Goal: Task Accomplishment & Management: Use online tool/utility

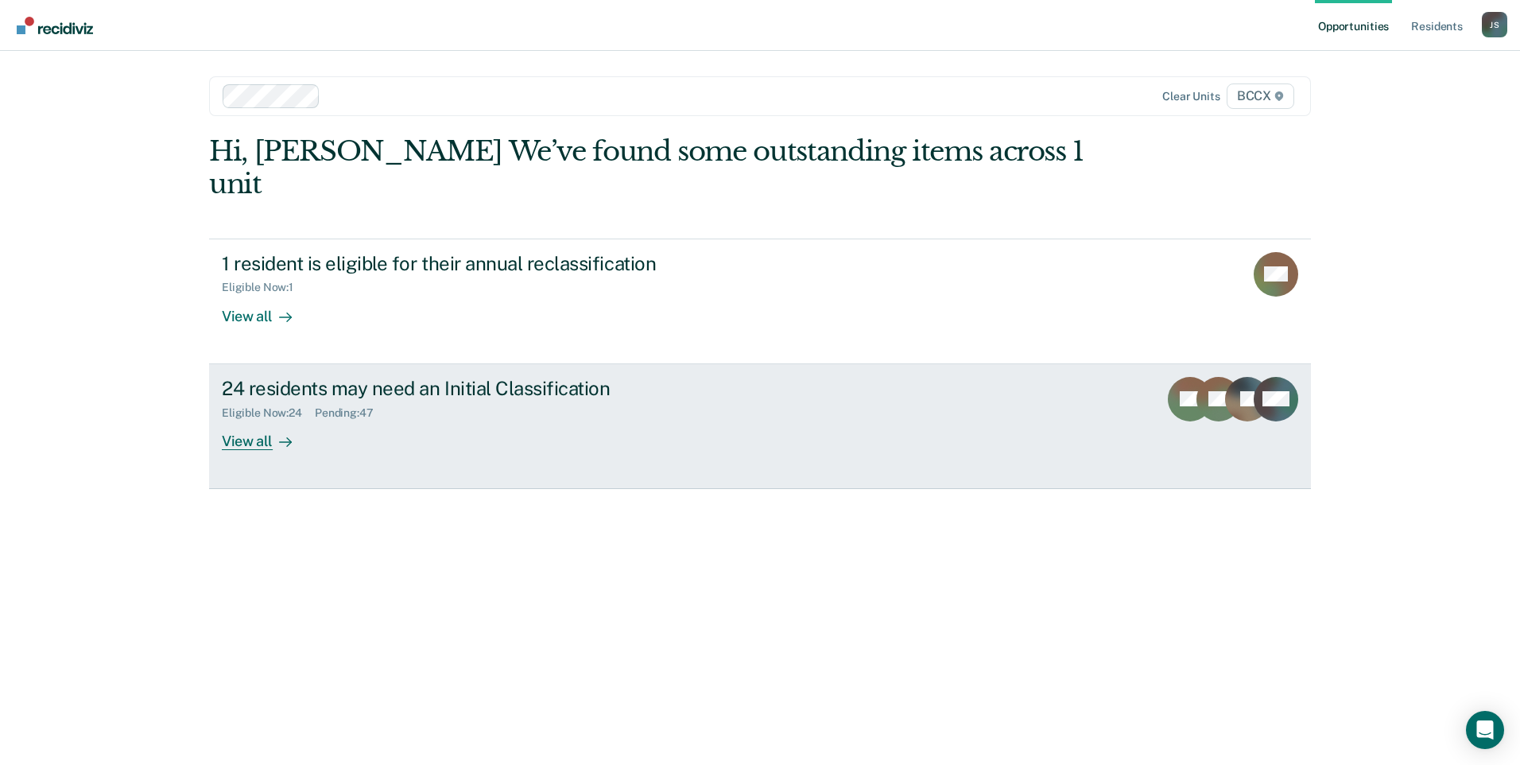
click at [421, 392] on div "24 residents may need an Initial Classification Eligible Now : 24 Pending : 47 …" at bounding box center [520, 413] width 596 height 73
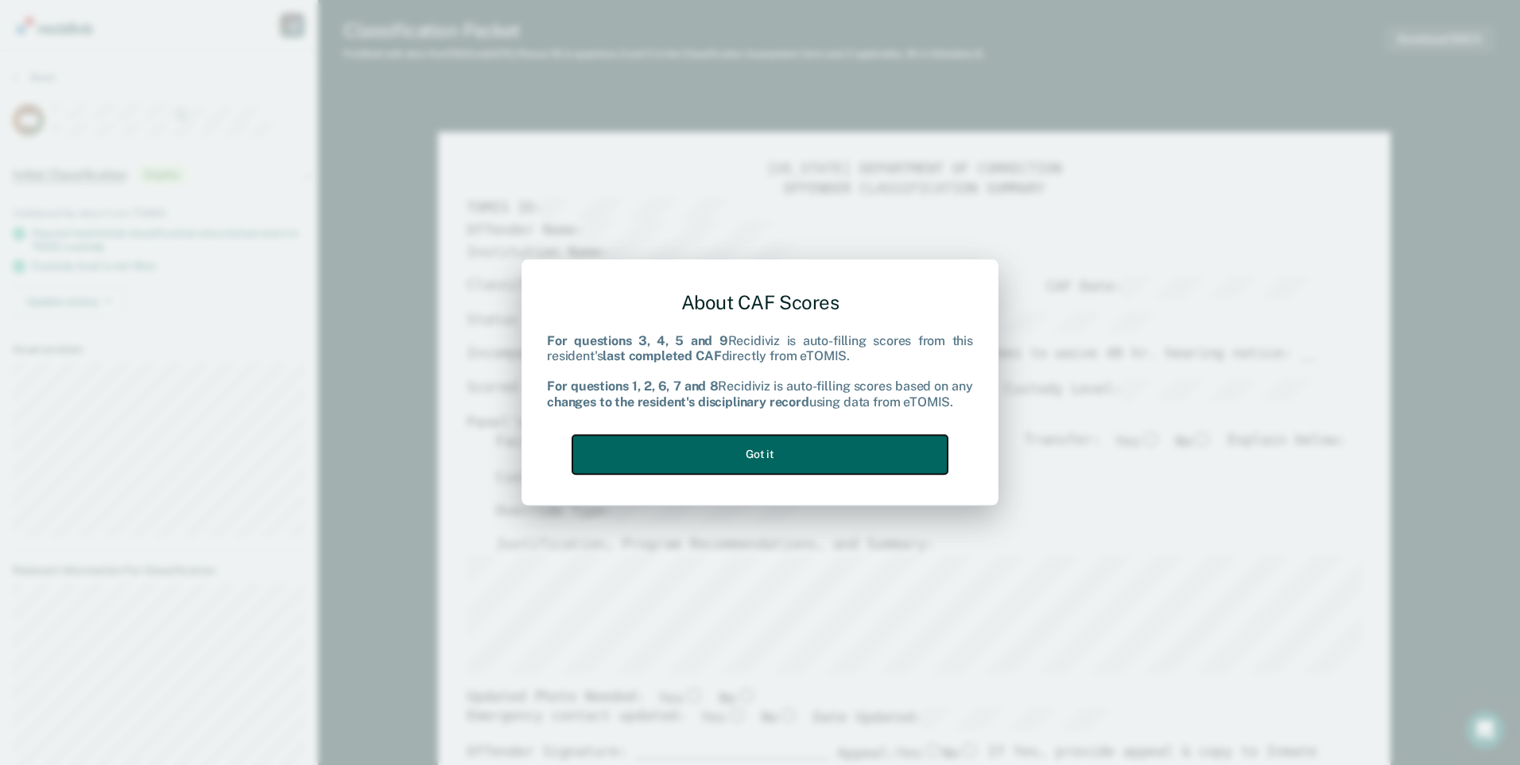
click at [870, 450] on button "Got it" at bounding box center [759, 454] width 375 height 39
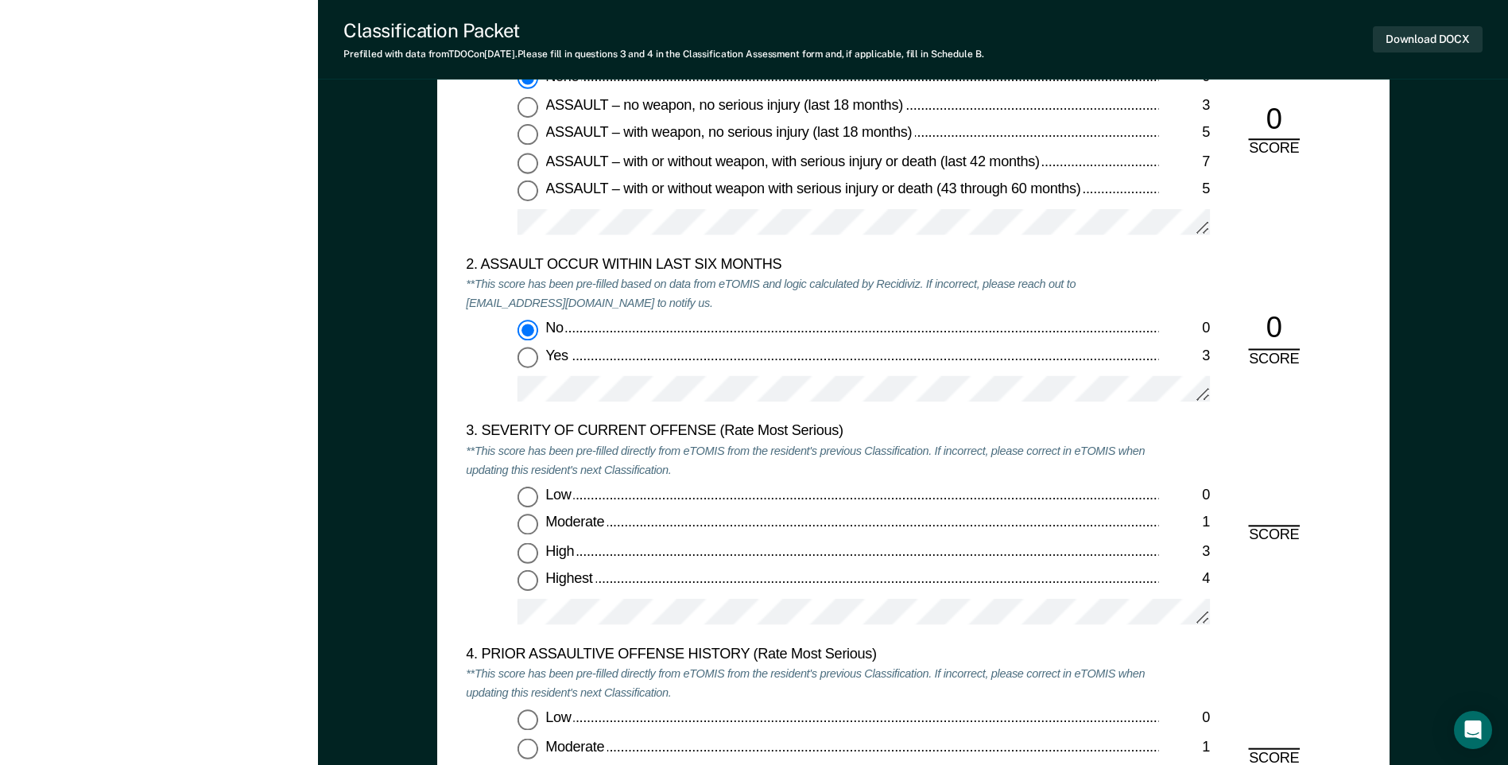
scroll to position [1669, 0]
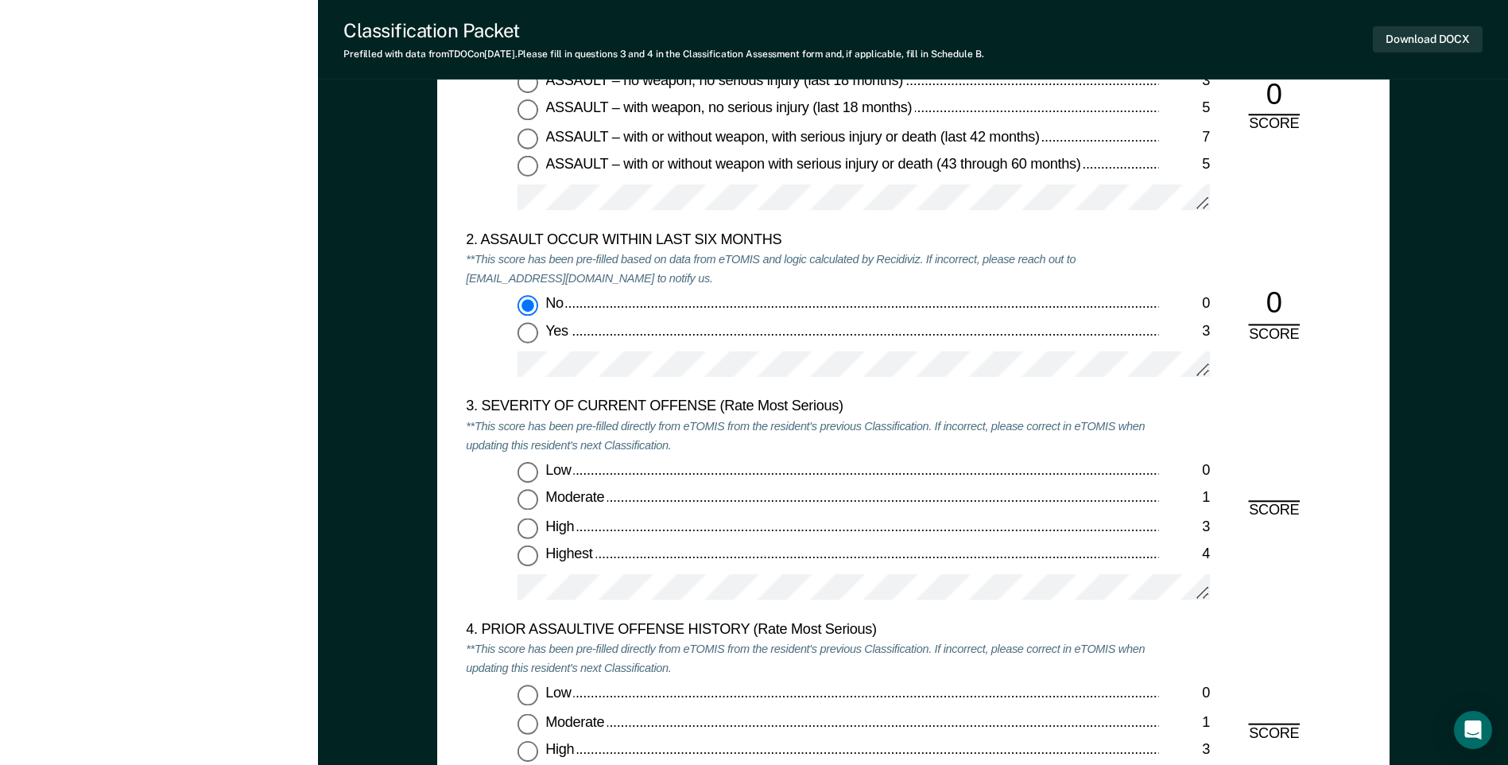
click at [521, 503] on input "Moderate 1" at bounding box center [527, 500] width 21 height 21
type textarea "x"
radio input "true"
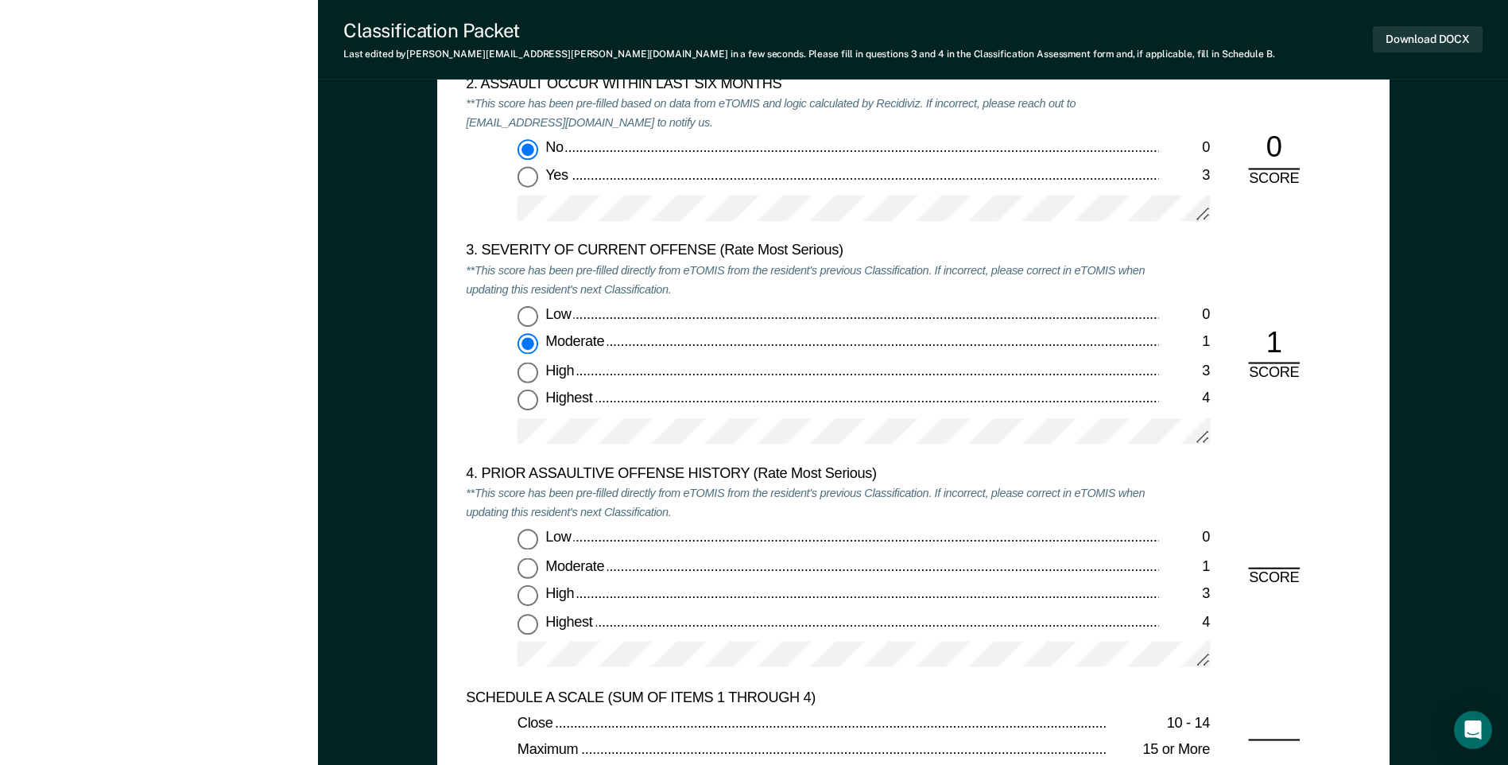
scroll to position [1828, 0]
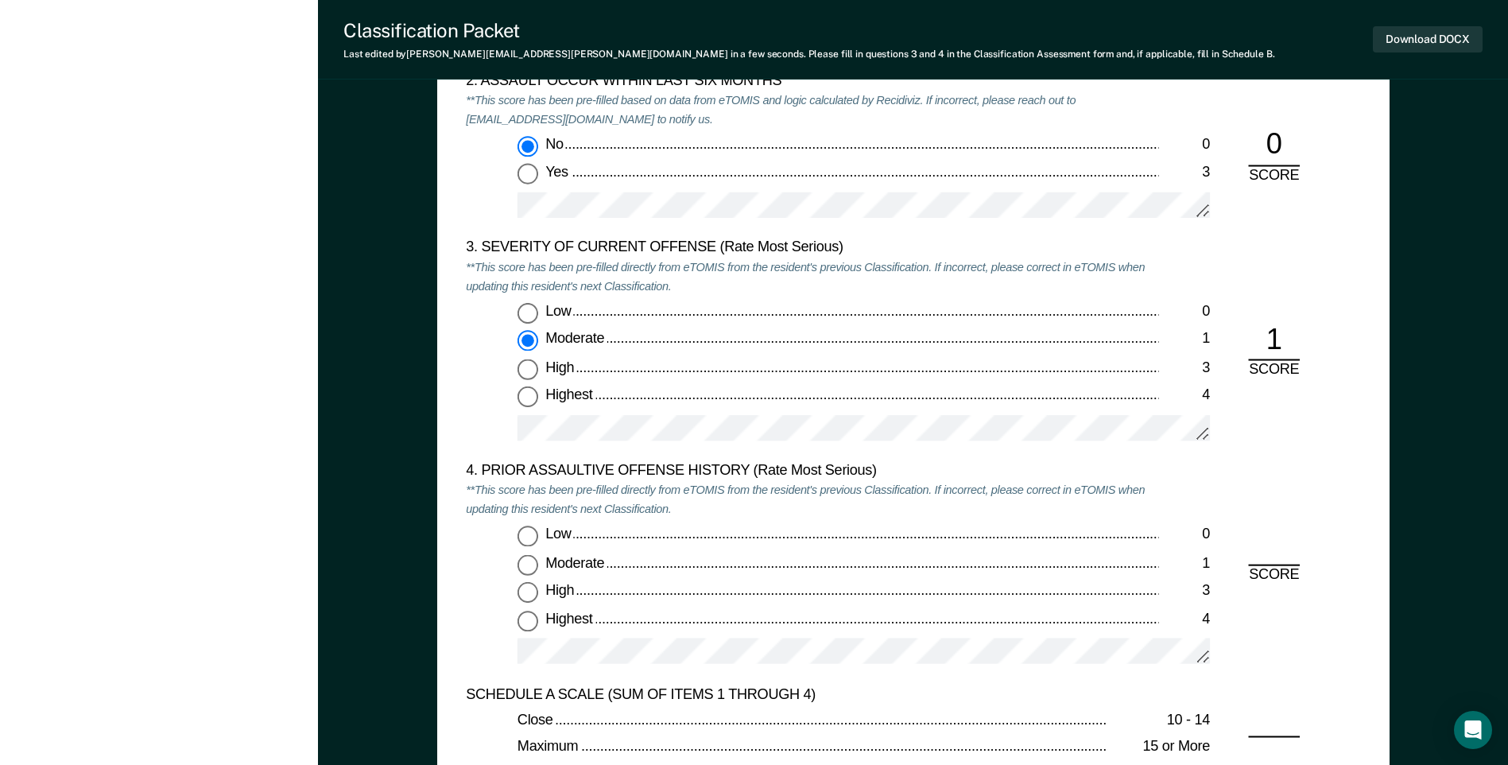
click at [526, 526] on input "Low 0" at bounding box center [527, 536] width 21 height 21
type textarea "x"
radio input "true"
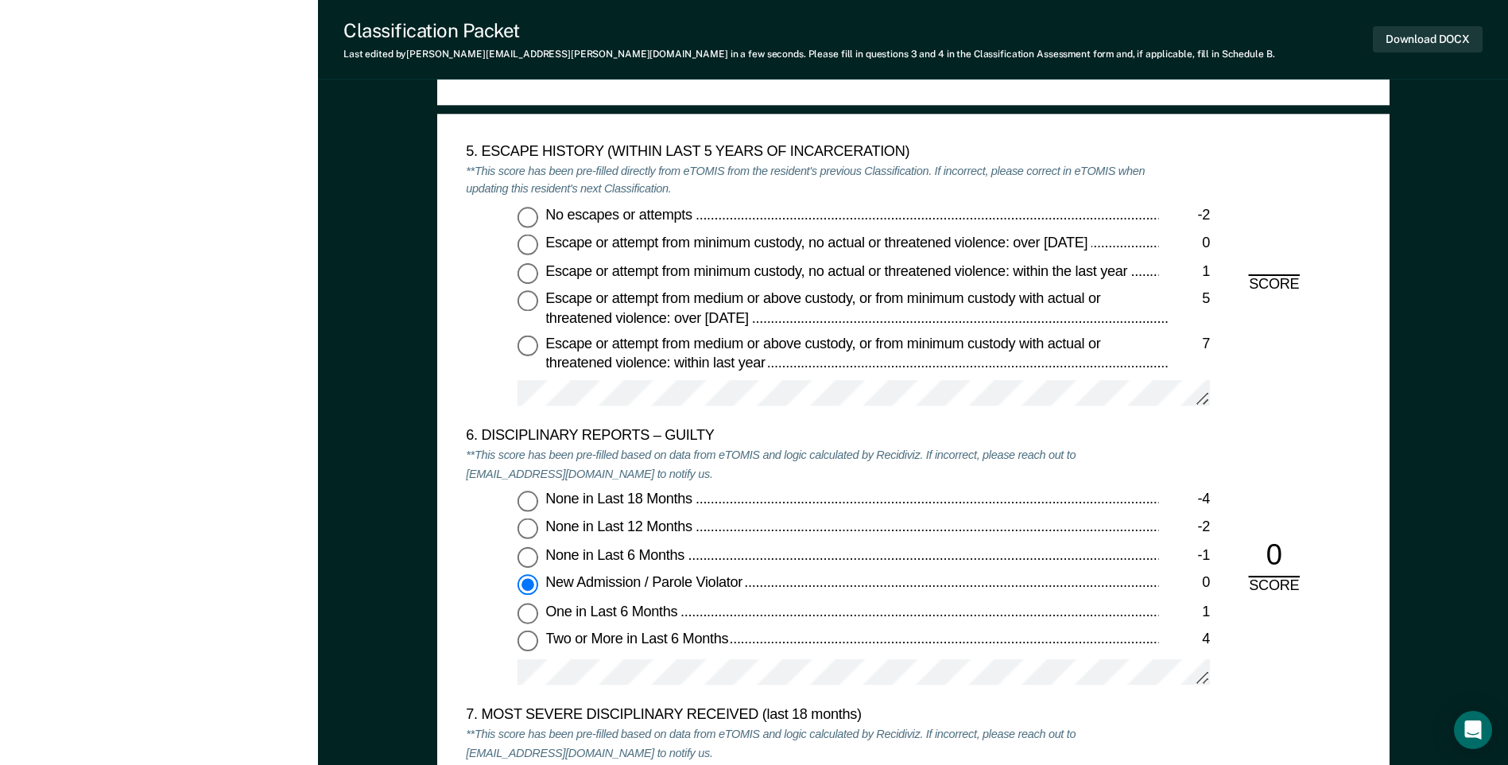
scroll to position [2543, 0]
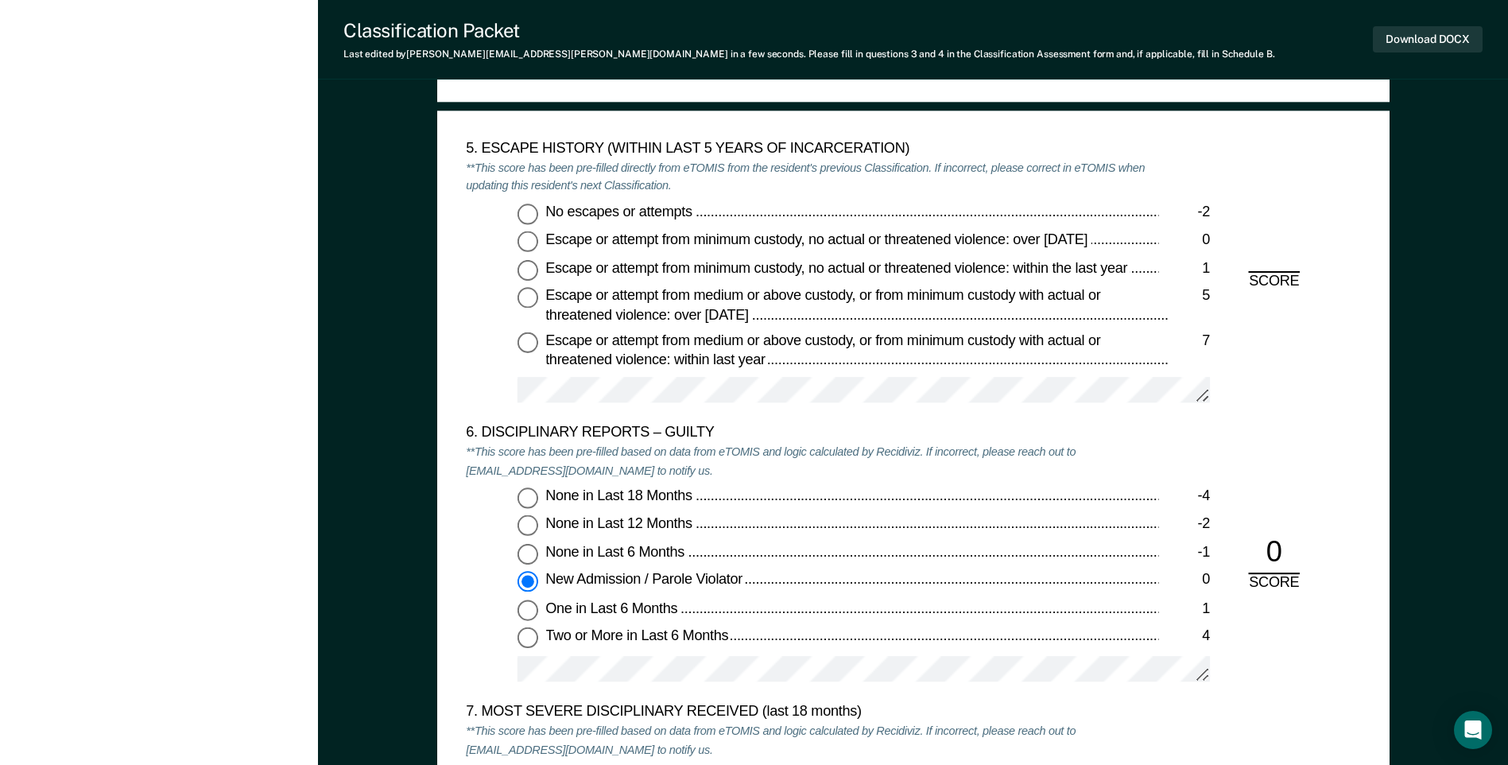
click at [523, 215] on input "No escapes or attempts -2" at bounding box center [527, 213] width 21 height 21
type textarea "x"
radio input "true"
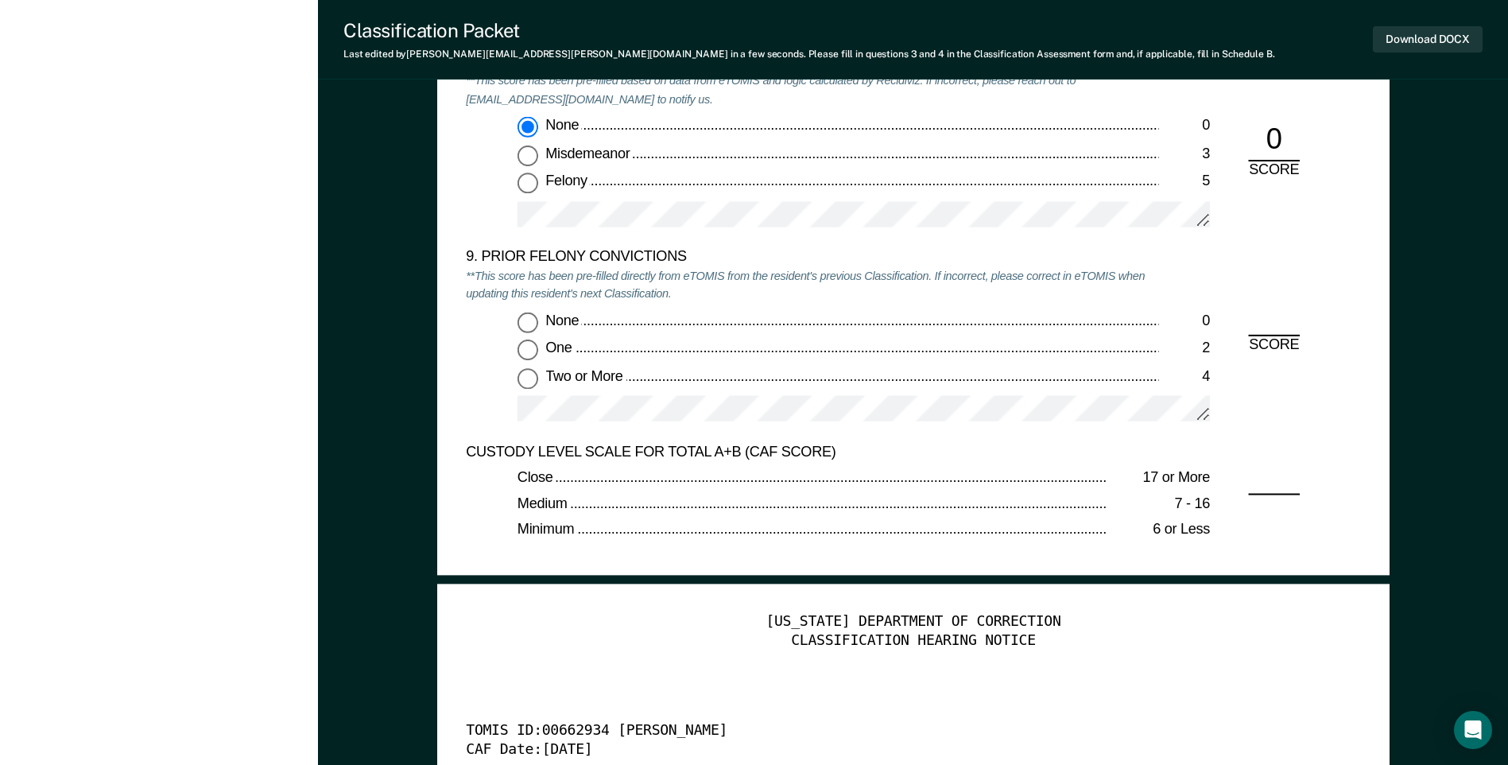
scroll to position [3418, 0]
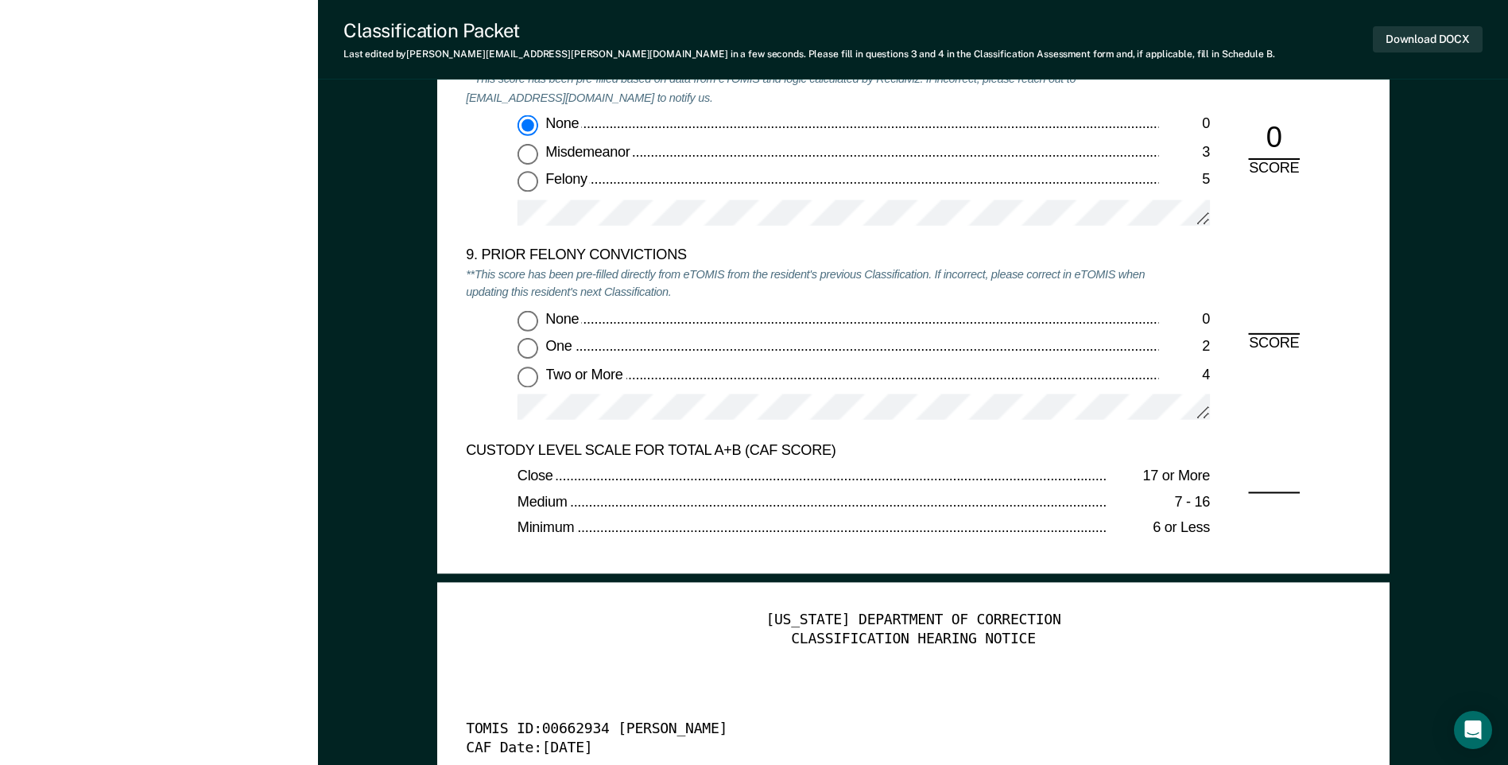
click at [528, 381] on input "Two or More 4" at bounding box center [527, 376] width 21 height 21
type textarea "x"
radio input "true"
click at [1413, 40] on button "Download DOCX" at bounding box center [1428, 39] width 110 height 26
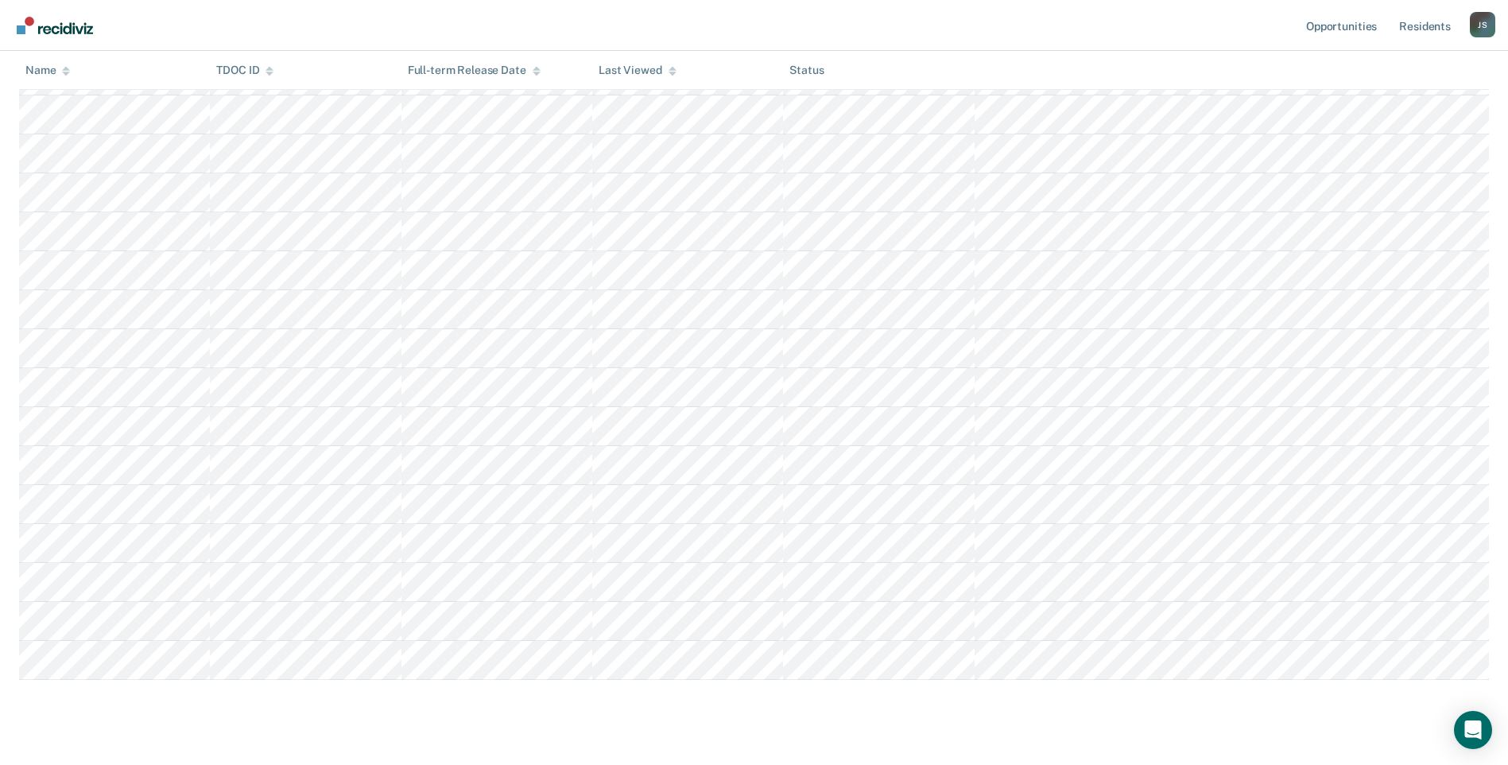
scroll to position [556, 0]
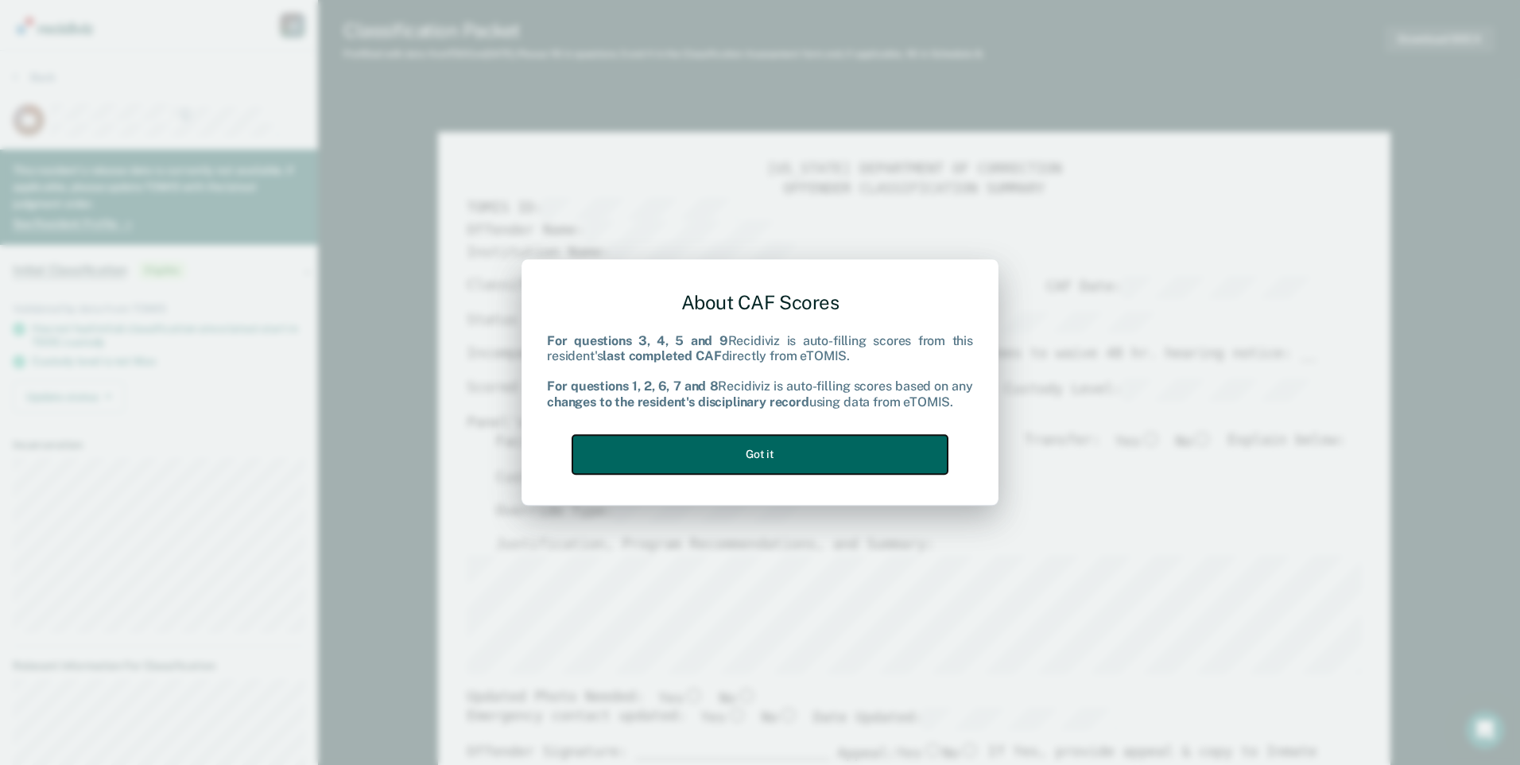
click at [802, 450] on button "Got it" at bounding box center [759, 454] width 375 height 39
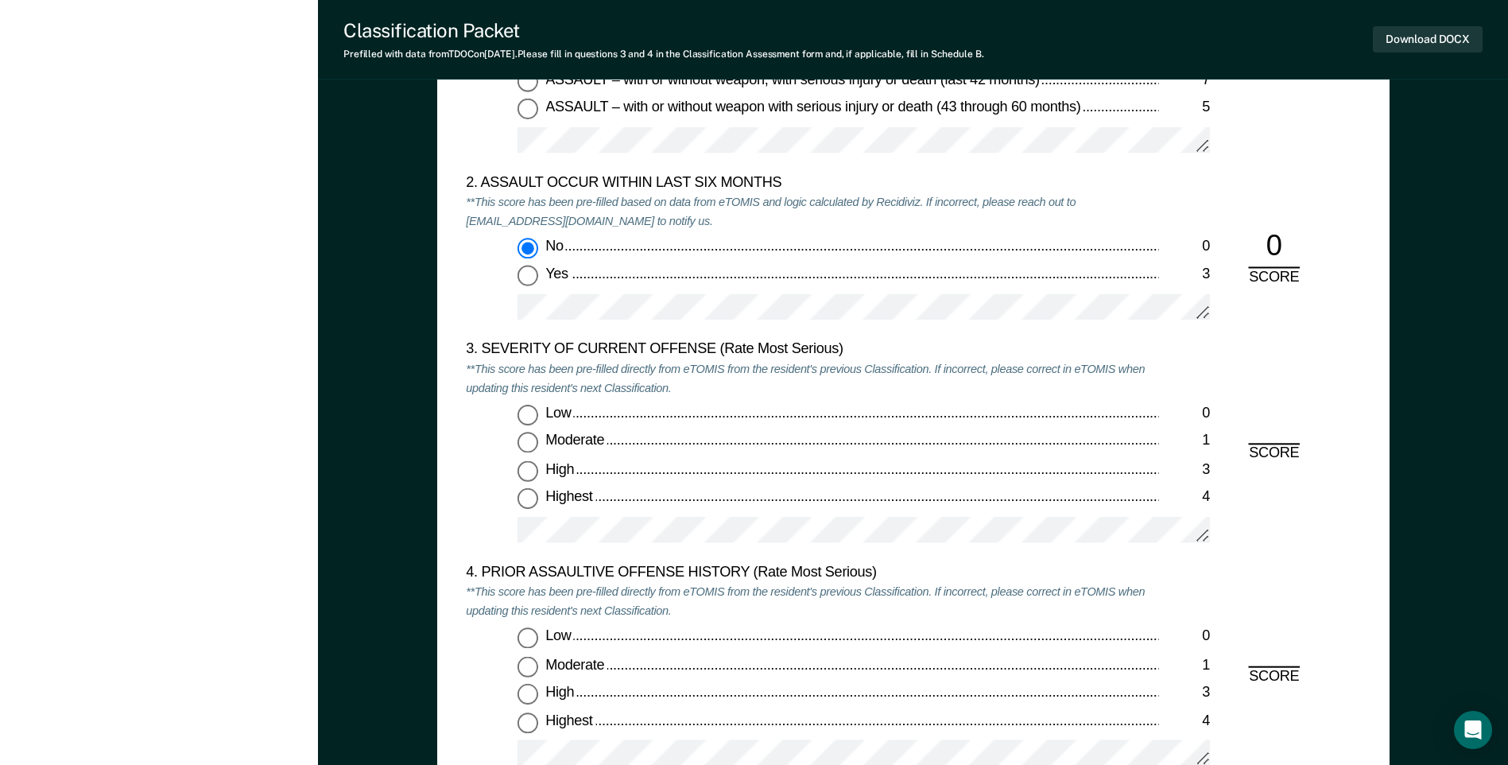
scroll to position [1749, 0]
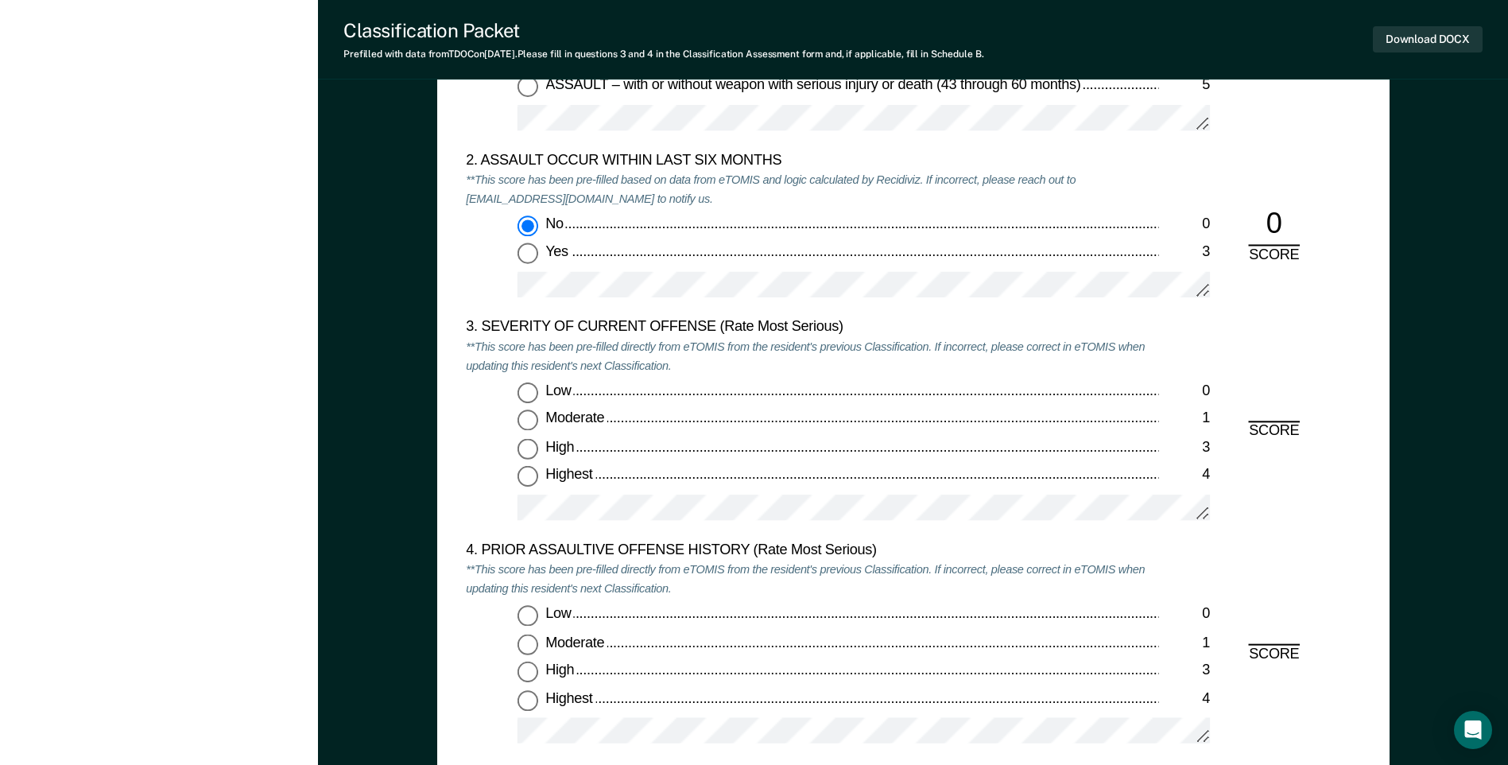
click at [530, 477] on input "Highest 4" at bounding box center [527, 477] width 21 height 21
type textarea "x"
radio input "true"
click at [527, 703] on input "Highest 4" at bounding box center [527, 699] width 21 height 21
type textarea "x"
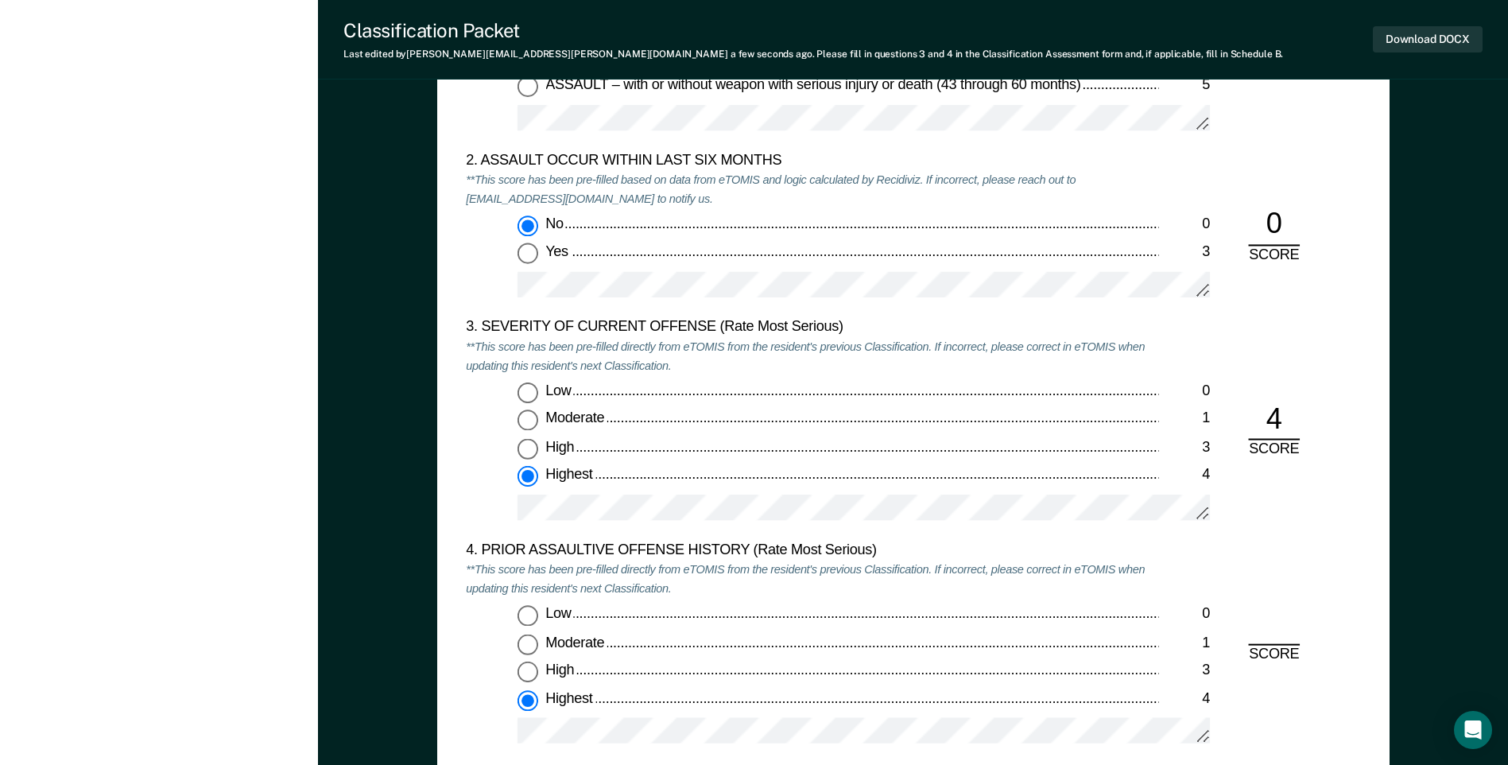
radio input "true"
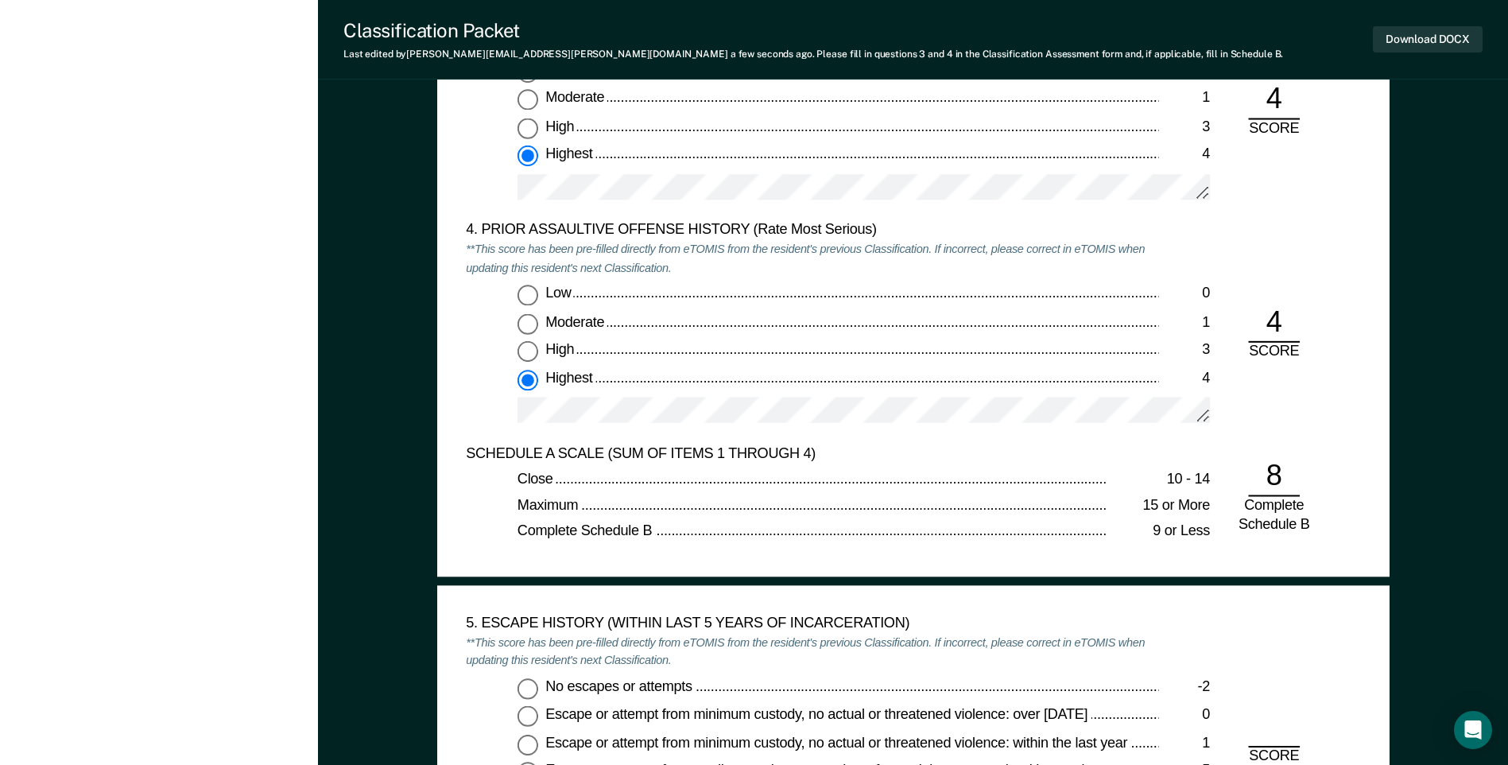
scroll to position [2225, 0]
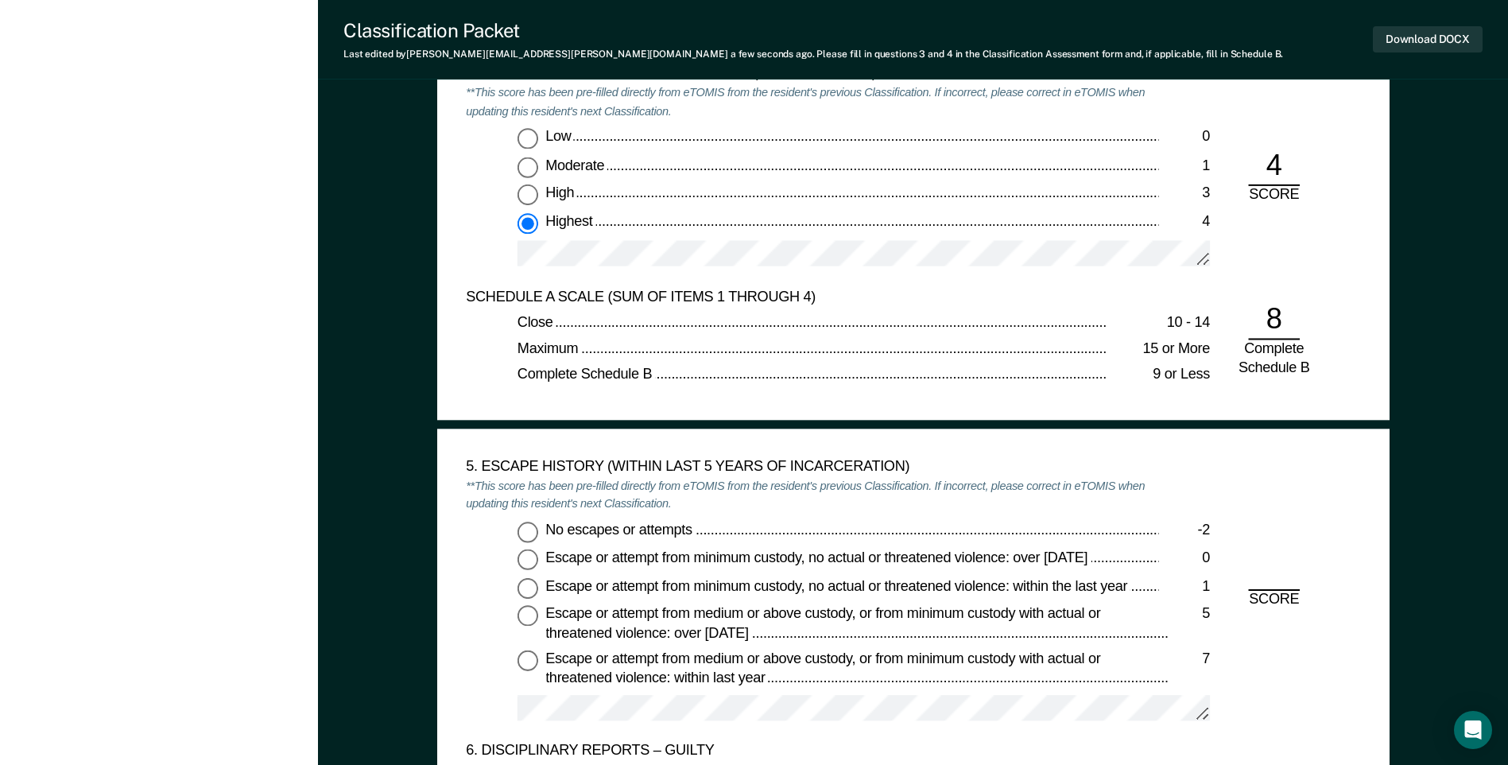
click at [530, 533] on input "No escapes or attempts -2" at bounding box center [527, 531] width 21 height 21
type textarea "x"
radio input "true"
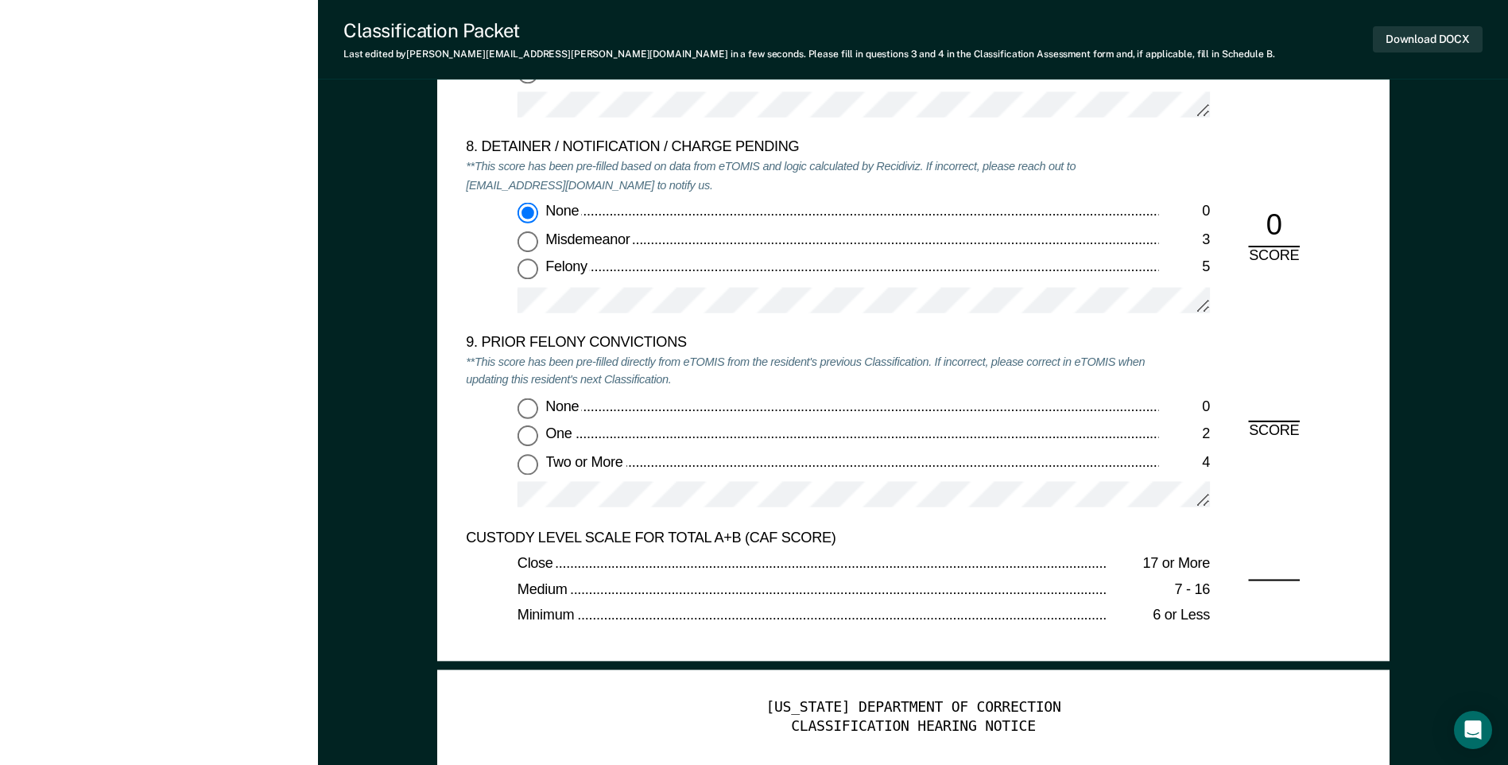
scroll to position [3338, 0]
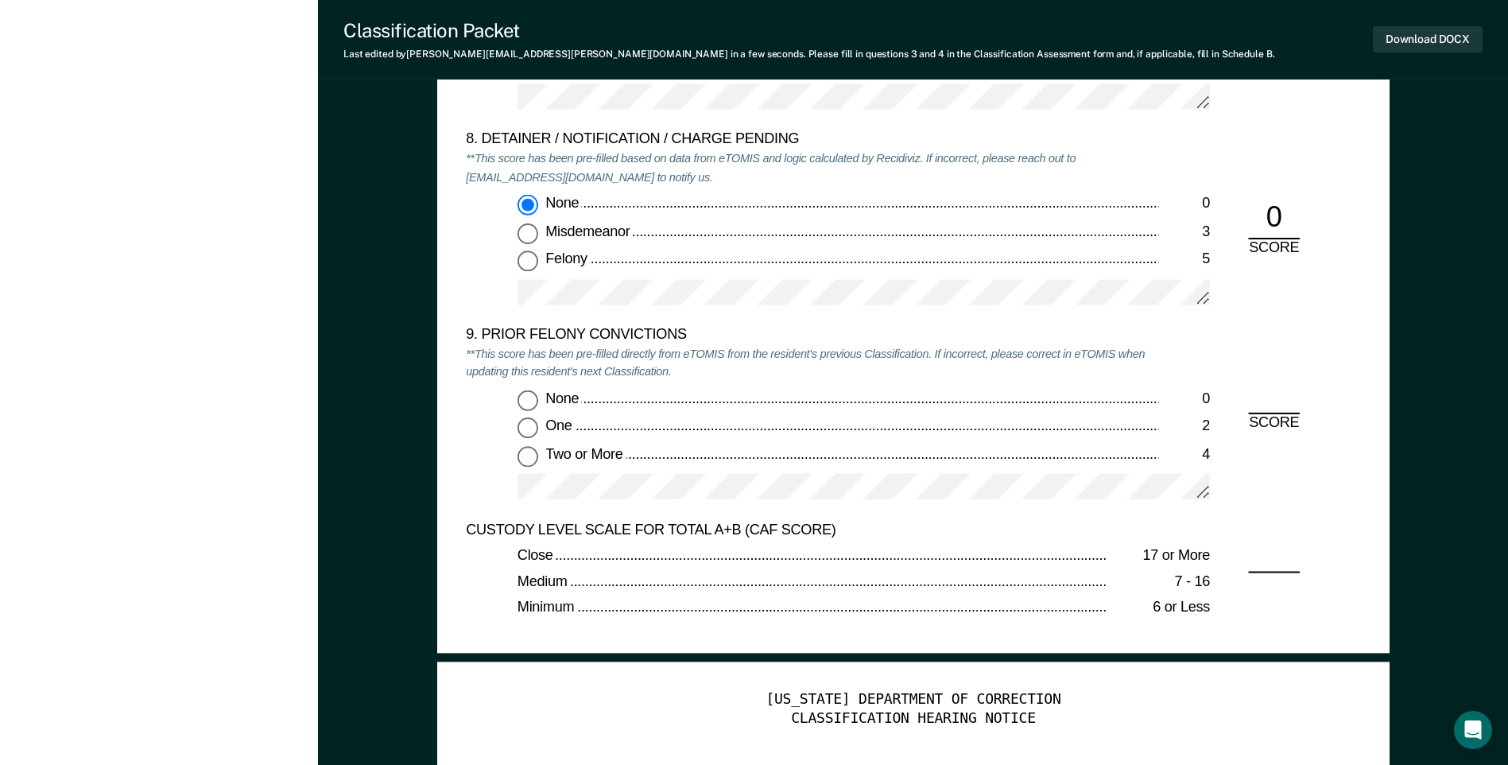
click at [524, 463] on input "Two or More 4" at bounding box center [527, 456] width 21 height 21
type textarea "x"
radio input "true"
click at [1416, 38] on button "Download DOCX" at bounding box center [1428, 39] width 110 height 26
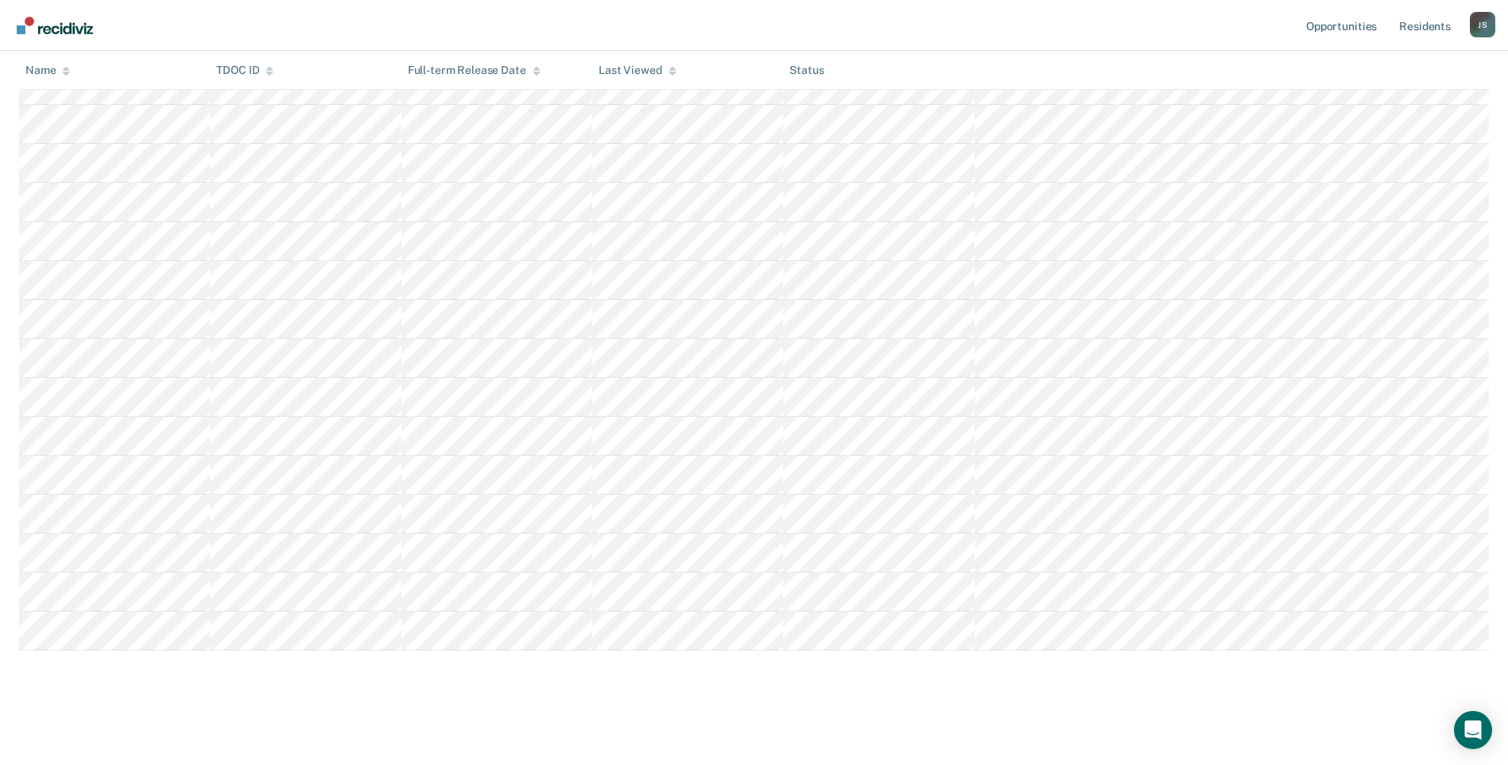
scroll to position [522, 0]
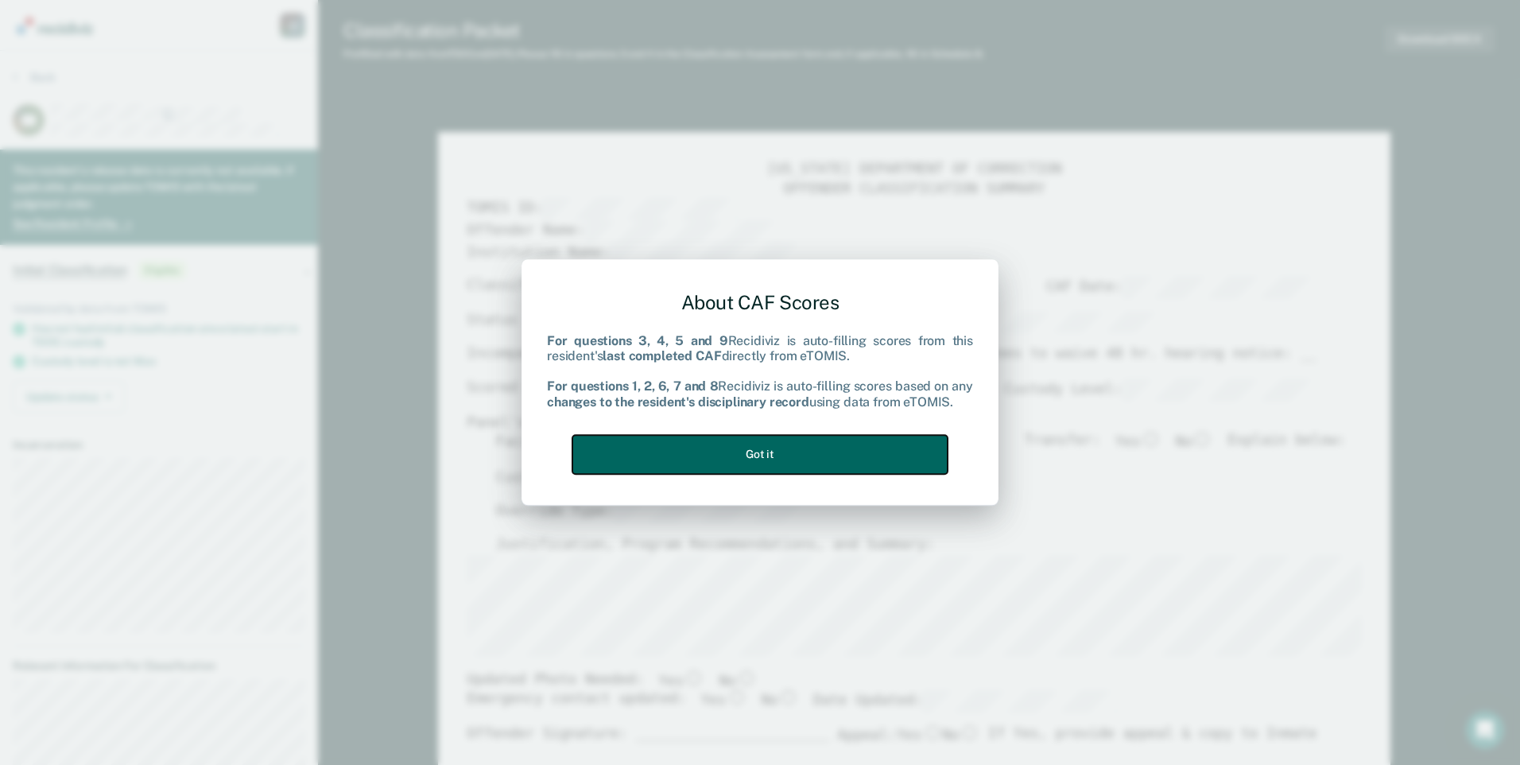
click at [749, 452] on button "Got it" at bounding box center [759, 454] width 375 height 39
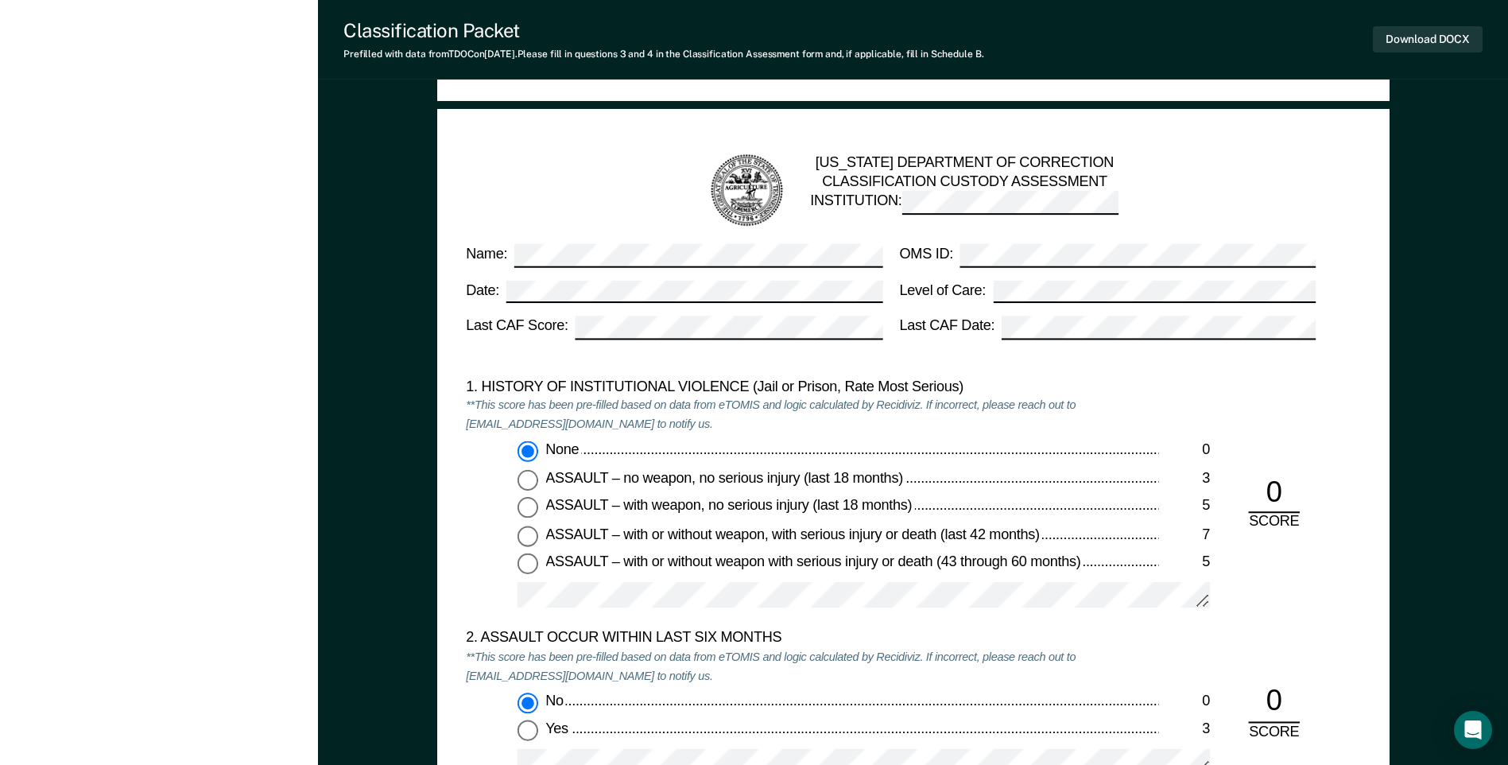
scroll to position [1590, 0]
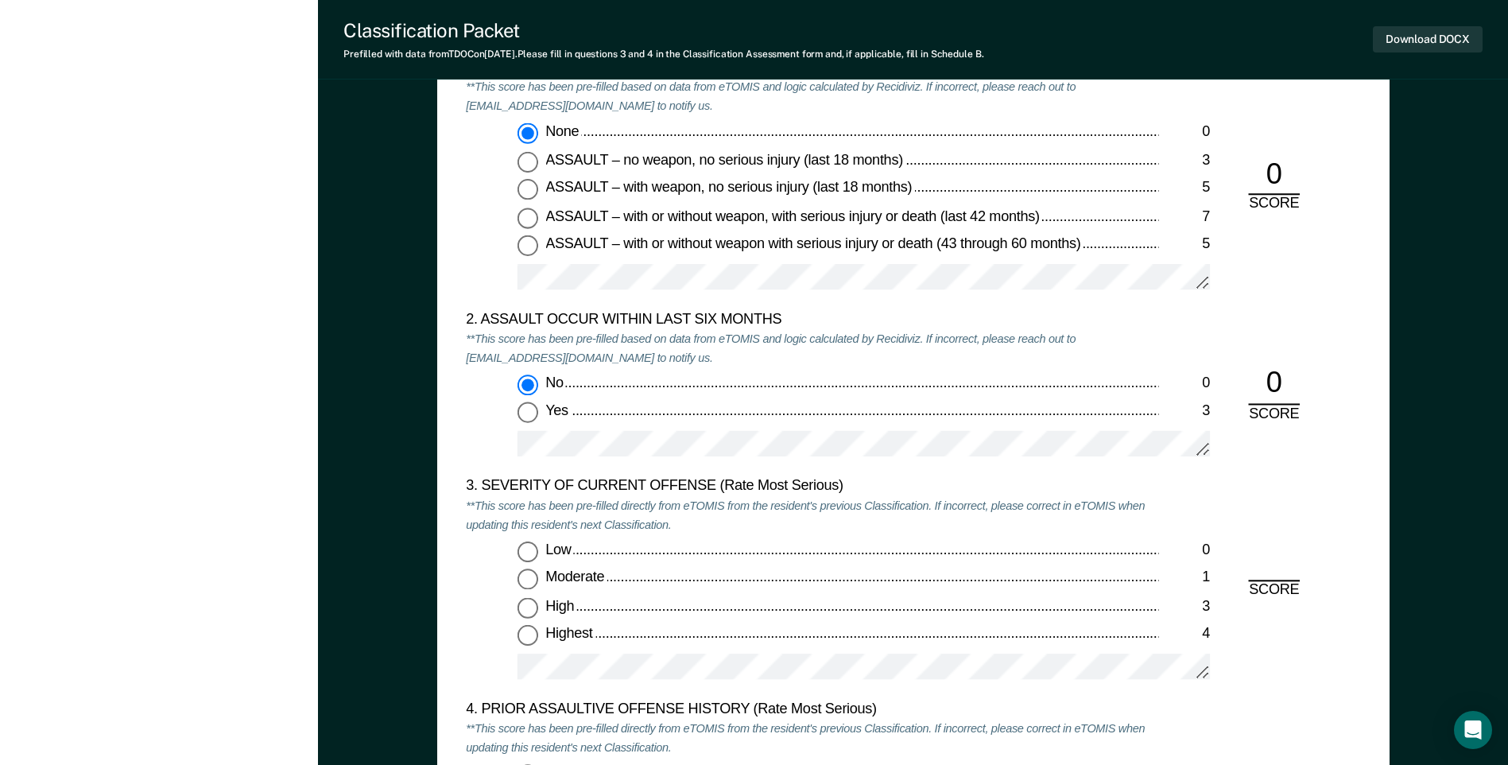
click at [524, 645] on input "Highest 4" at bounding box center [527, 636] width 21 height 21
type textarea "x"
radio input "true"
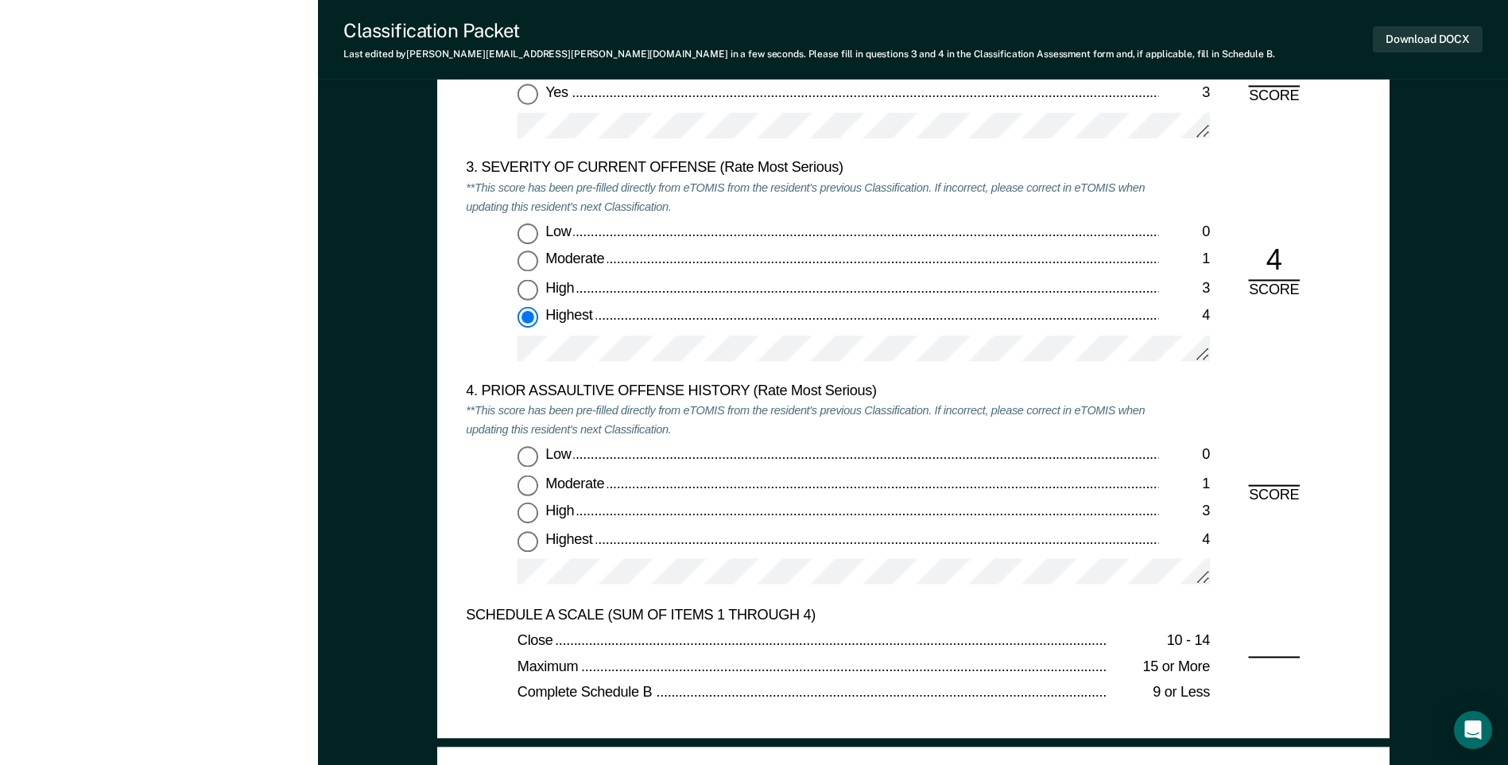
scroll to position [1987, 0]
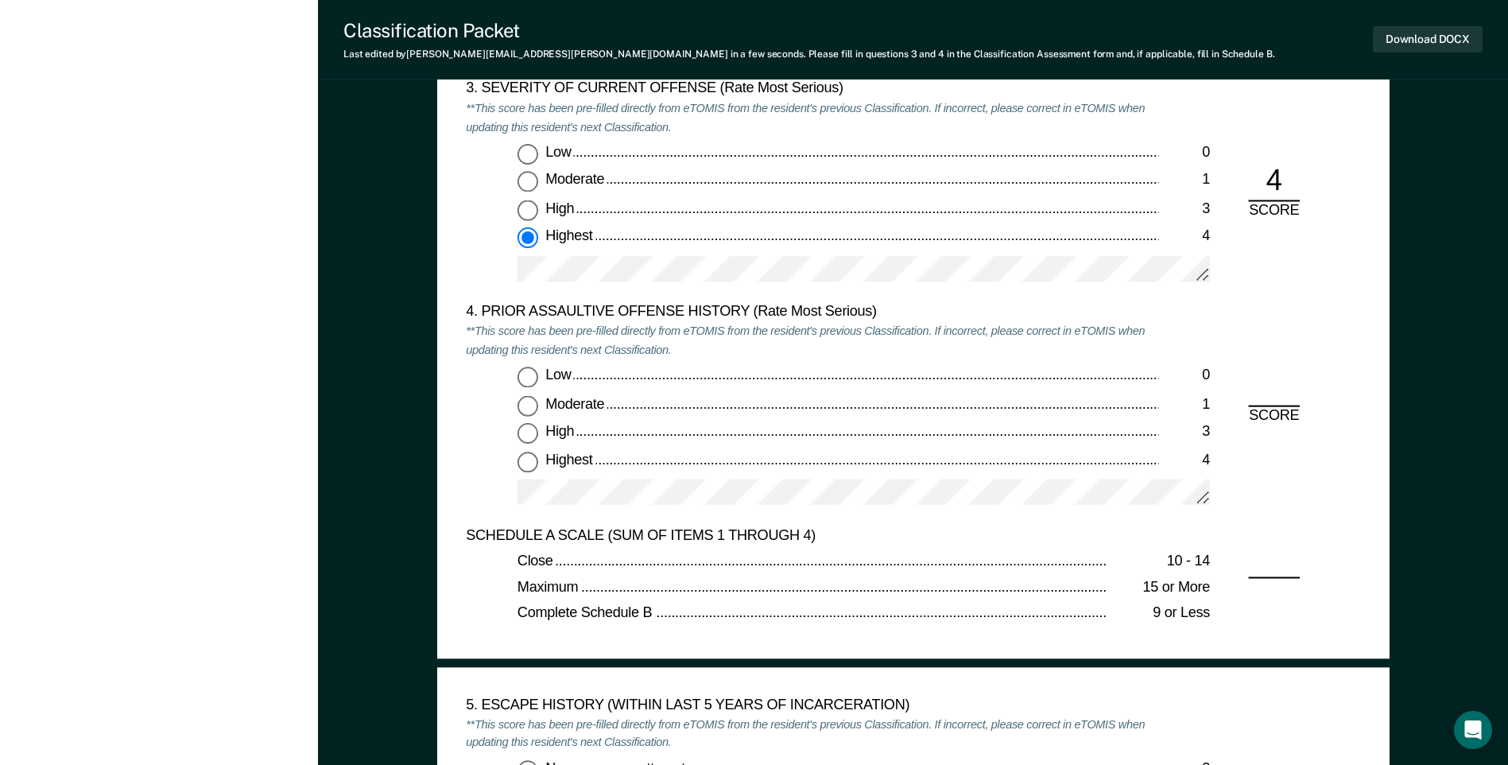
click at [525, 430] on input "High 3" at bounding box center [527, 433] width 21 height 21
type textarea "x"
radio input "true"
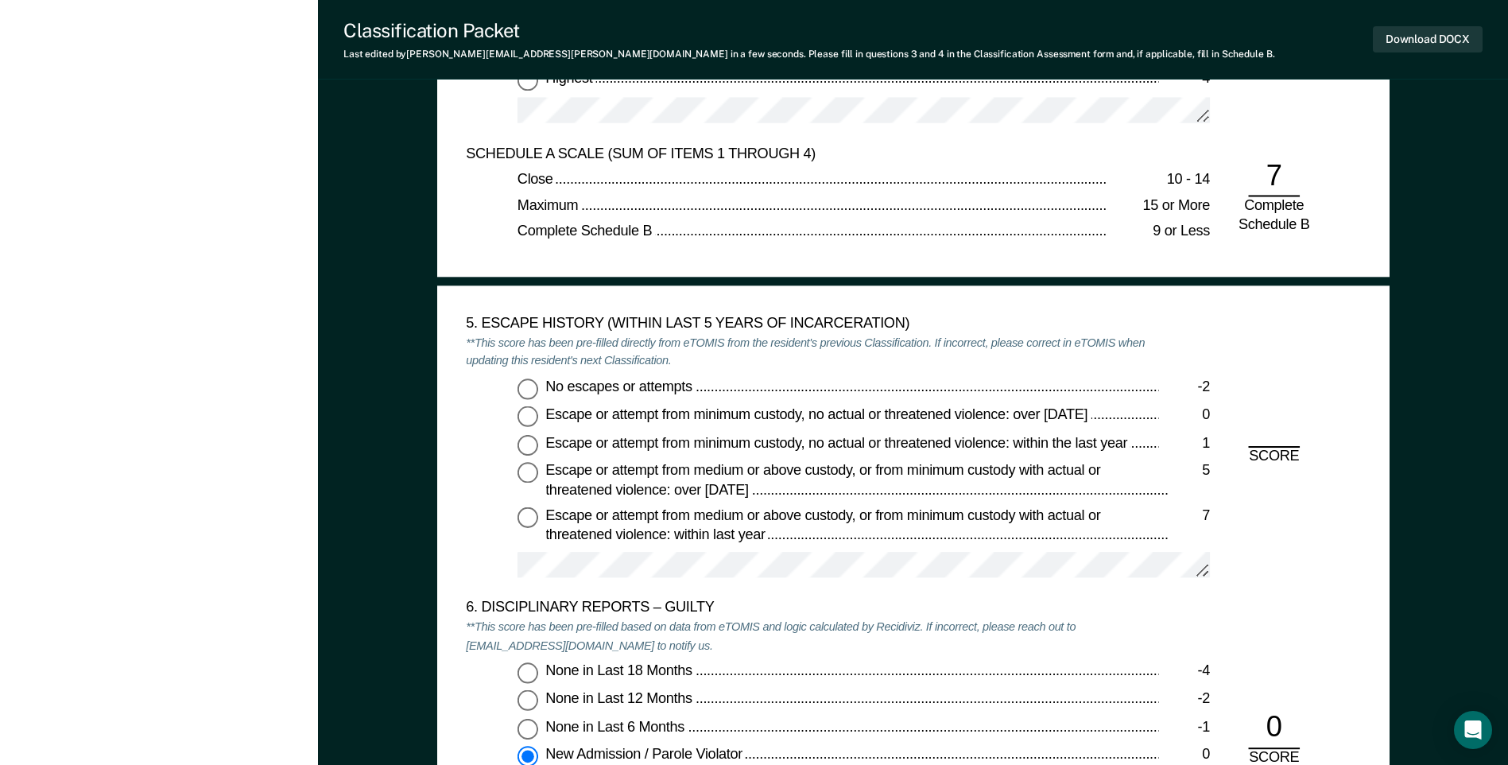
scroll to position [2384, 0]
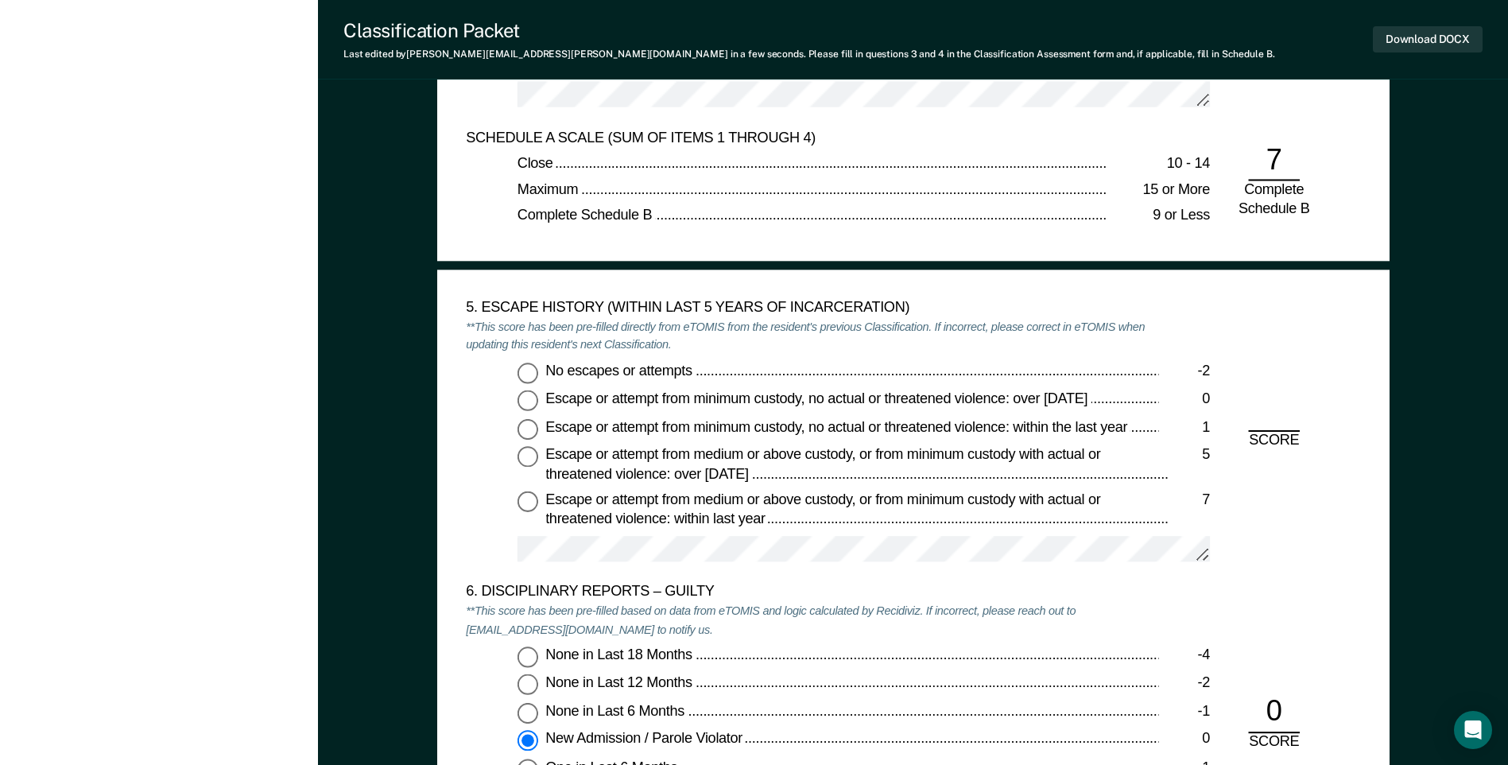
click at [526, 371] on input "No escapes or attempts -2" at bounding box center [527, 372] width 21 height 21
type textarea "x"
radio input "true"
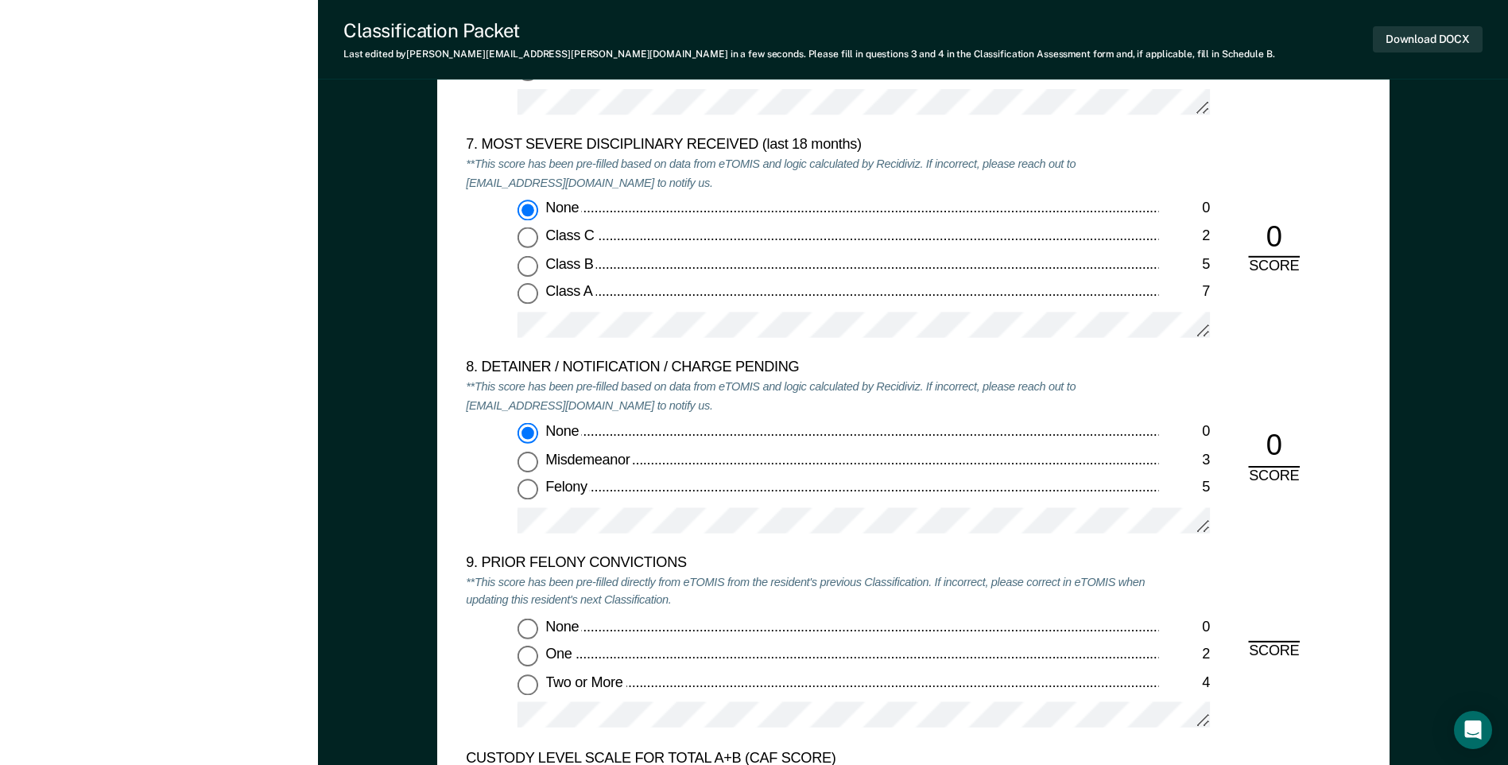
scroll to position [3259, 0]
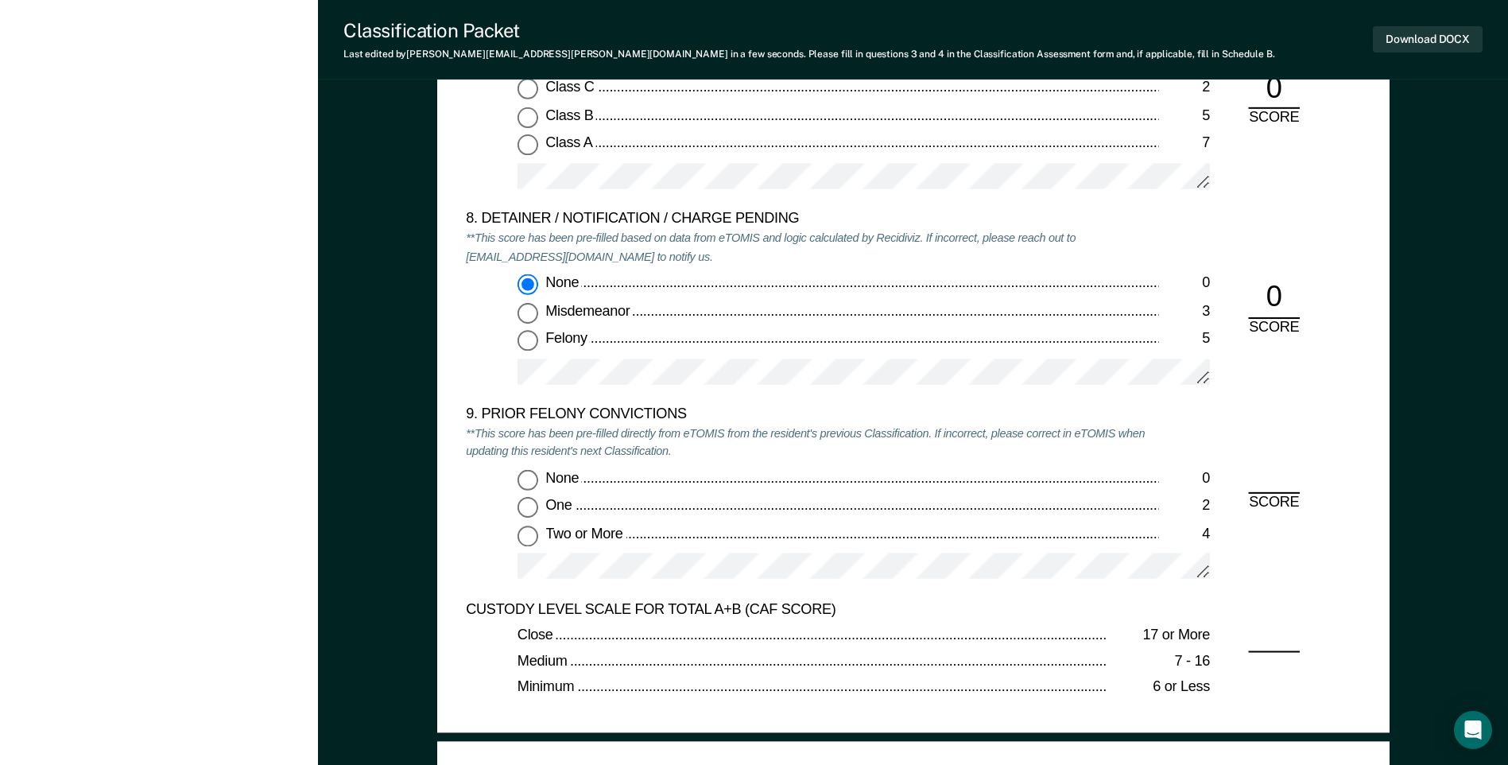
click at [527, 533] on input "Two or More 4" at bounding box center [527, 535] width 21 height 21
type textarea "x"
radio input "true"
click at [1422, 37] on button "Download DOCX" at bounding box center [1428, 39] width 110 height 26
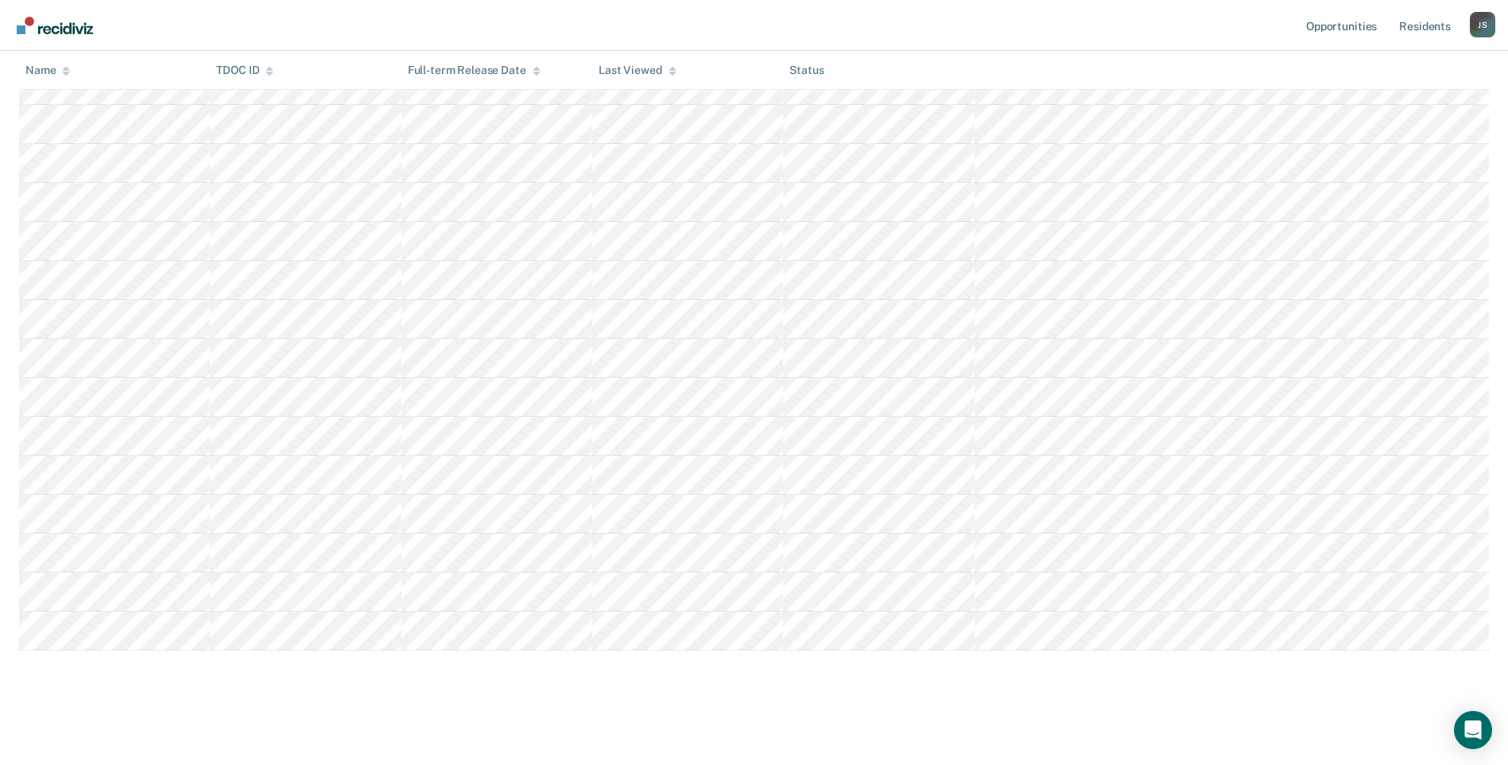
scroll to position [404, 0]
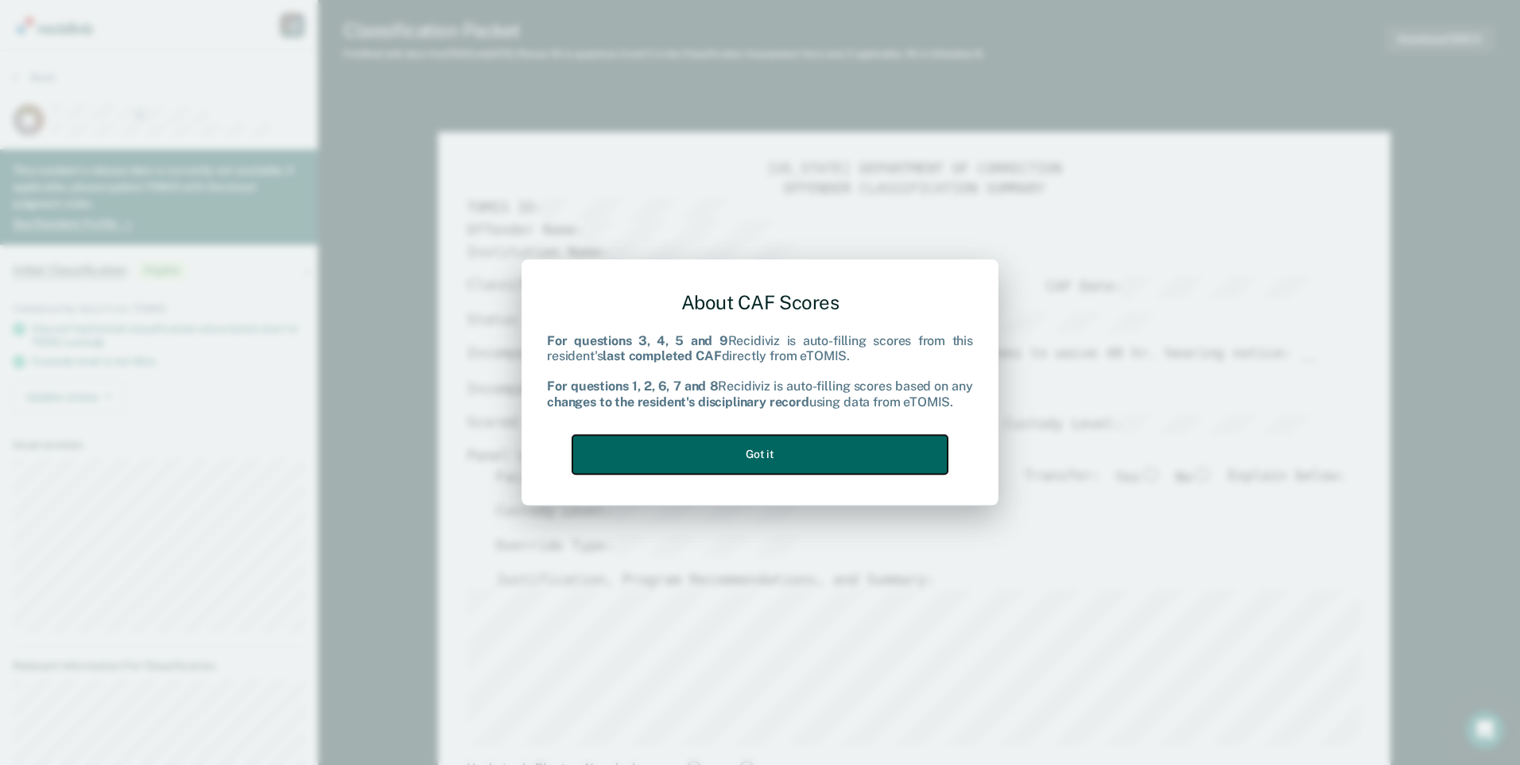
click at [825, 451] on button "Got it" at bounding box center [759, 454] width 375 height 39
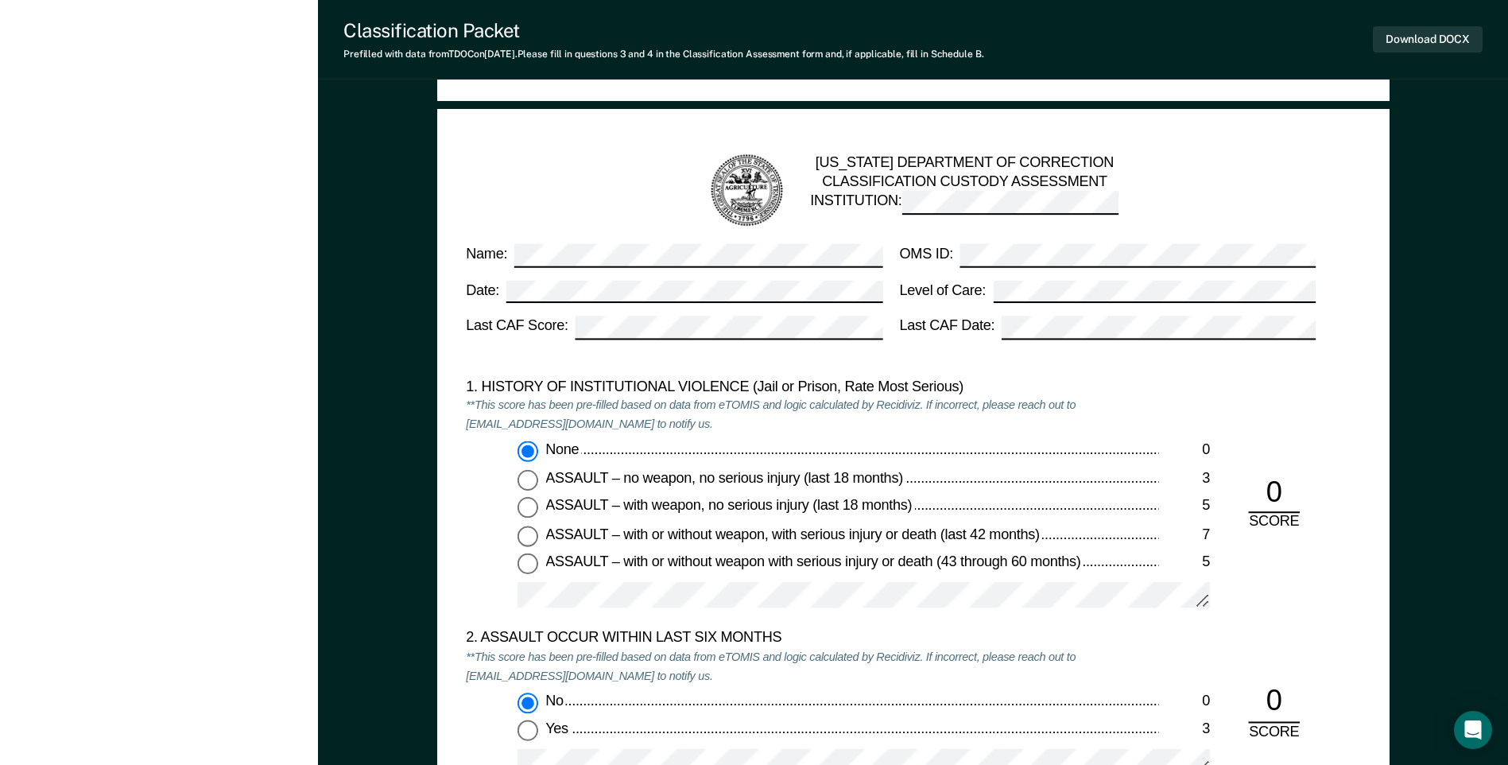
scroll to position [1590, 0]
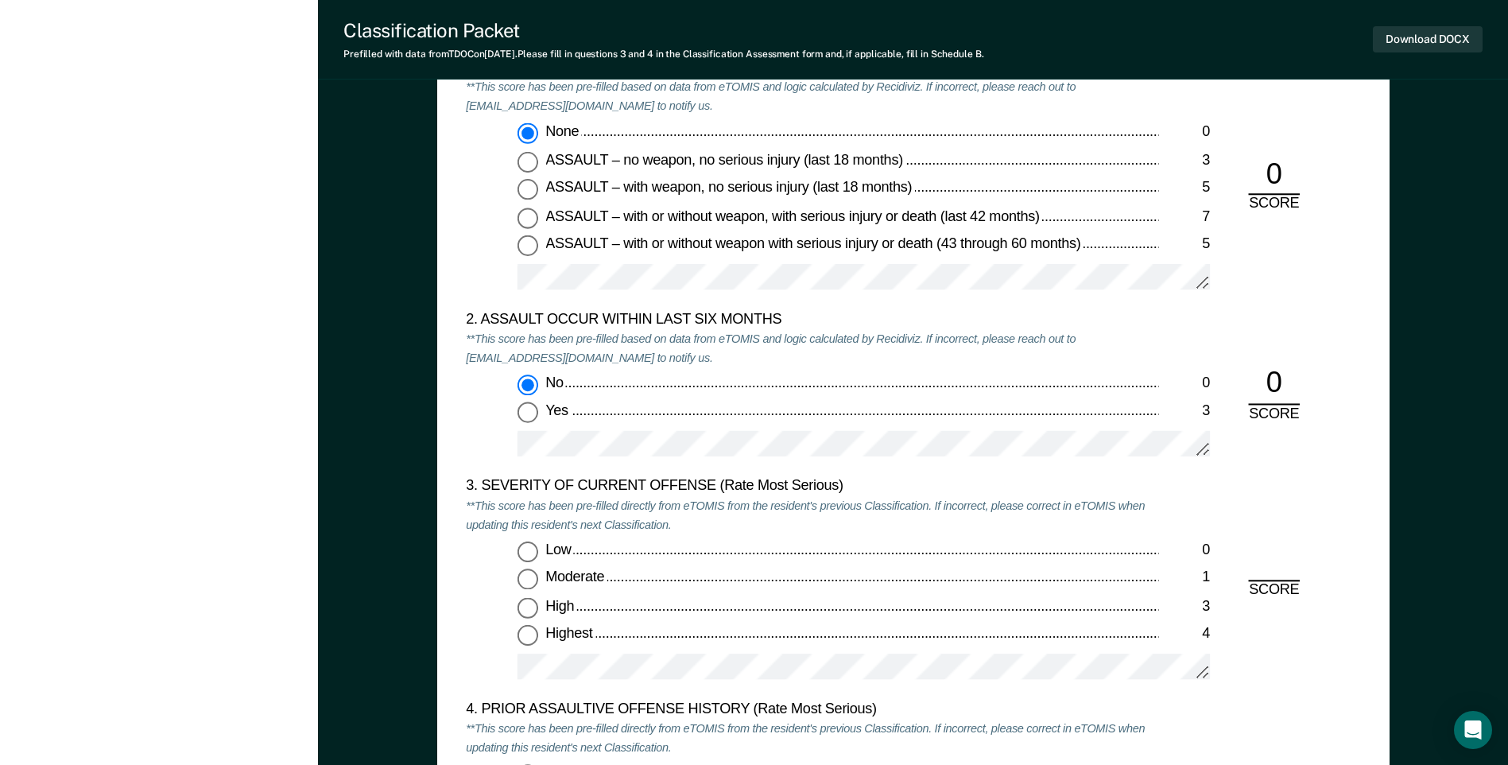
click at [526, 632] on input "Highest 4" at bounding box center [527, 636] width 21 height 21
type textarea "x"
radio input "true"
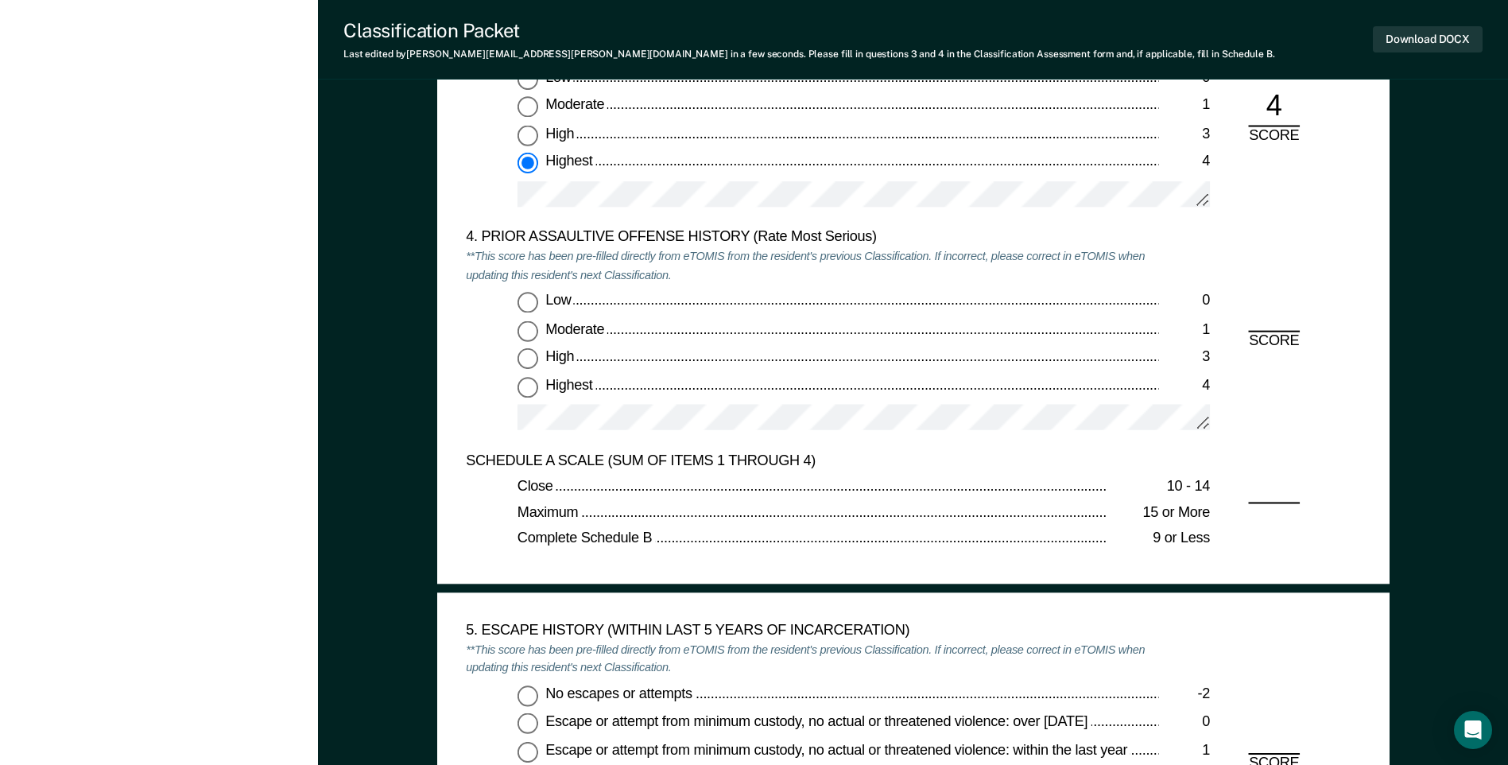
scroll to position [2067, 0]
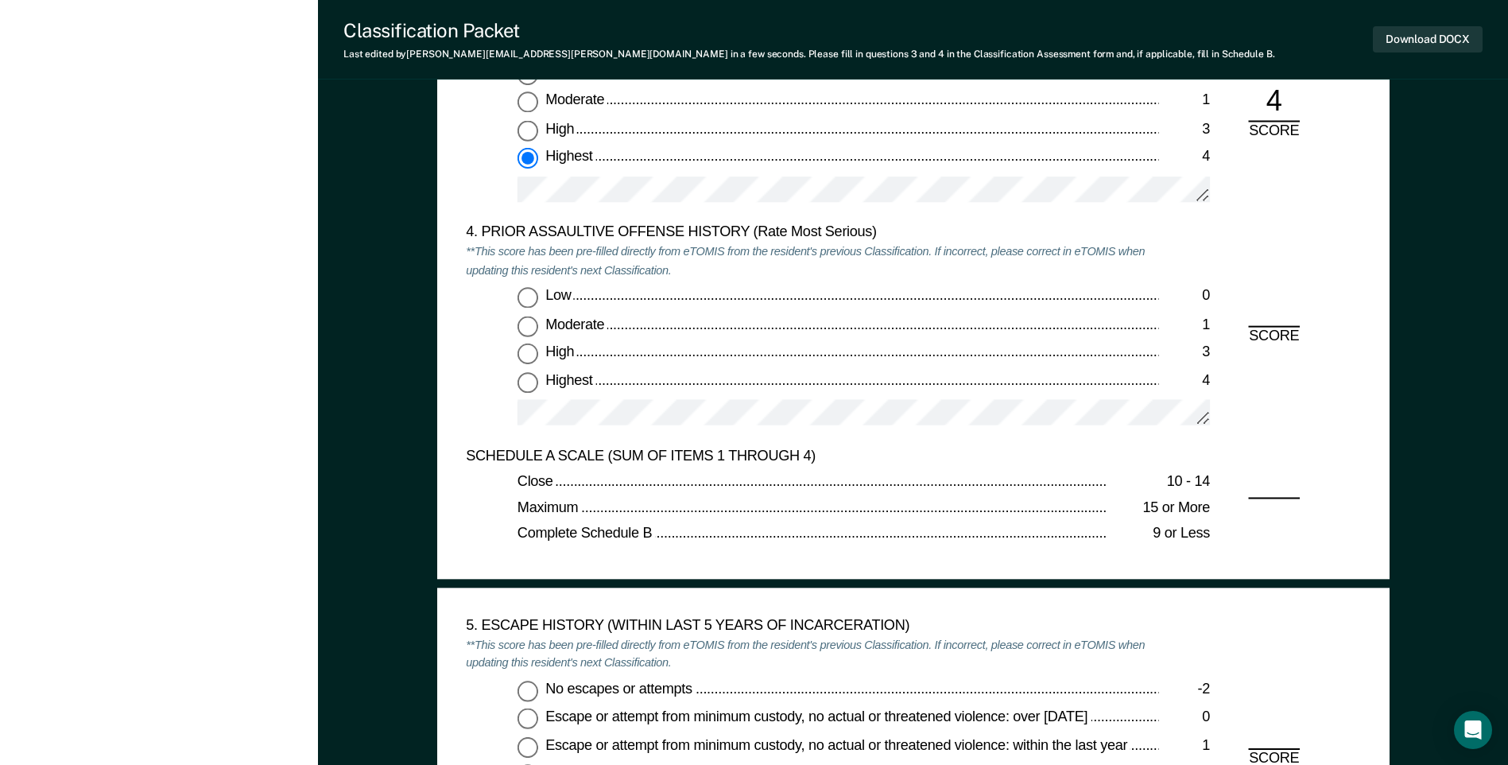
click at [520, 297] on input "Low 0" at bounding box center [527, 298] width 21 height 21
type textarea "x"
radio input "true"
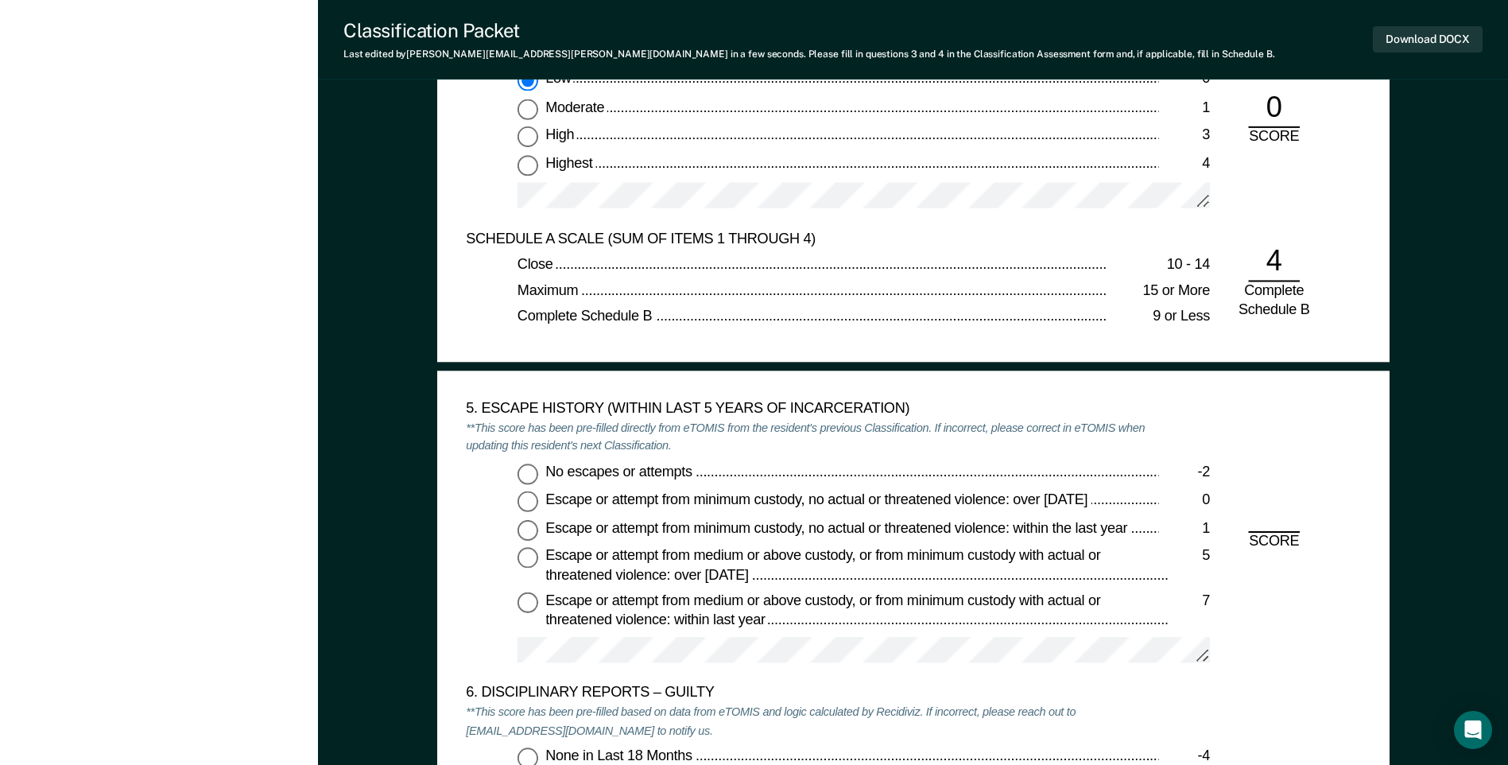
scroll to position [2305, 0]
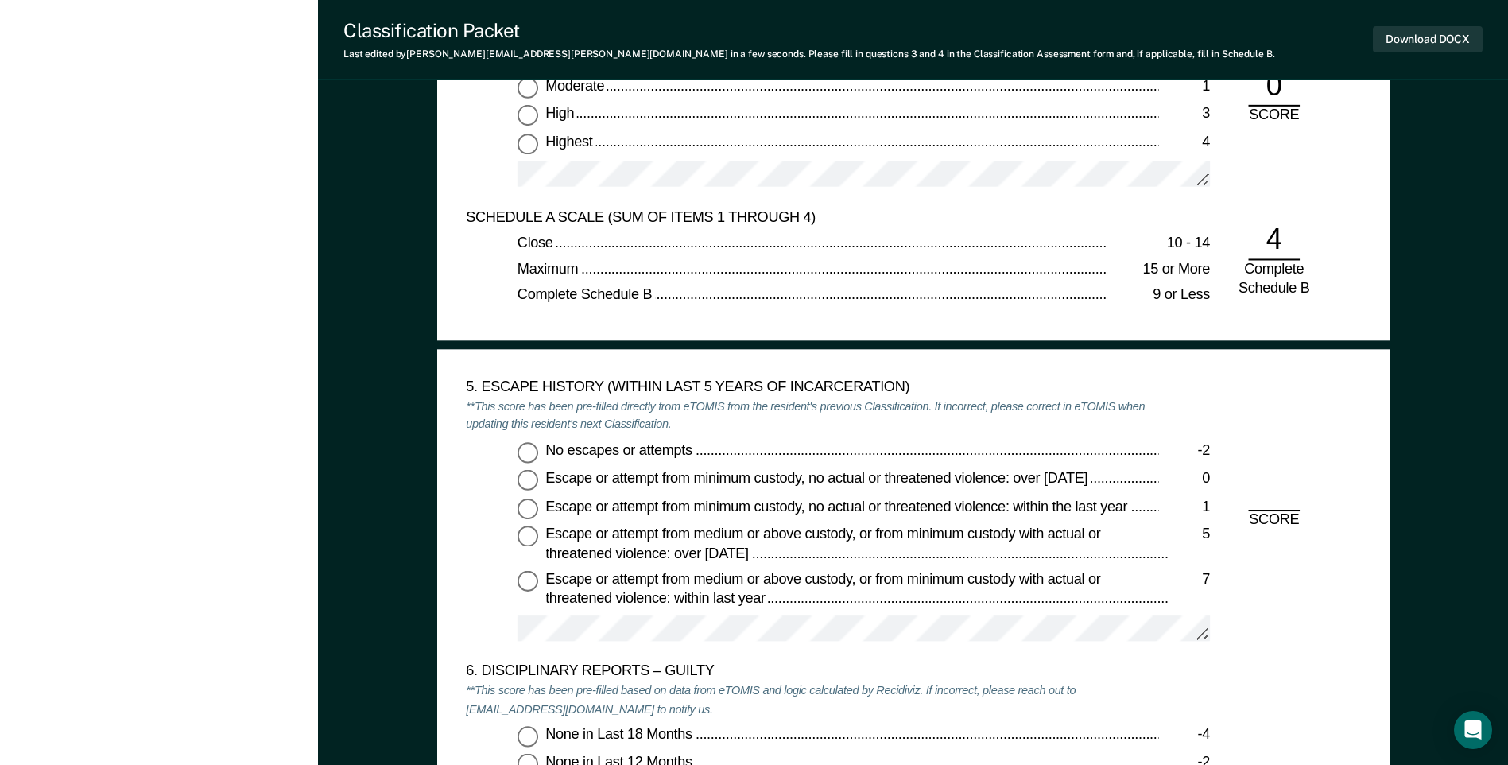
click at [521, 452] on input "No escapes or attempts -2" at bounding box center [527, 452] width 21 height 21
type textarea "x"
radio input "true"
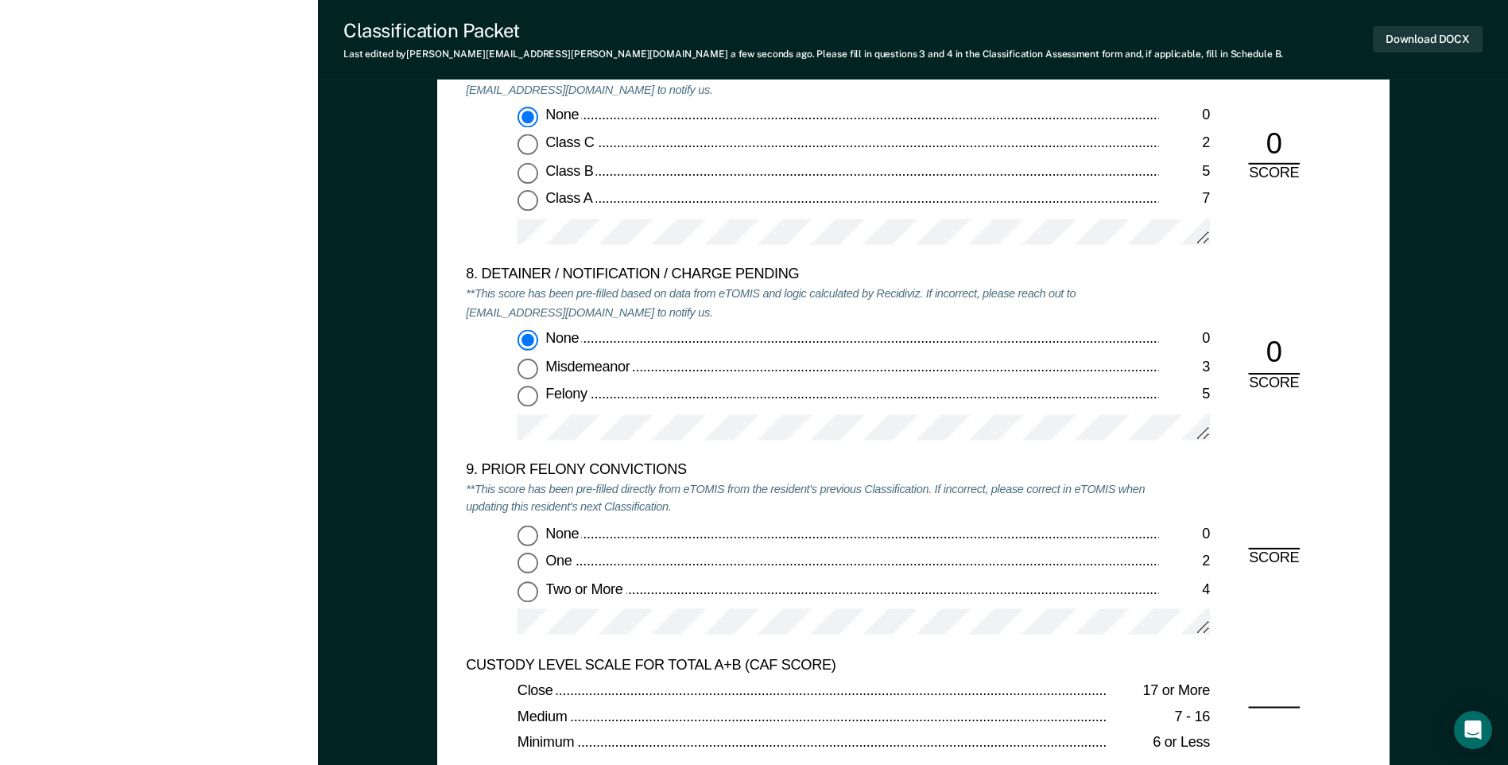
scroll to position [3418, 0]
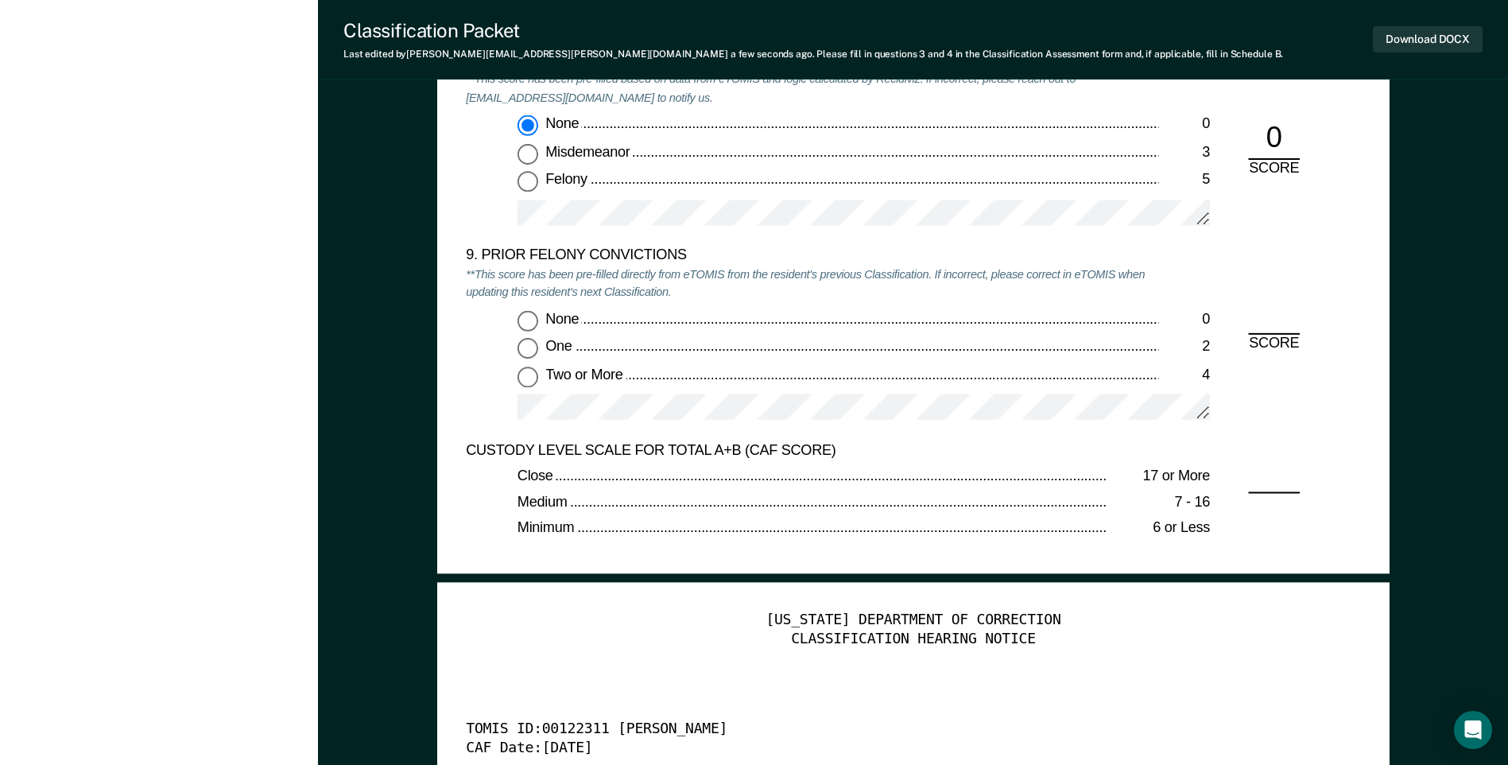
drag, startPoint x: 521, startPoint y: 321, endPoint x: 544, endPoint y: 329, distance: 24.4
click at [522, 321] on input "None 0" at bounding box center [527, 320] width 21 height 21
type textarea "x"
radio input "true"
click at [1427, 41] on button "Download DOCX" at bounding box center [1428, 39] width 110 height 26
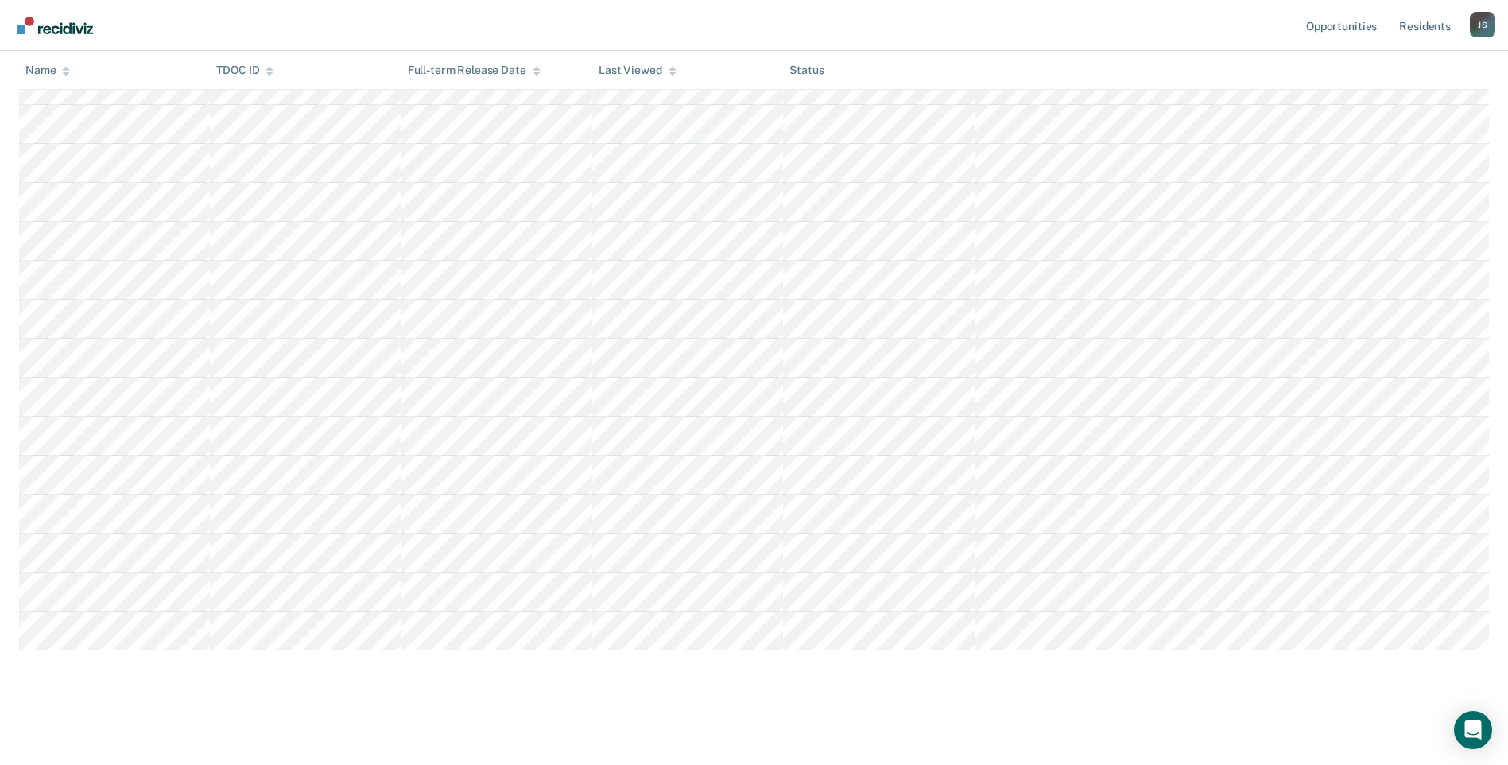
scroll to position [404, 0]
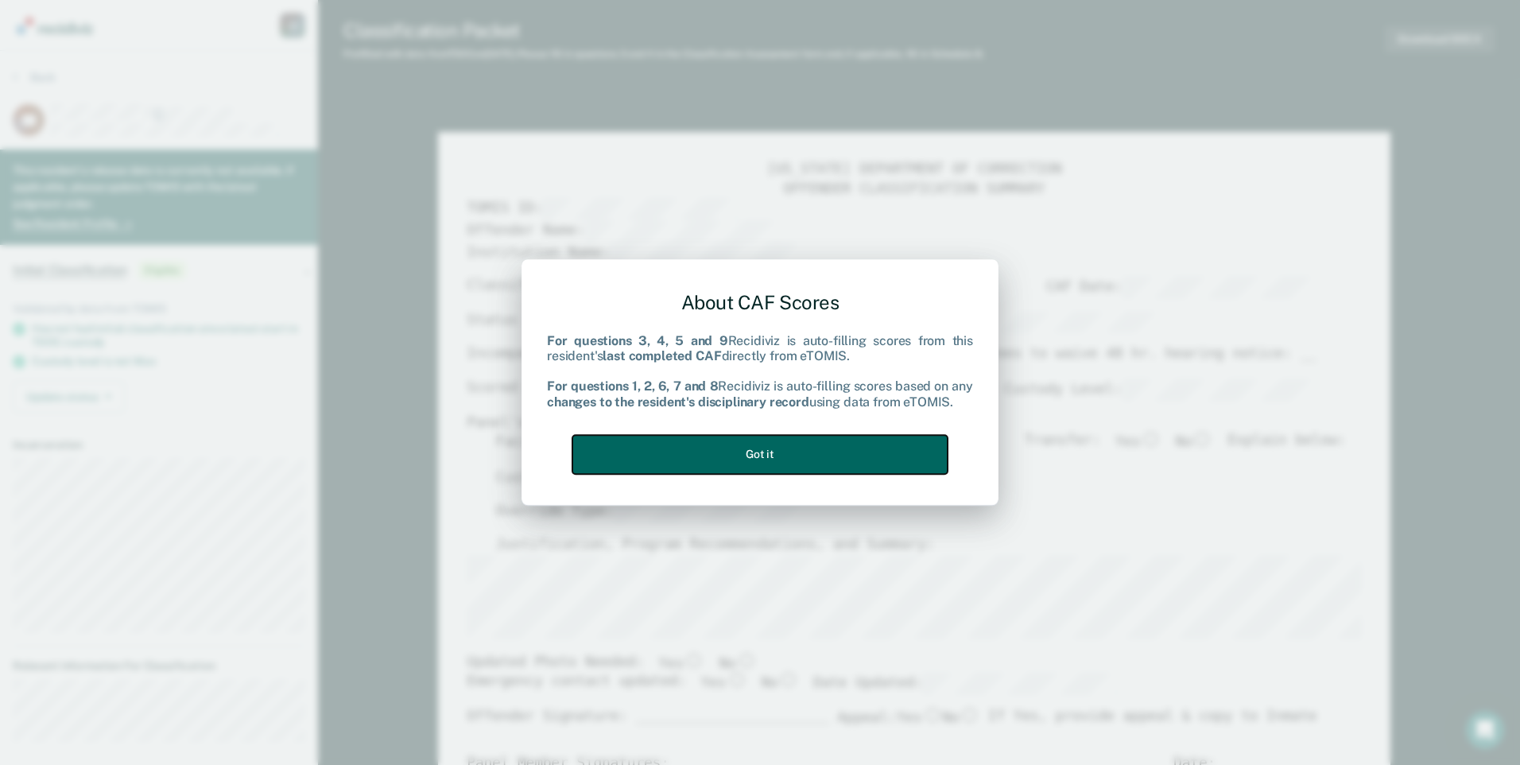
click at [858, 465] on button "Got it" at bounding box center [759, 454] width 375 height 39
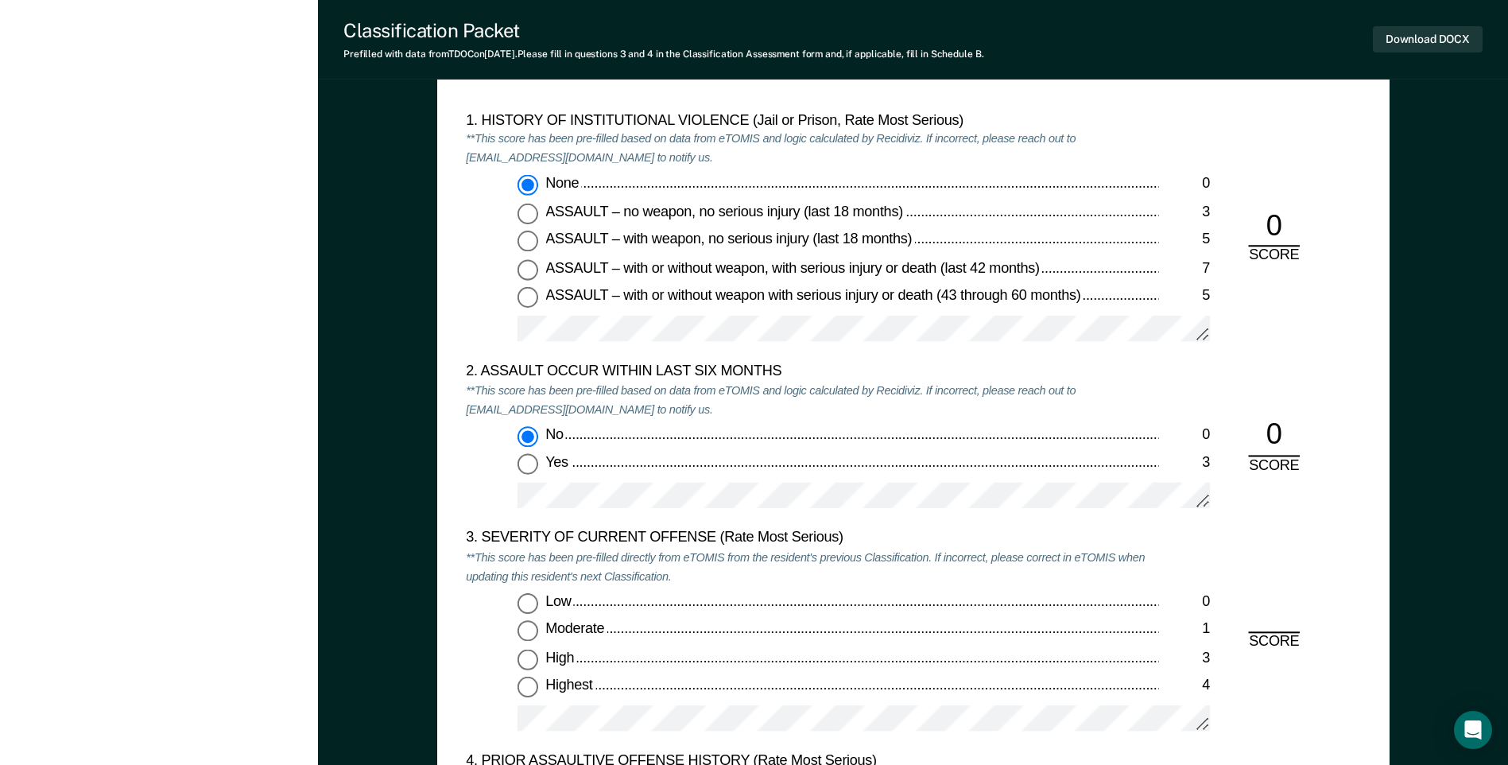
scroll to position [1590, 0]
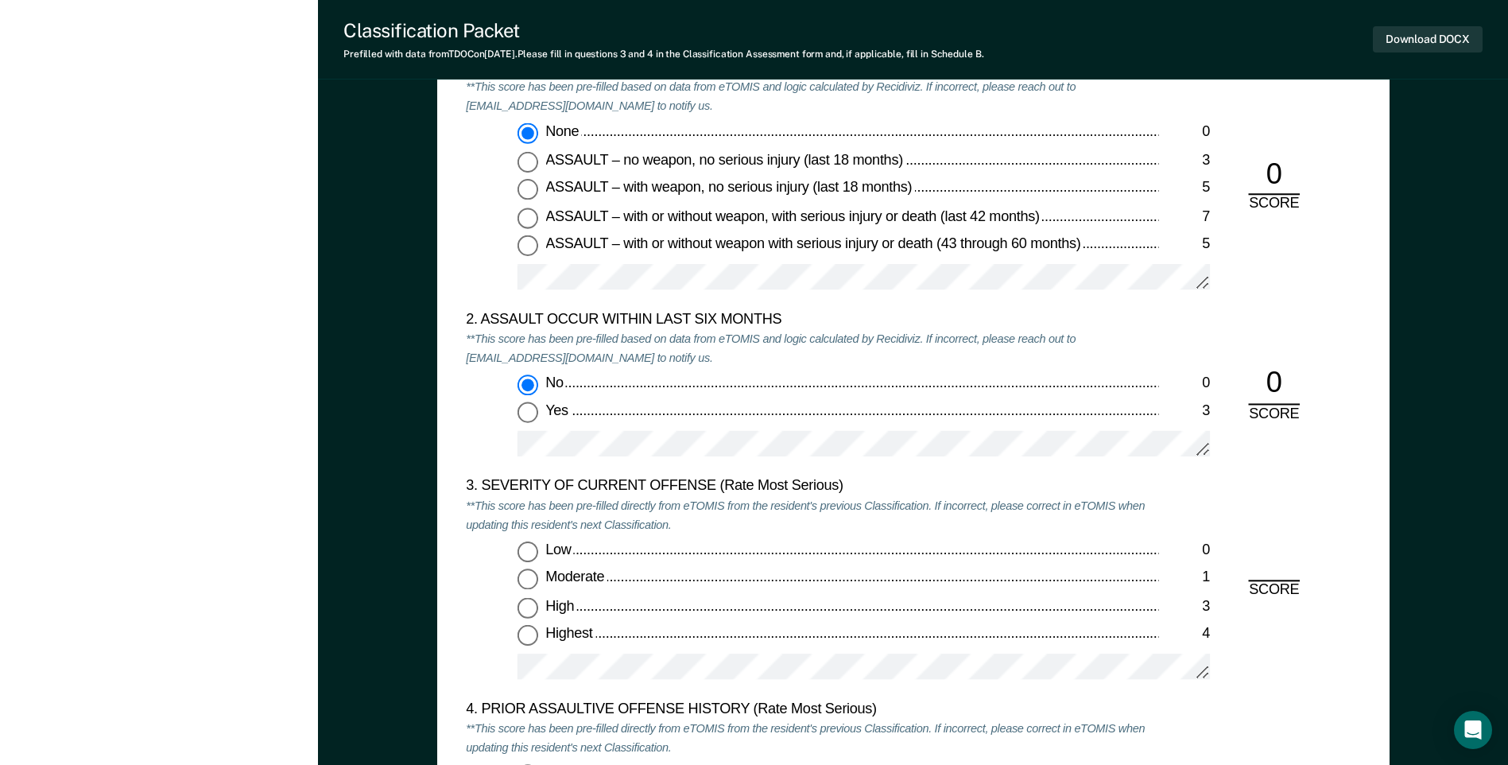
click at [525, 639] on input "Highest 4" at bounding box center [527, 636] width 21 height 21
type textarea "x"
radio input "true"
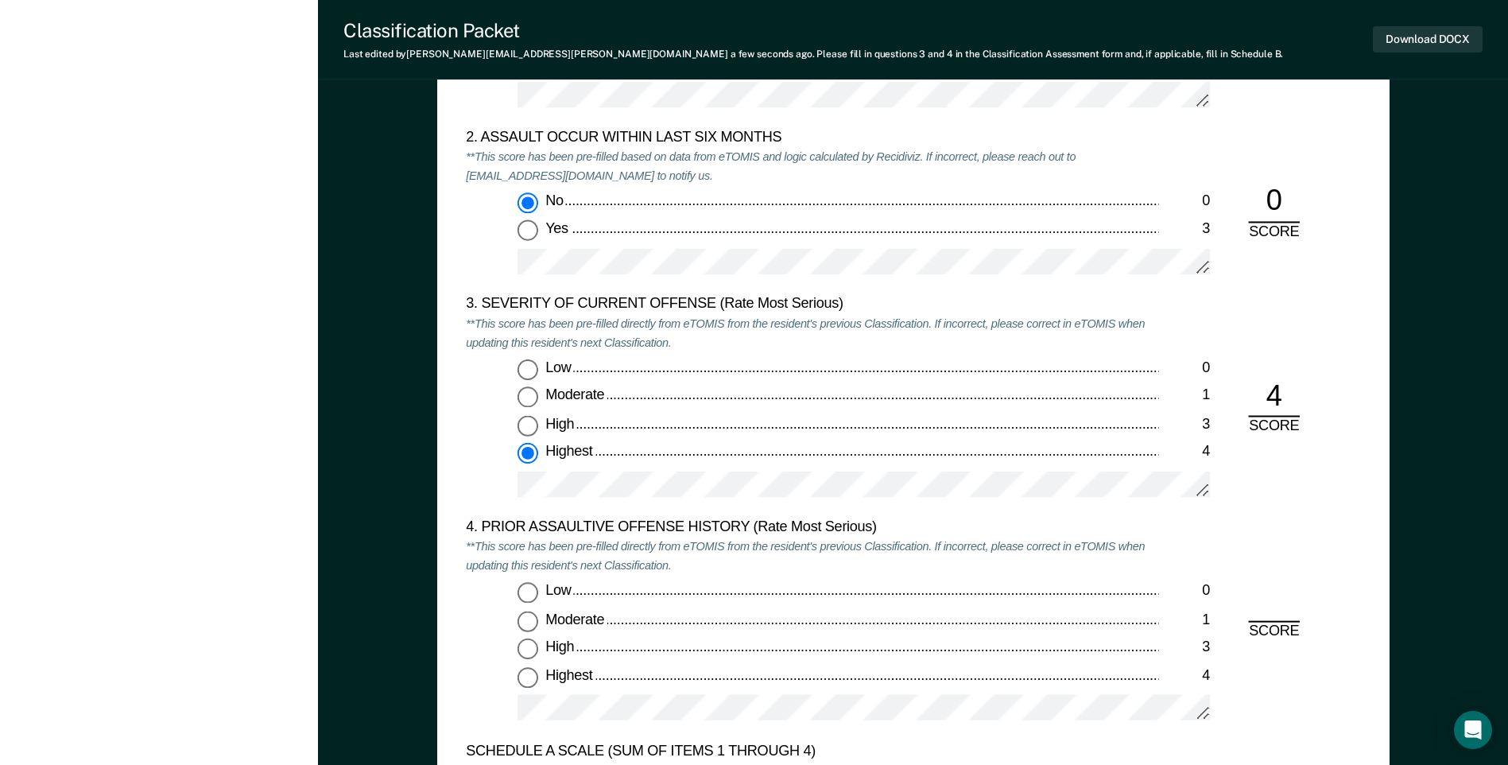
scroll to position [1908, 0]
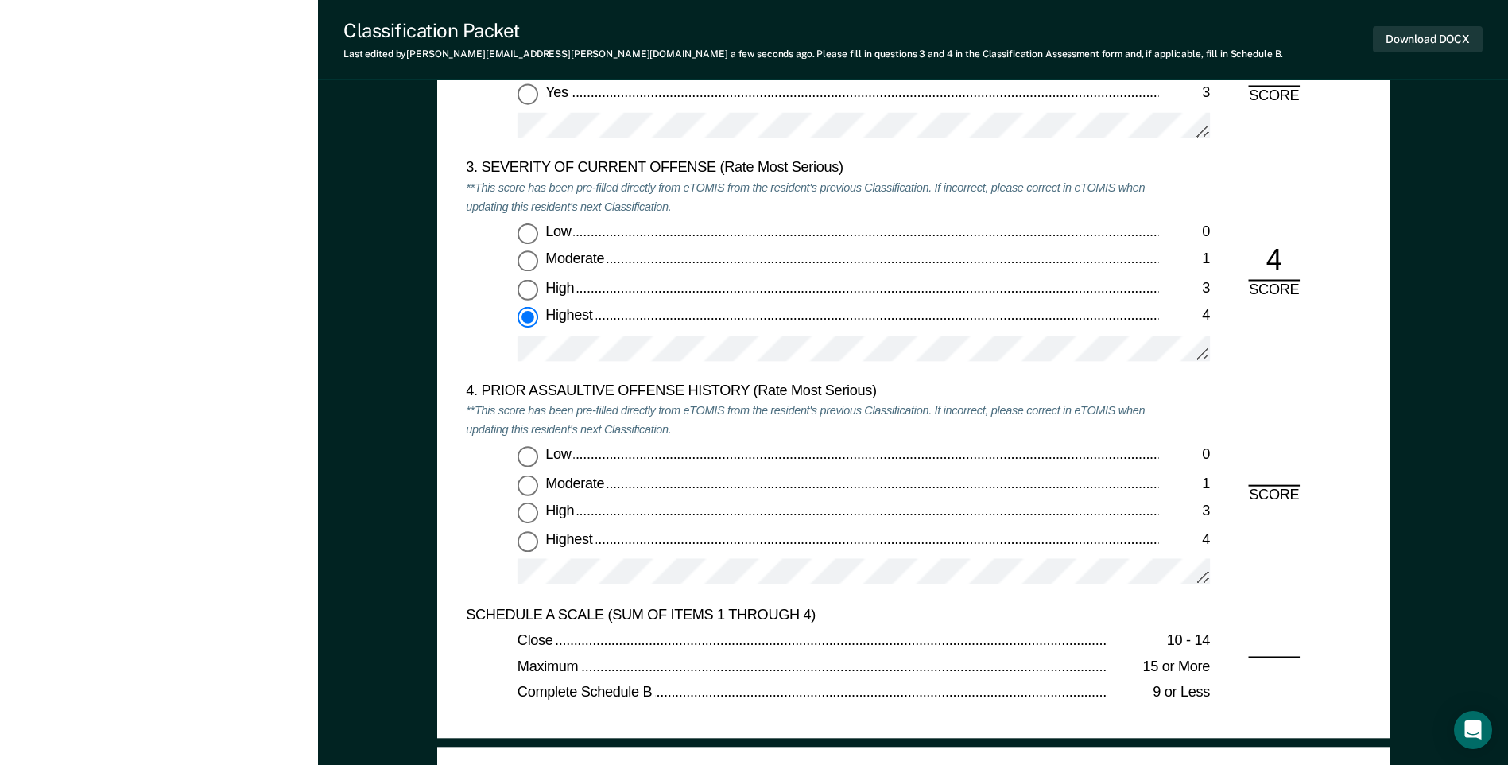
click at [521, 461] on input "Low 0" at bounding box center [527, 457] width 21 height 21
type textarea "x"
radio input "true"
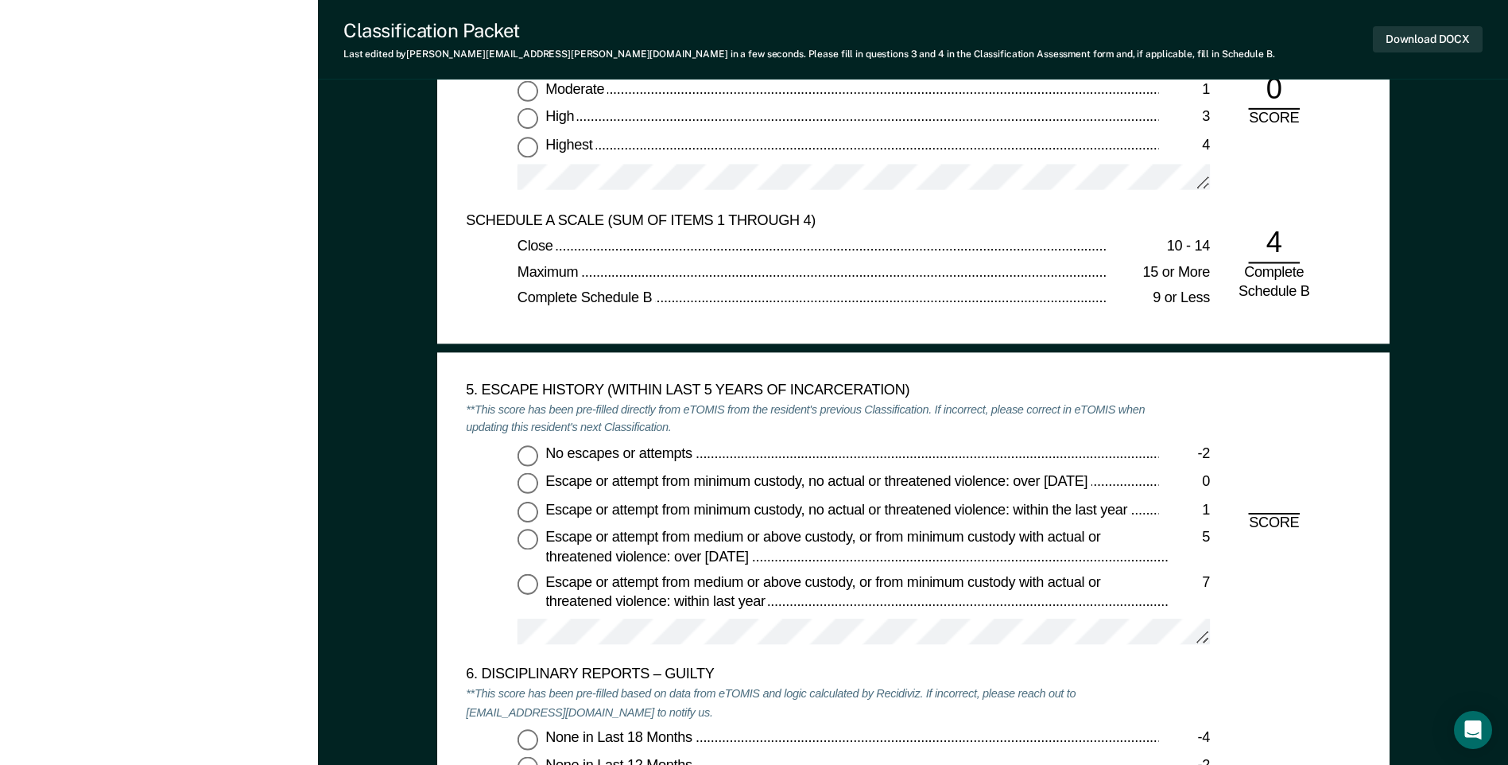
scroll to position [2305, 0]
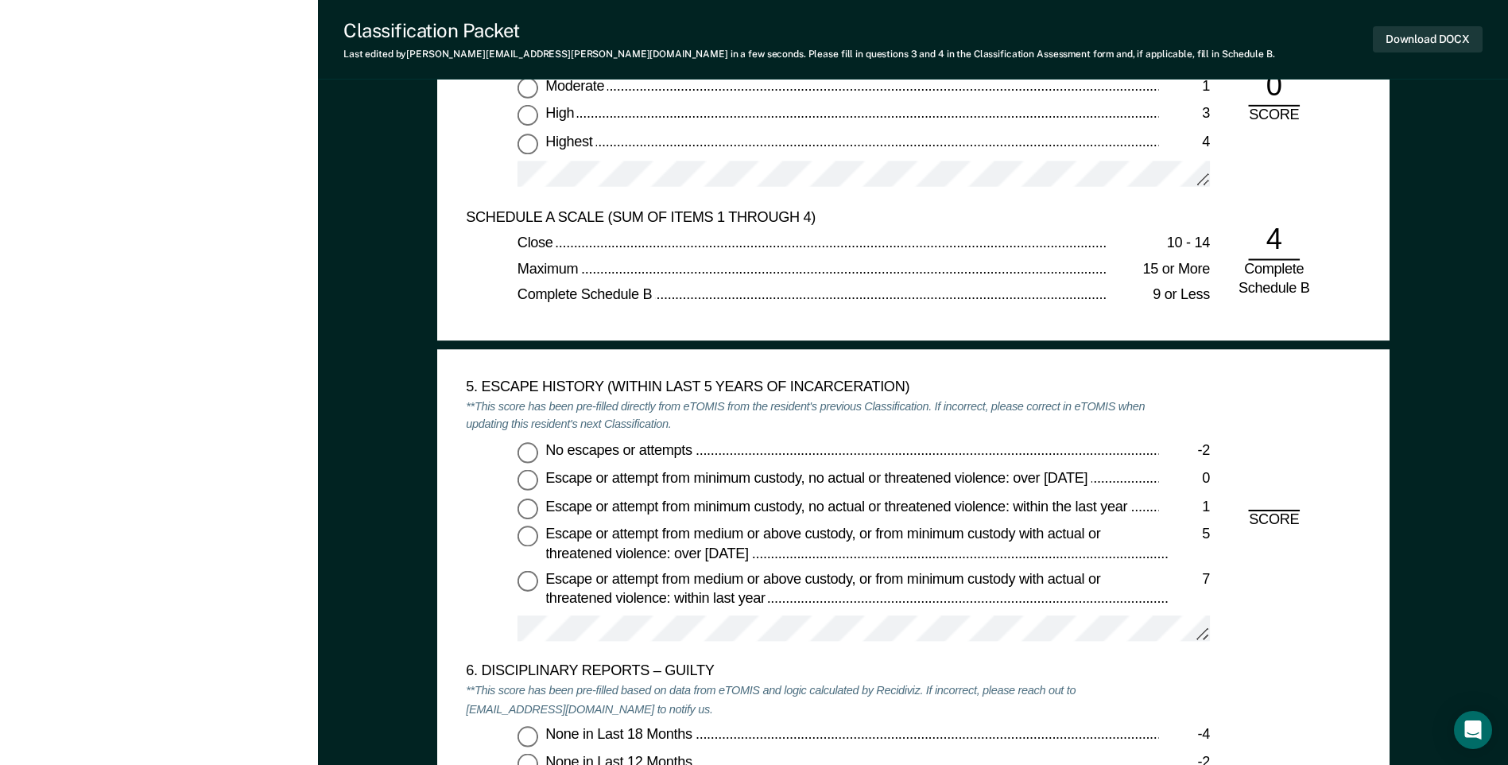
click at [526, 456] on input "No escapes or attempts -2" at bounding box center [527, 452] width 21 height 21
type textarea "x"
radio input "true"
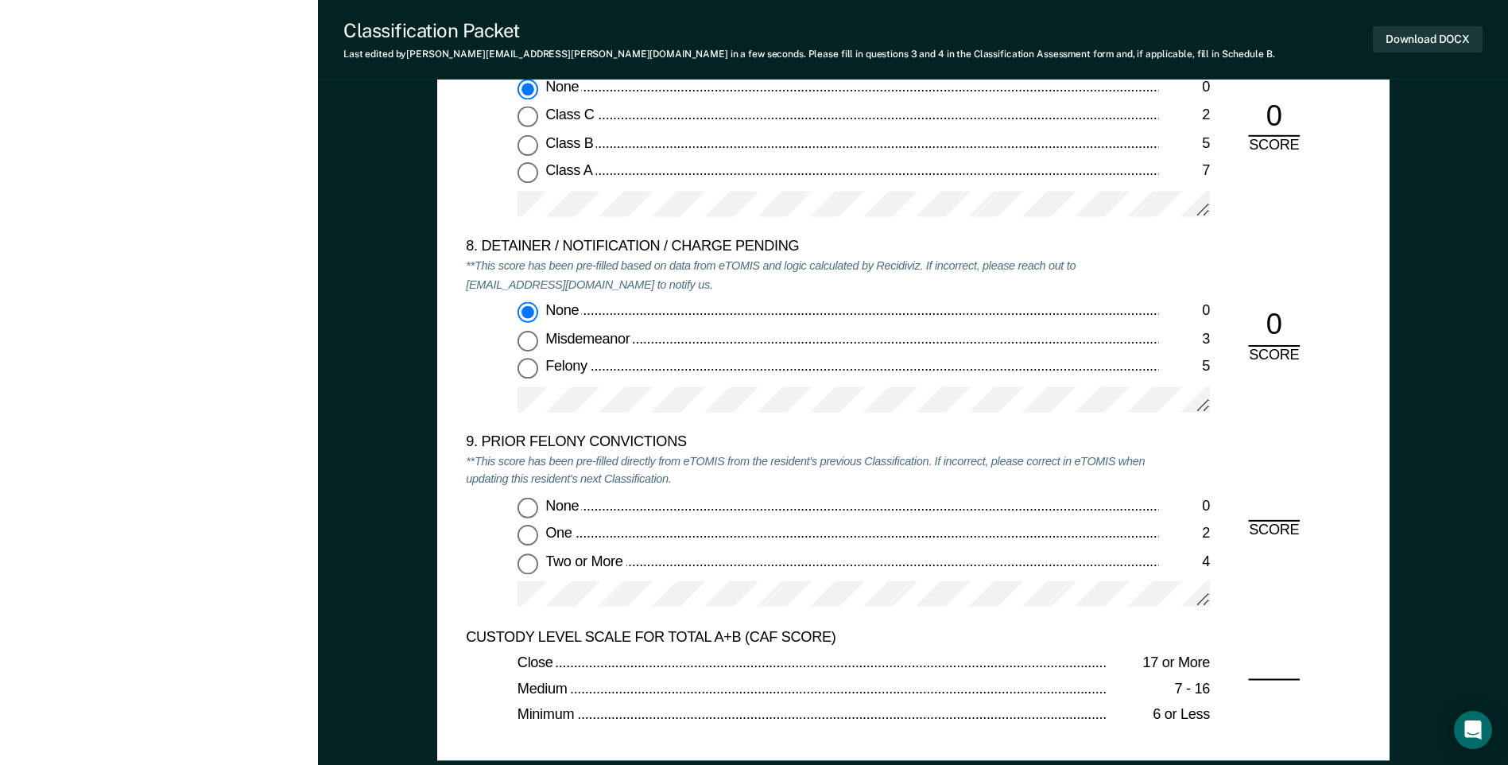
scroll to position [3259, 0]
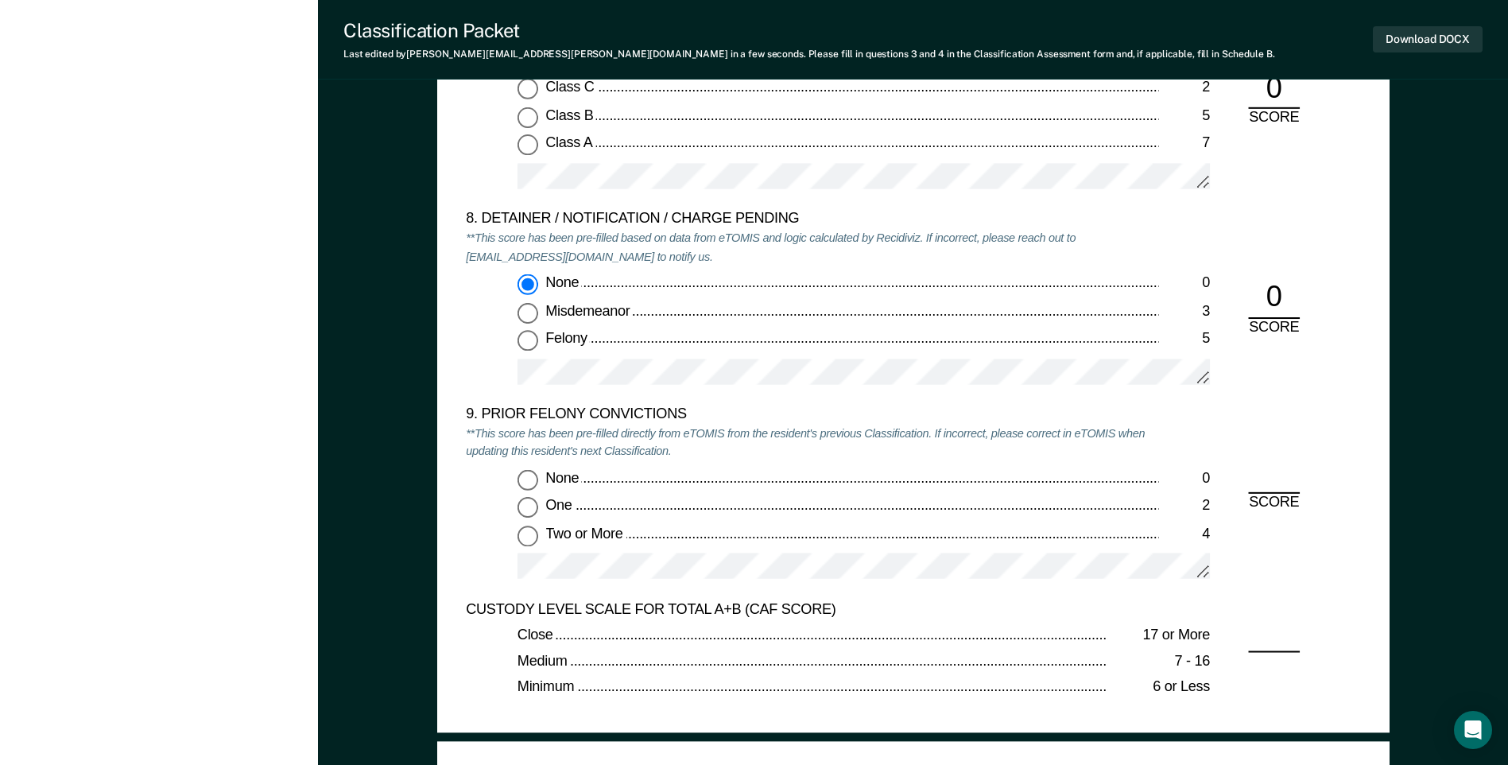
click at [523, 483] on input "None 0" at bounding box center [527, 479] width 21 height 21
type textarea "x"
radio input "true"
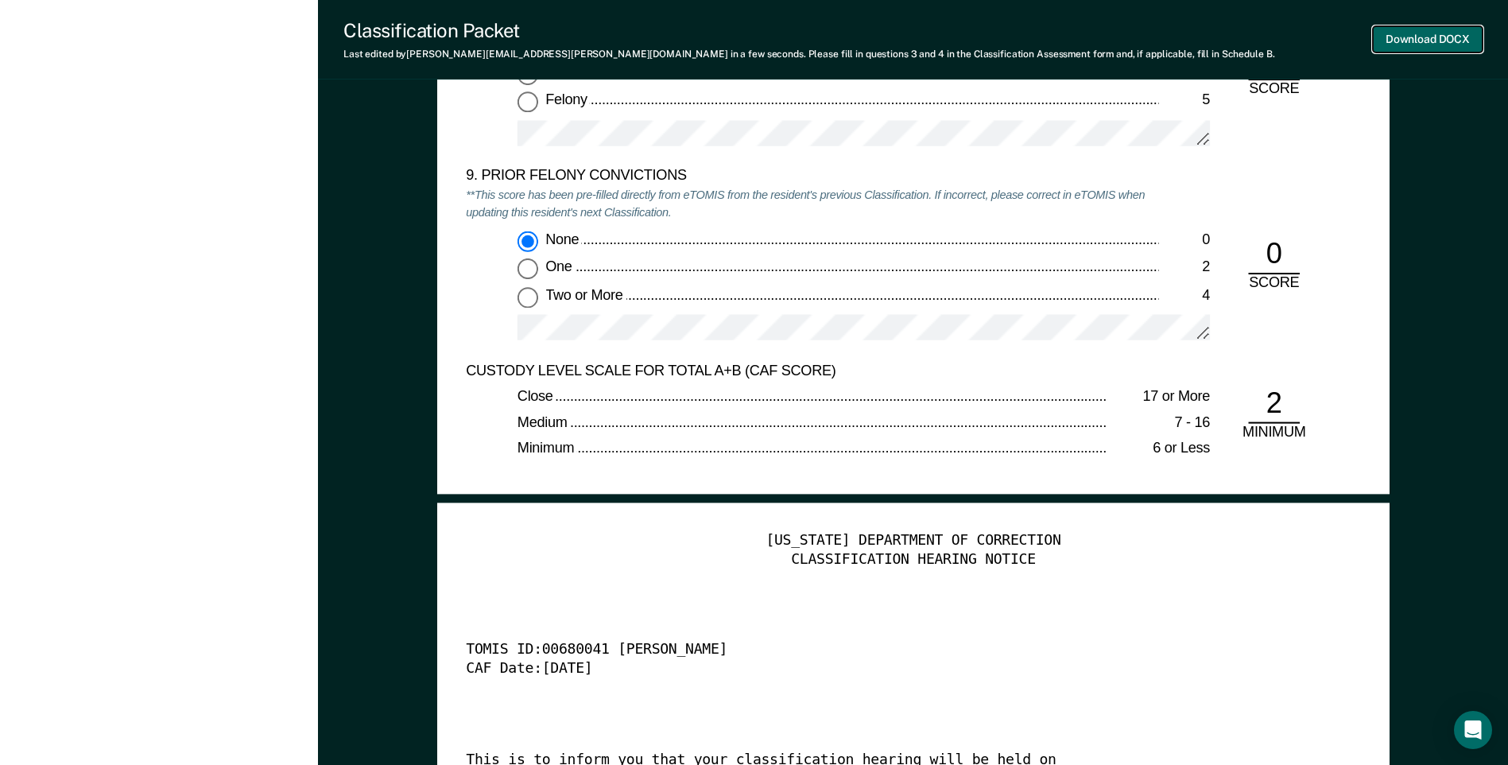
click at [1415, 38] on button "Download DOCX" at bounding box center [1428, 39] width 110 height 26
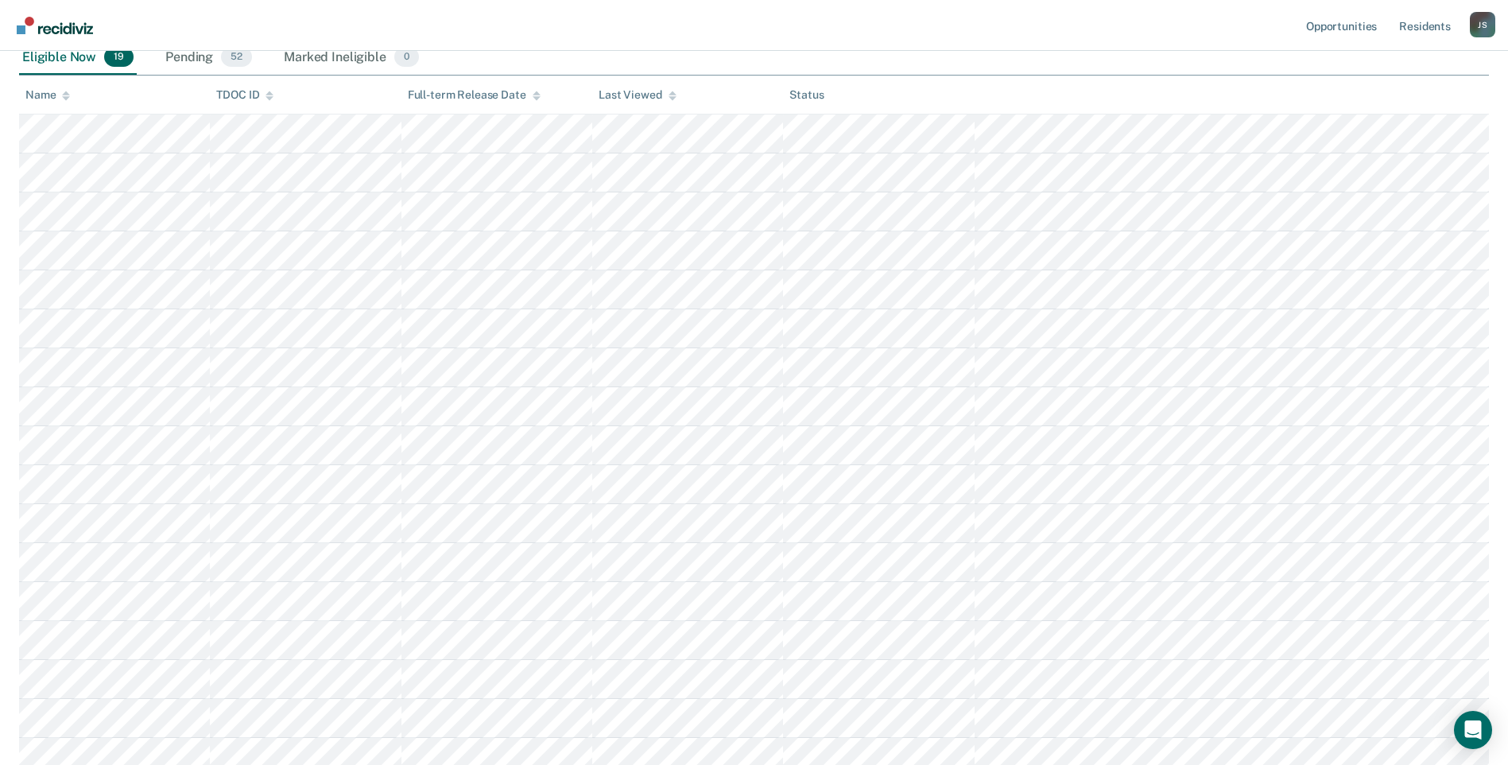
scroll to position [165, 0]
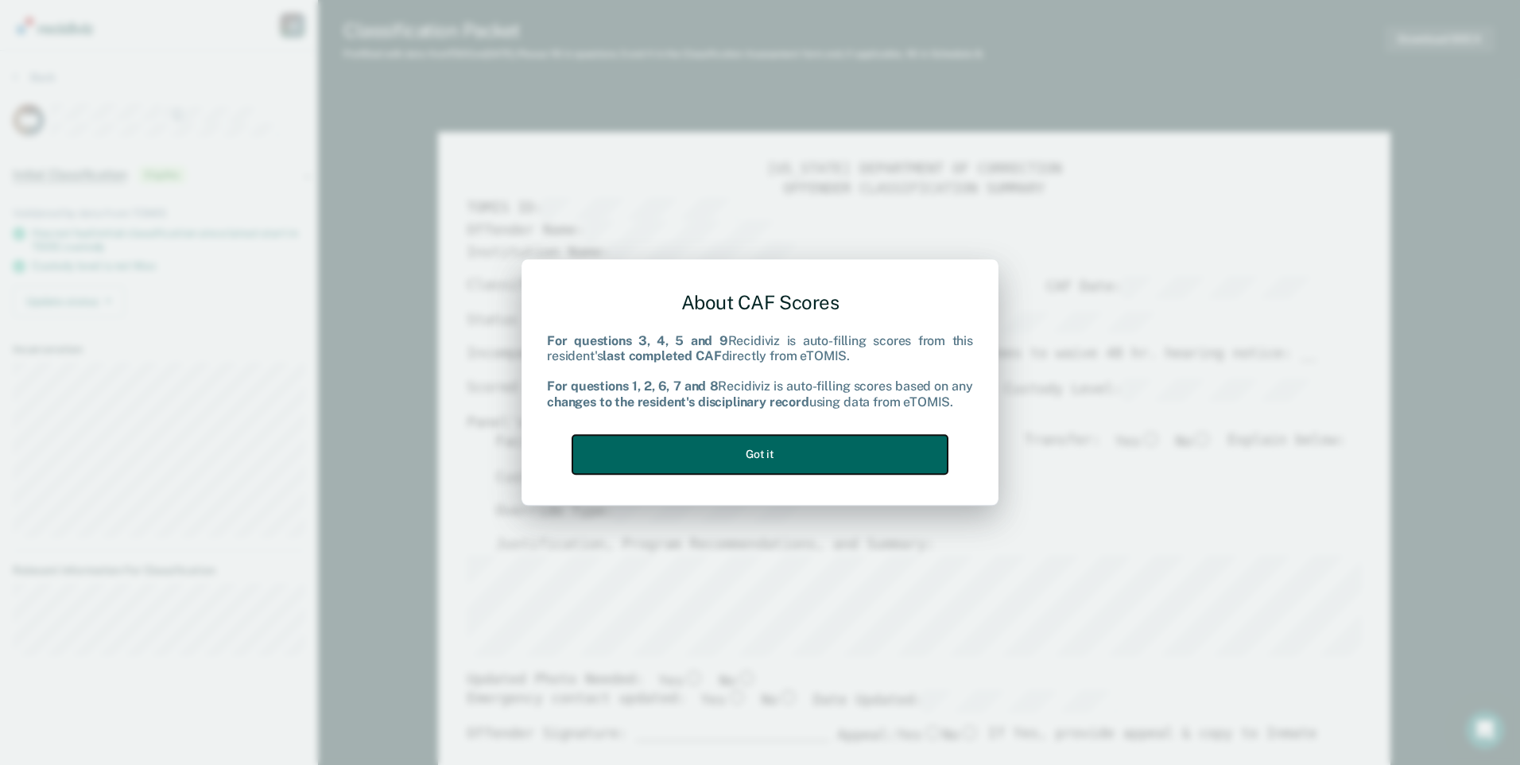
click at [821, 455] on button "Got it" at bounding box center [759, 454] width 375 height 39
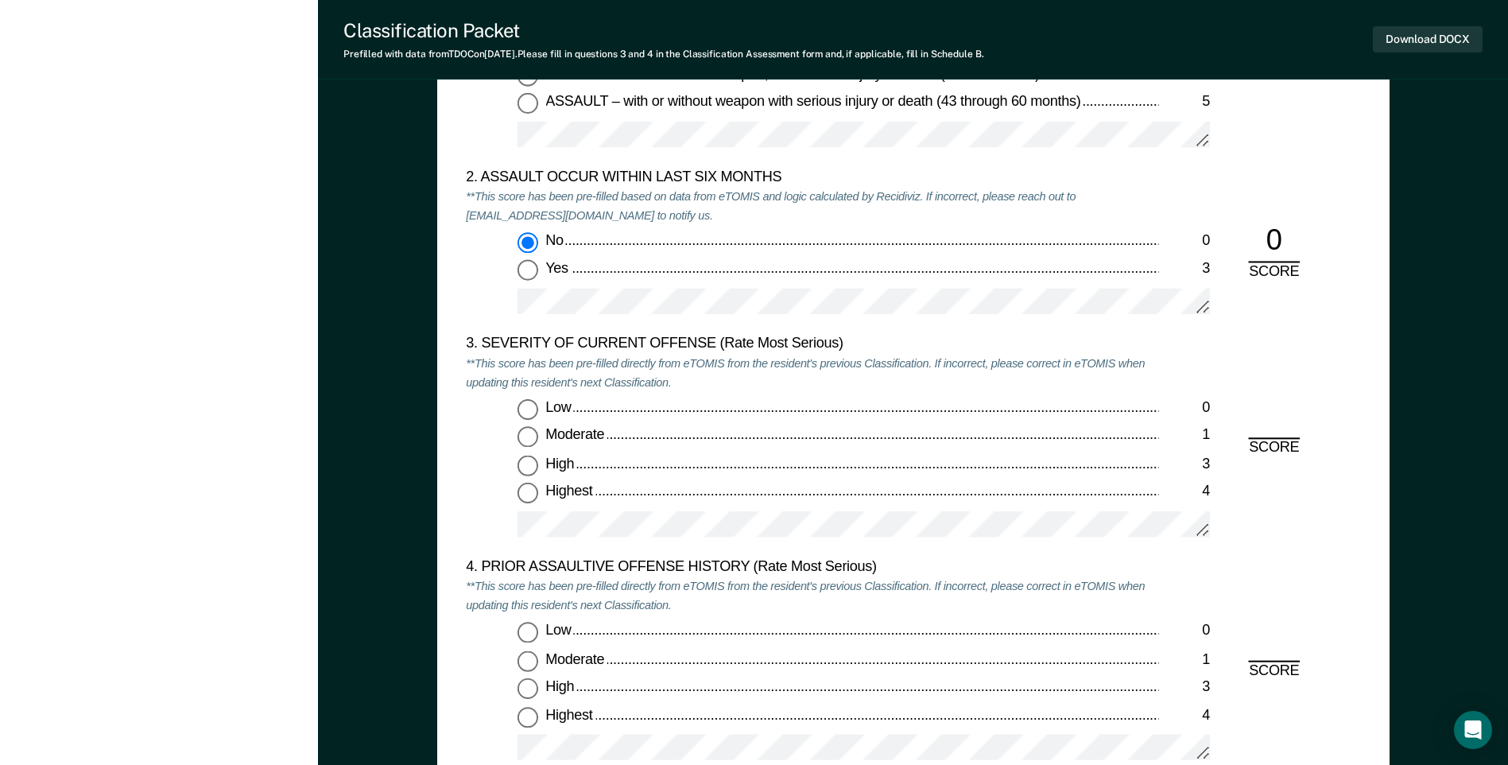
scroll to position [1749, 0]
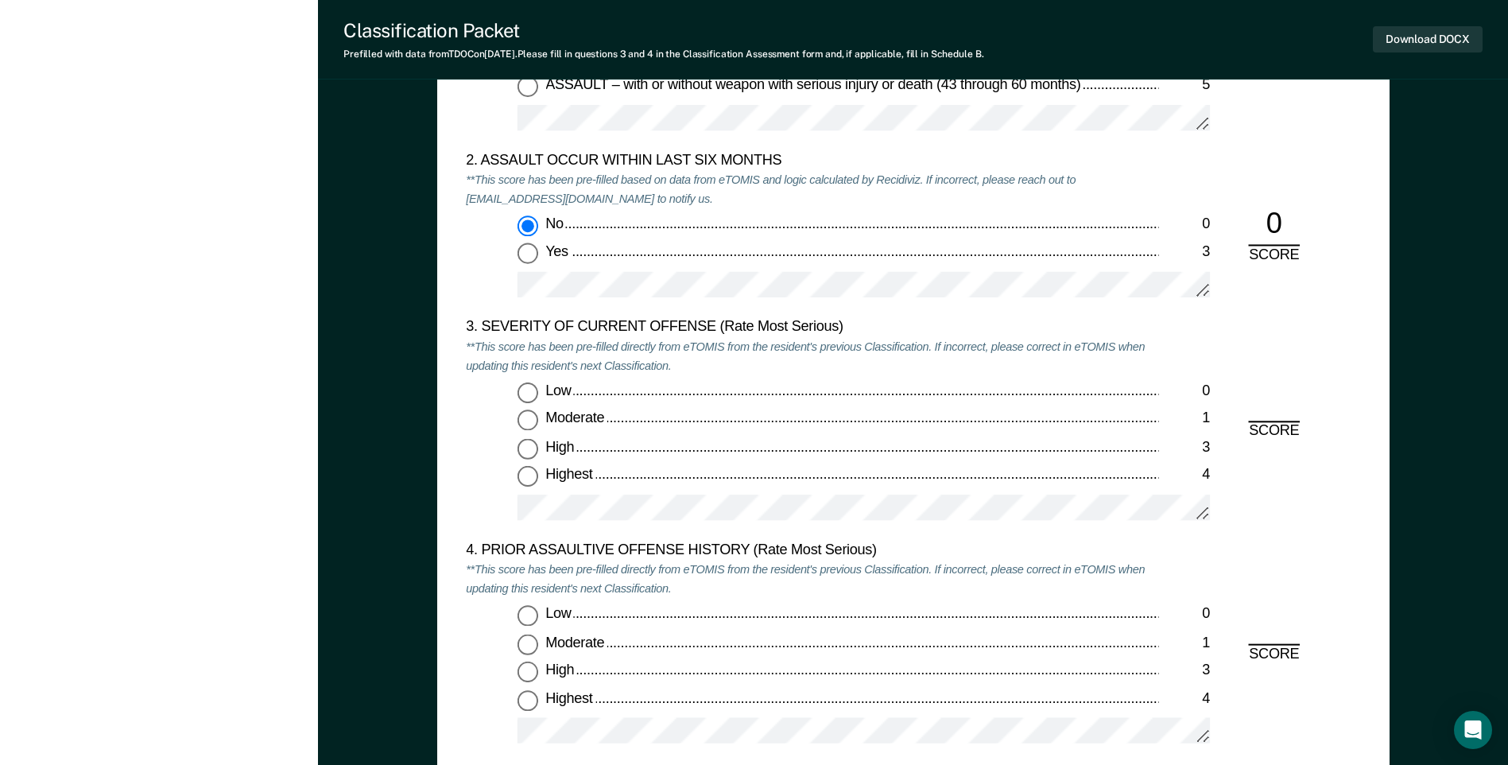
click at [521, 474] on input "Highest 4" at bounding box center [527, 477] width 21 height 21
type textarea "x"
radio input "true"
click at [532, 618] on input "Low 0" at bounding box center [527, 616] width 21 height 21
type textarea "x"
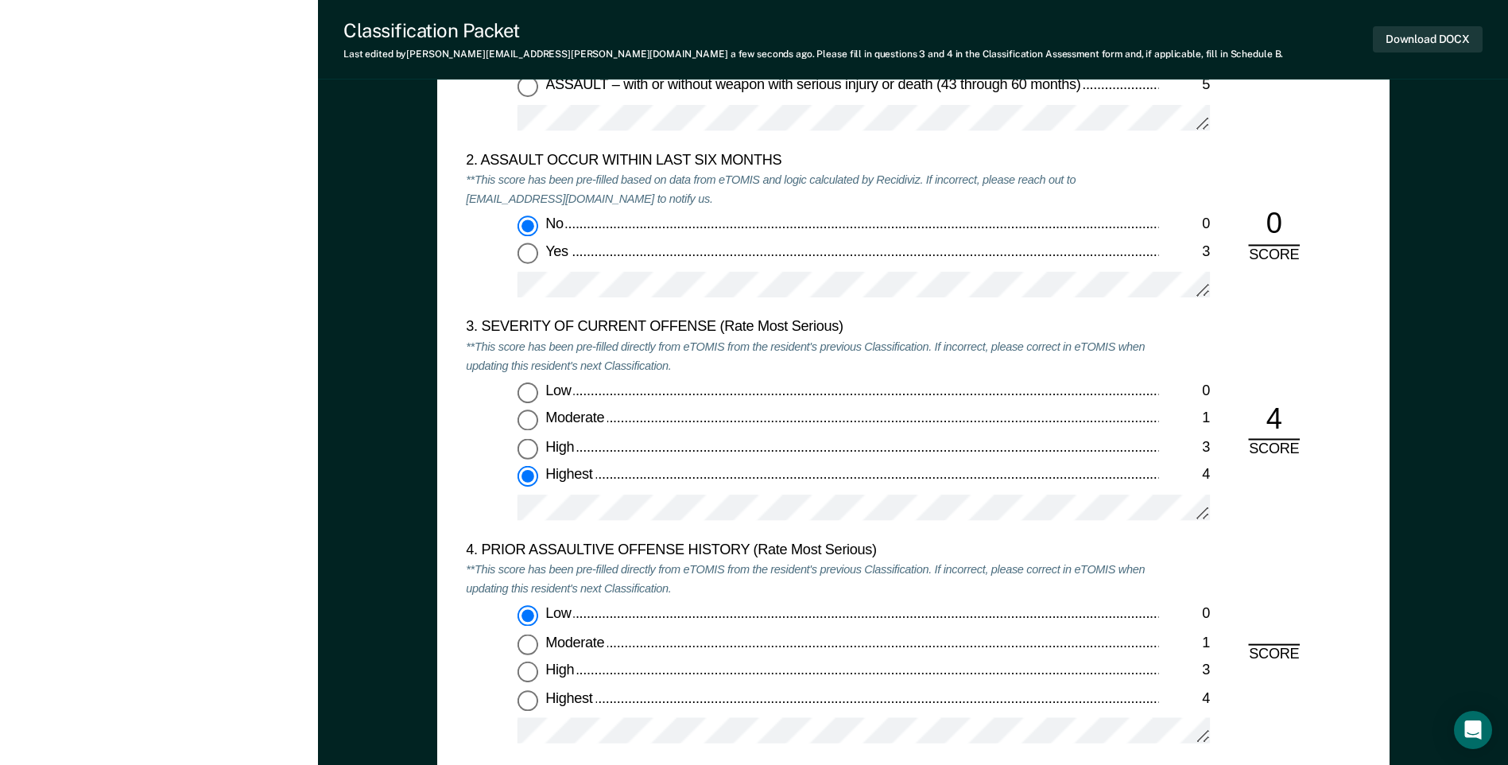
radio input "true"
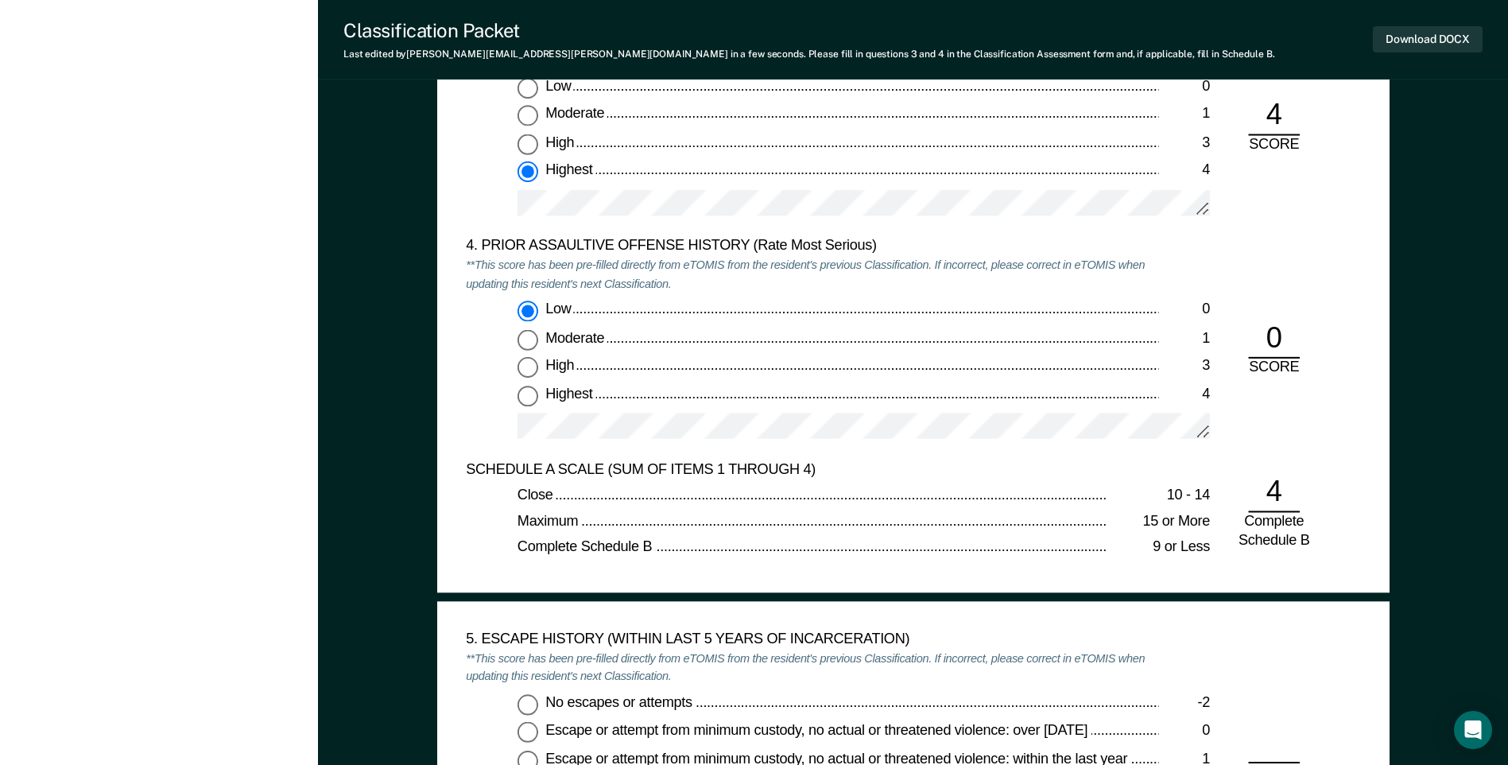
scroll to position [2146, 0]
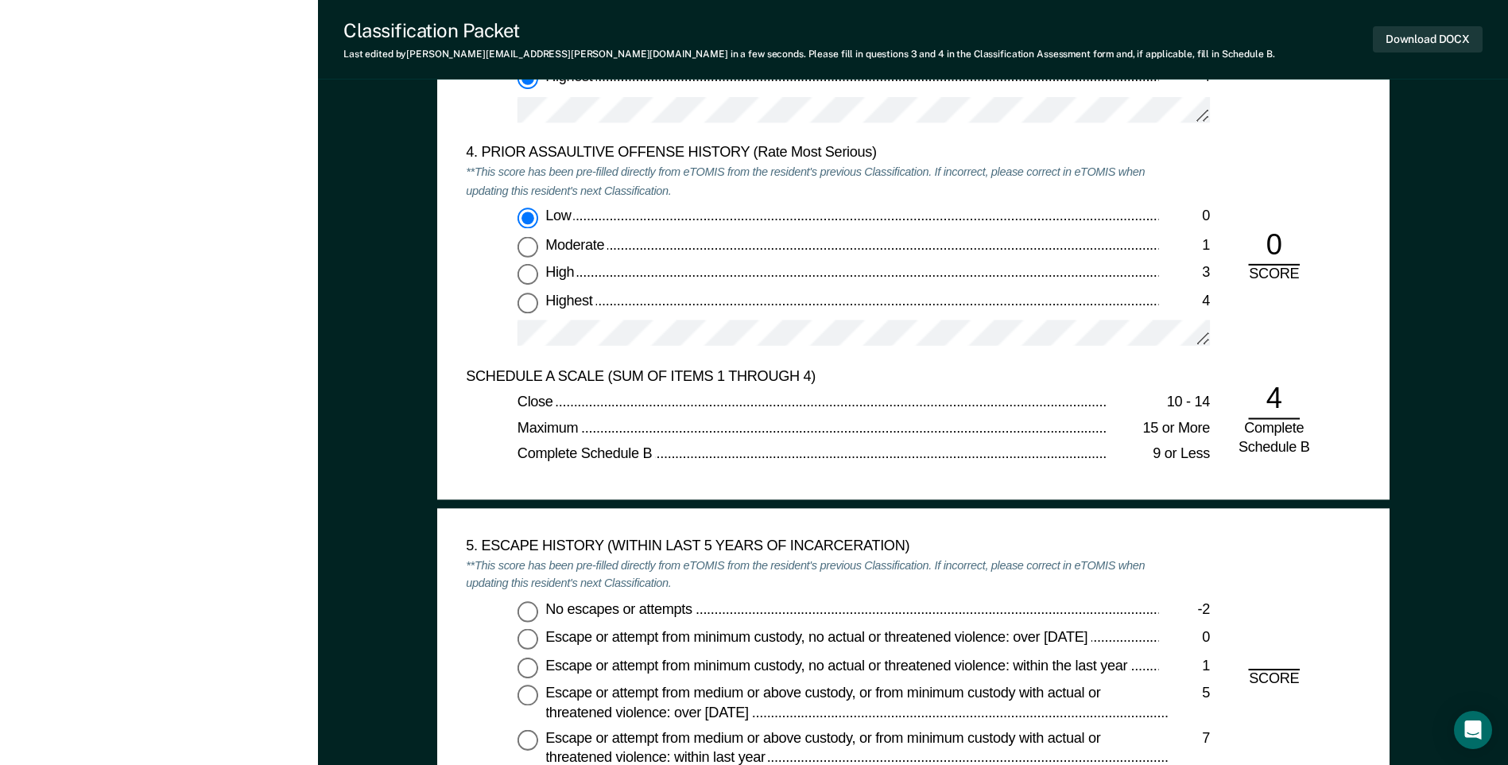
click at [529, 610] on input "No escapes or attempts -2" at bounding box center [527, 611] width 21 height 21
type textarea "x"
radio input "true"
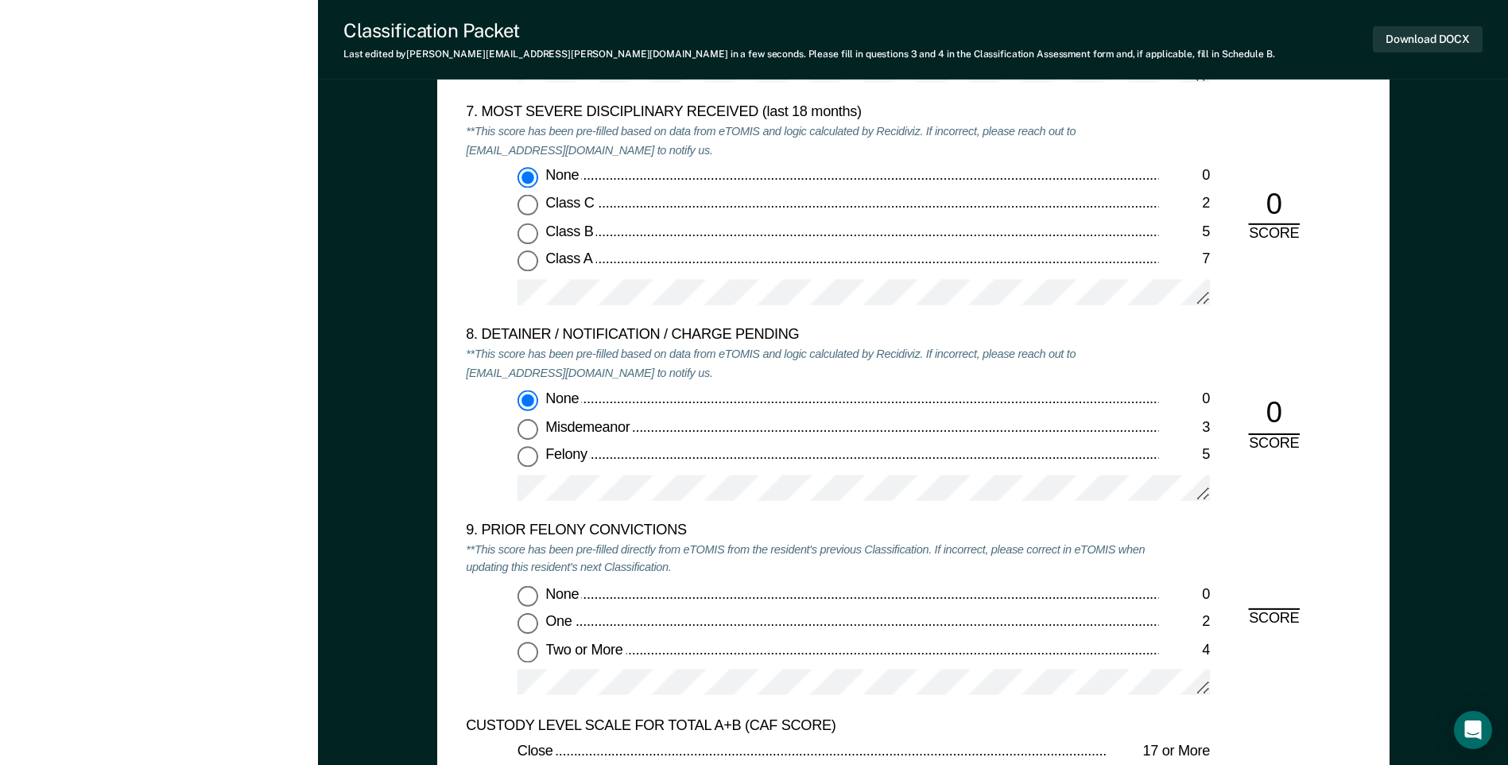
scroll to position [3179, 0]
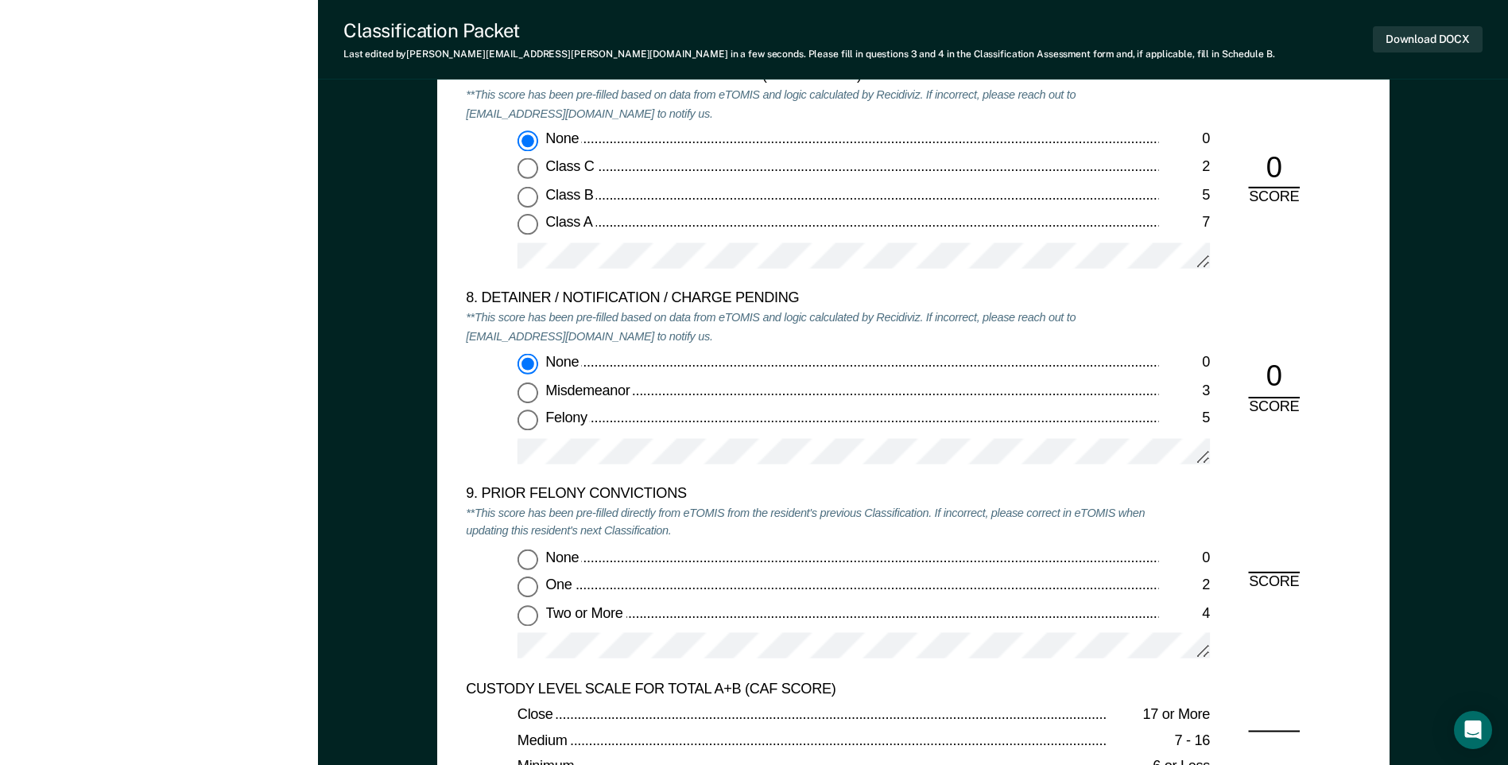
click at [525, 560] on input "None 0" at bounding box center [527, 558] width 21 height 21
type textarea "x"
radio input "true"
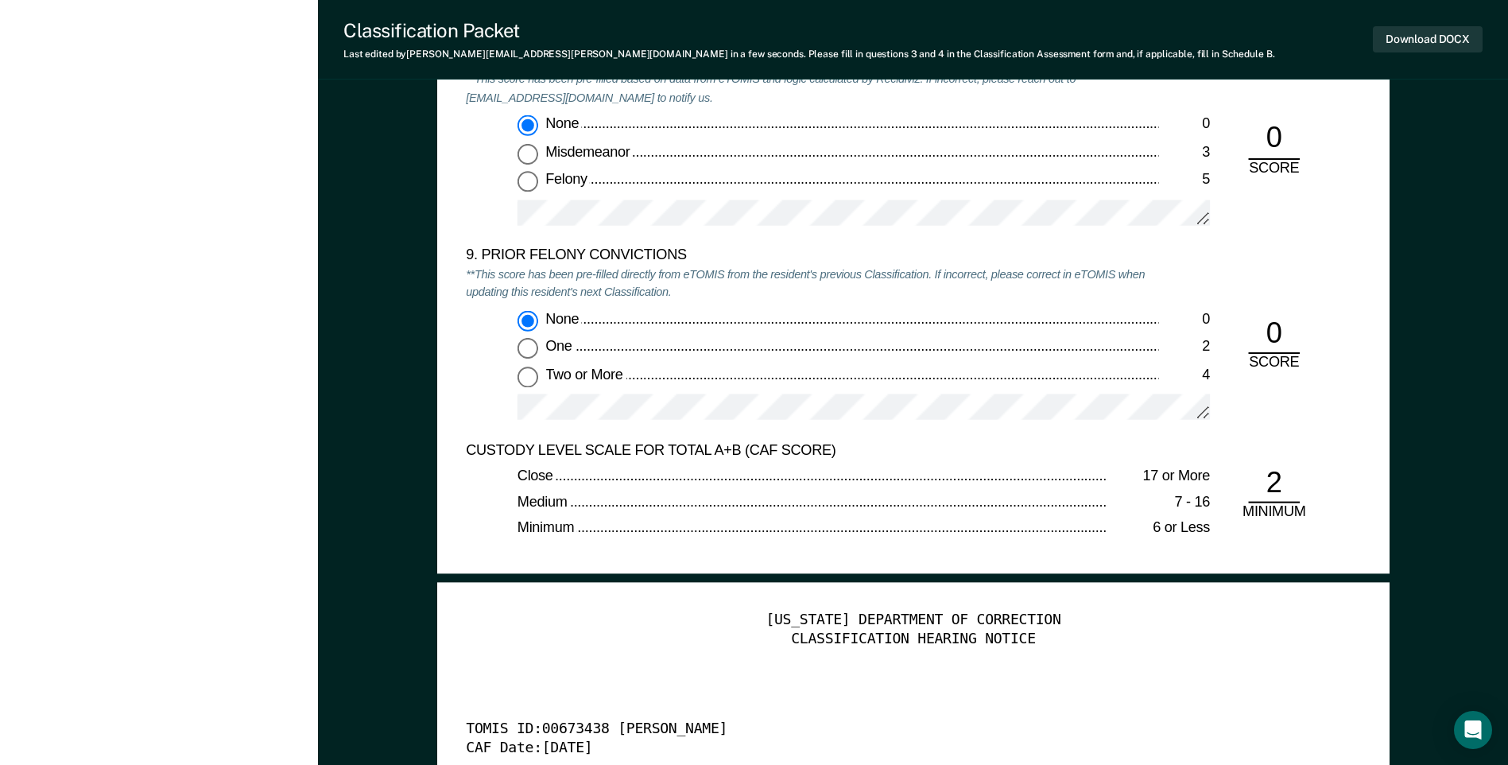
scroll to position [3577, 0]
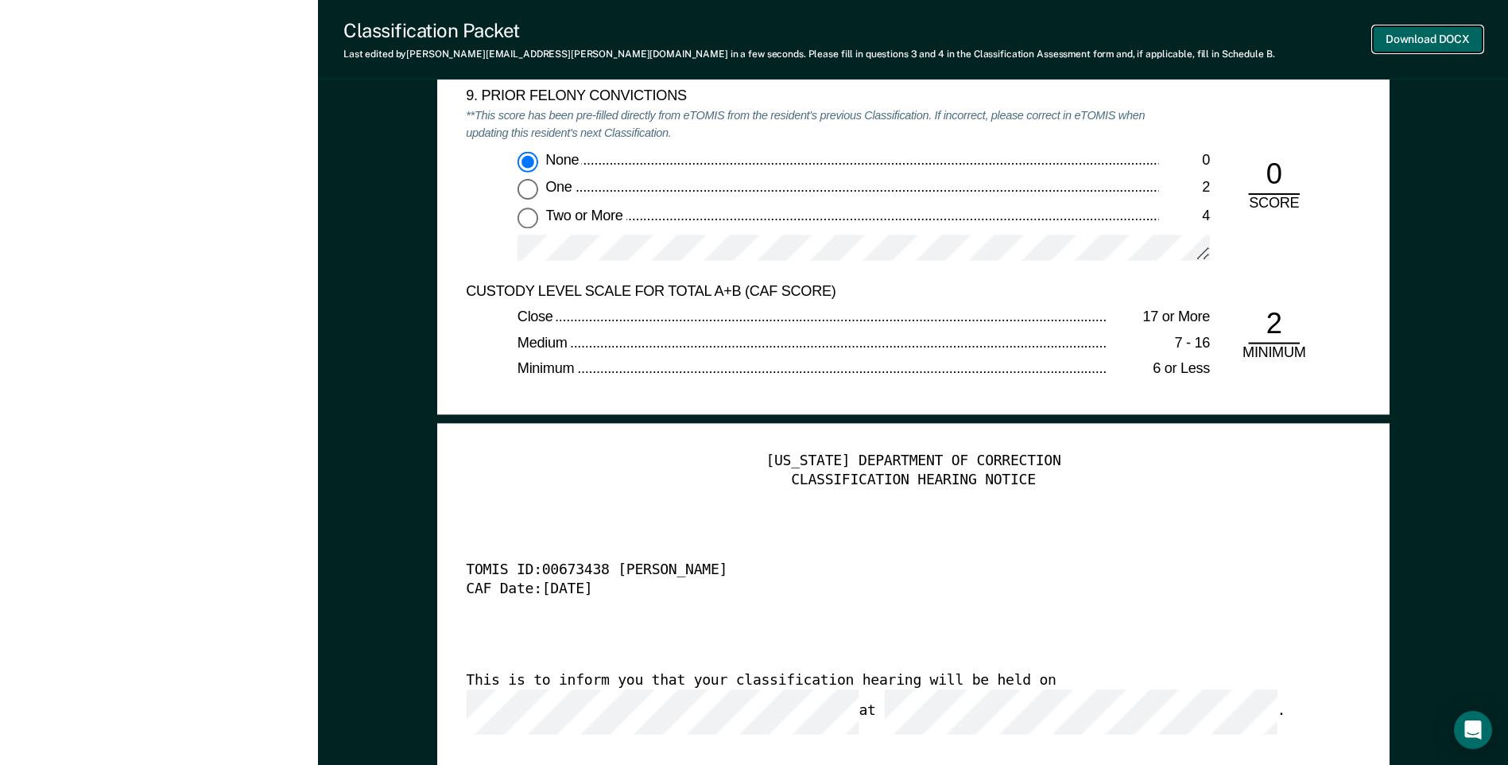
click at [1446, 33] on button "Download DOCX" at bounding box center [1428, 39] width 110 height 26
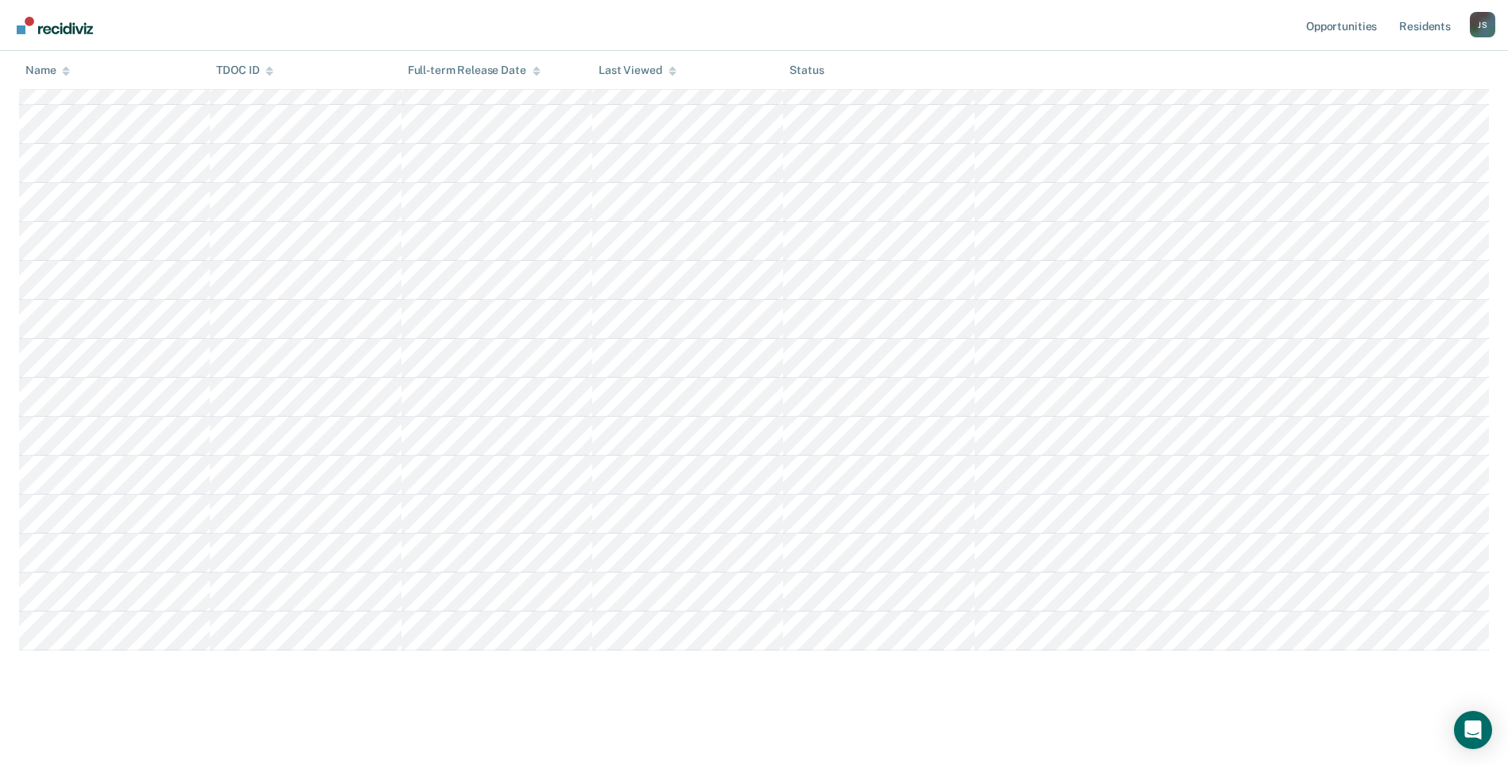
scroll to position [165, 0]
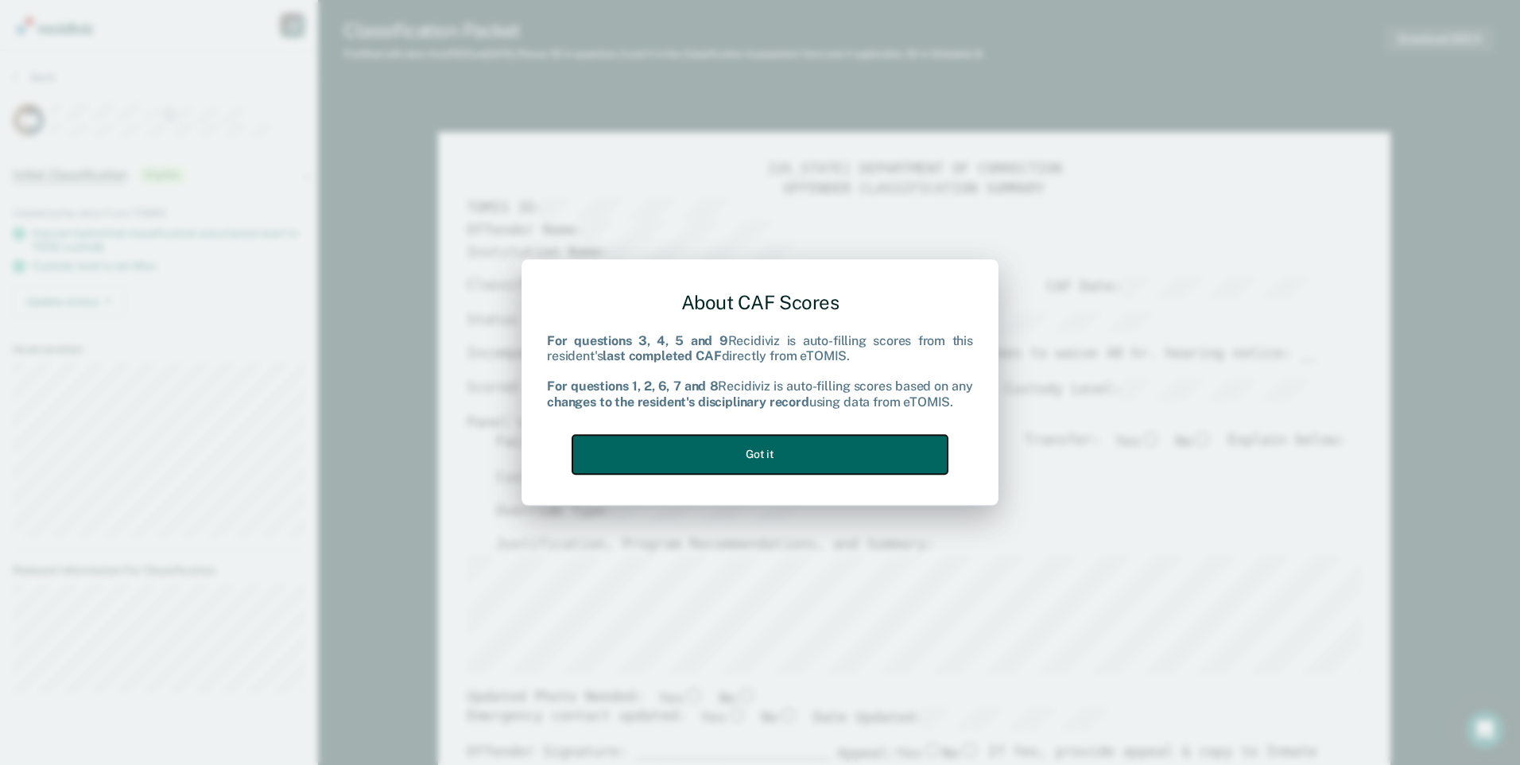
click at [885, 441] on button "Got it" at bounding box center [759, 454] width 375 height 39
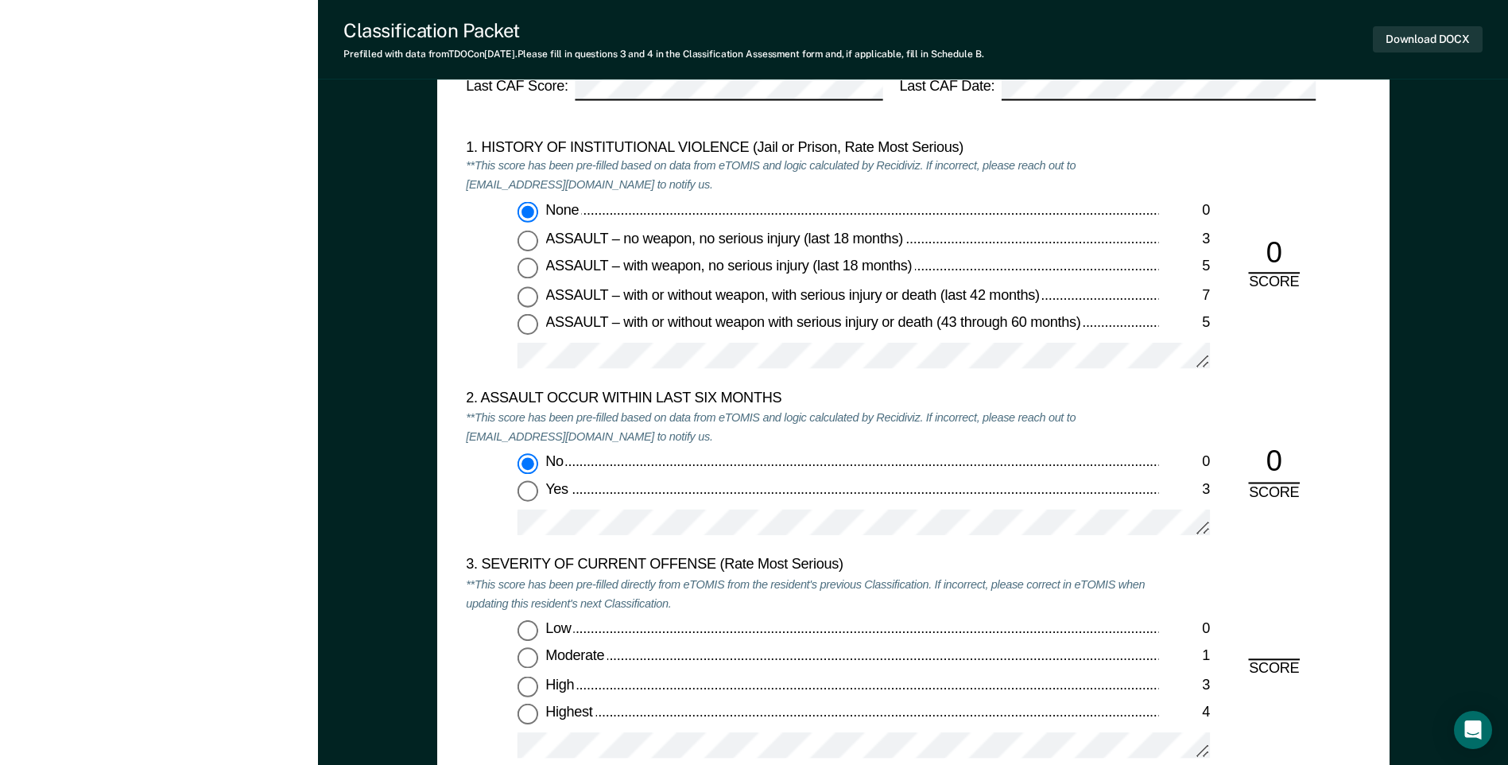
scroll to position [1749, 0]
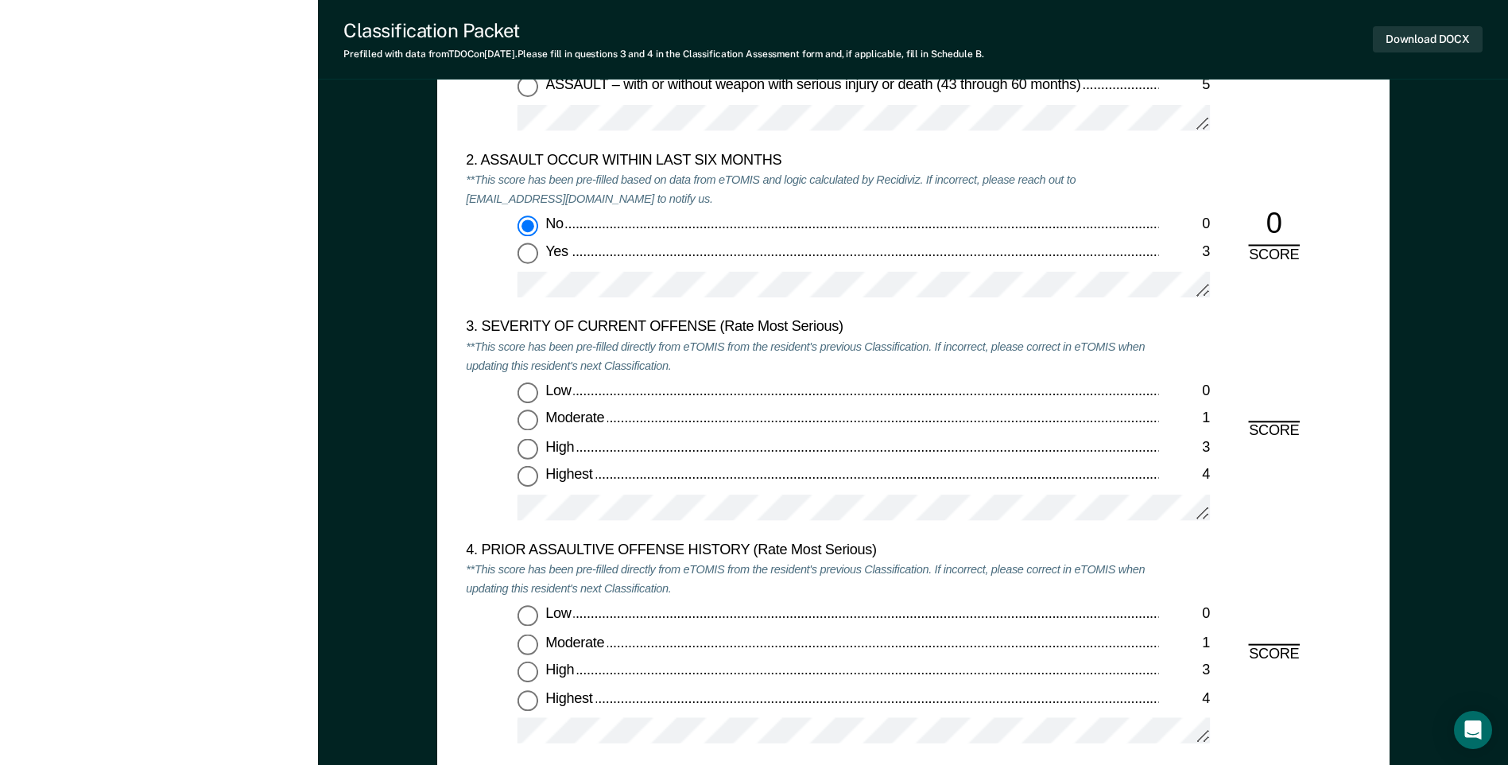
click at [520, 427] on input "Moderate 1" at bounding box center [527, 420] width 21 height 21
type textarea "x"
radio input "true"
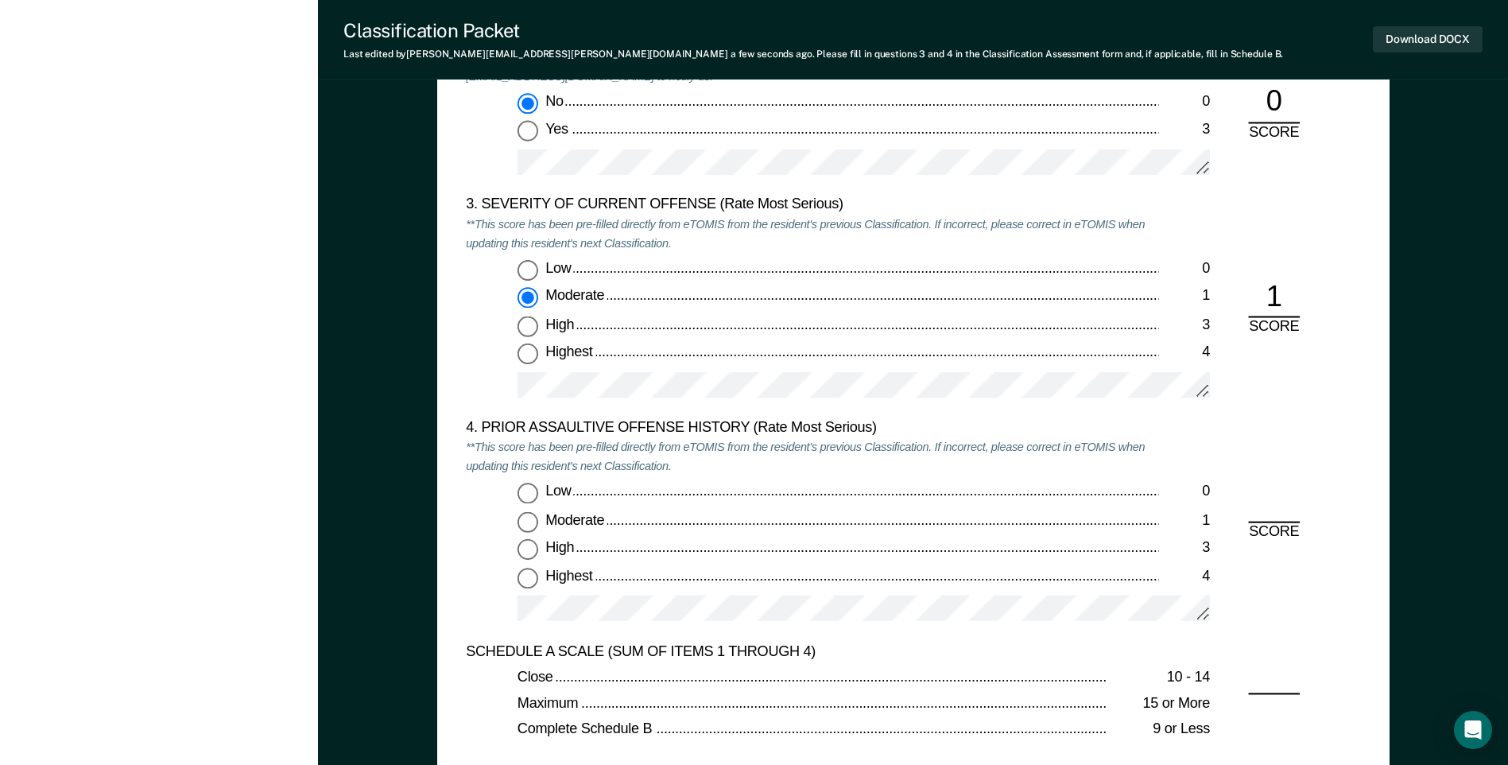
scroll to position [1987, 0]
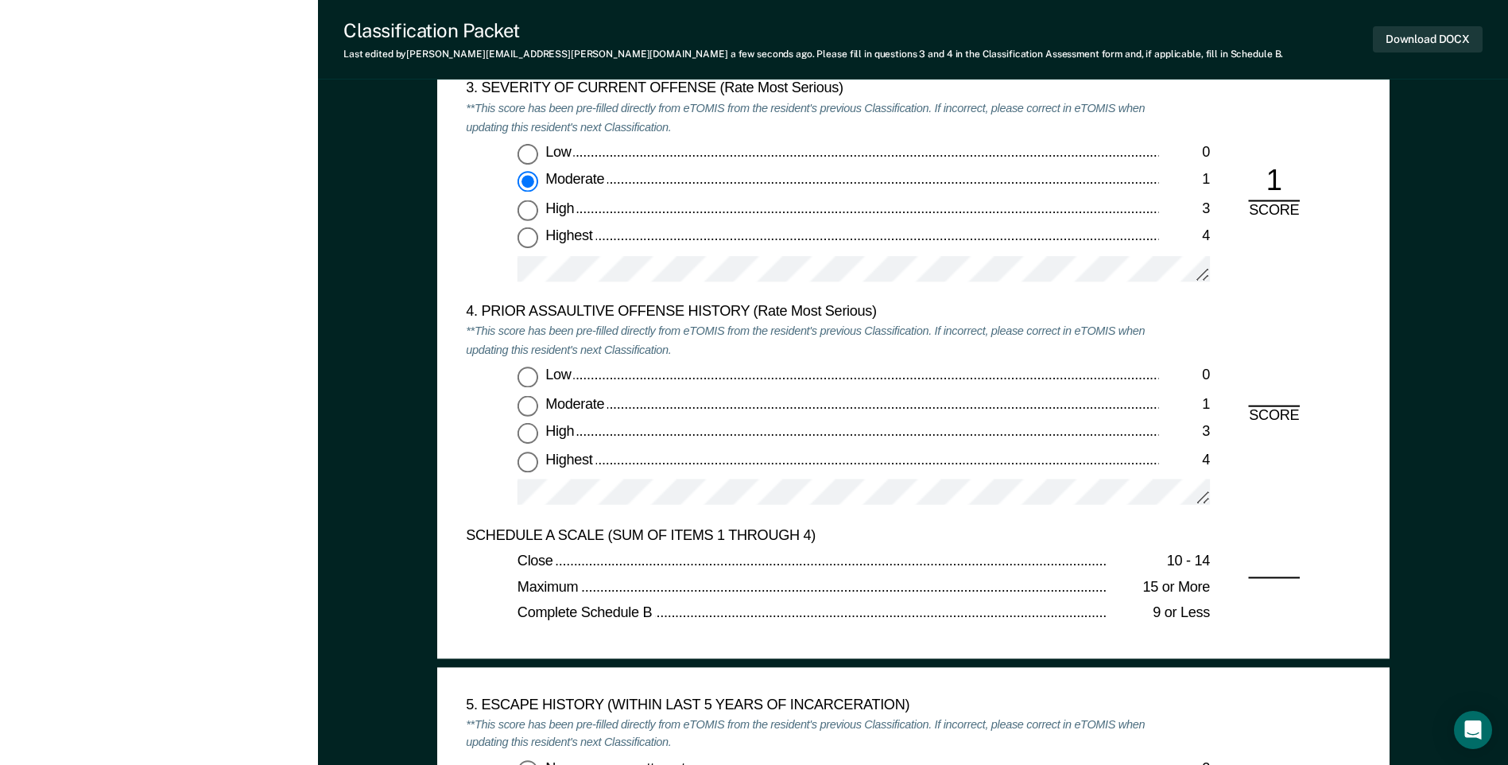
click at [525, 460] on input "Highest 4" at bounding box center [527, 461] width 21 height 21
type textarea "x"
radio input "true"
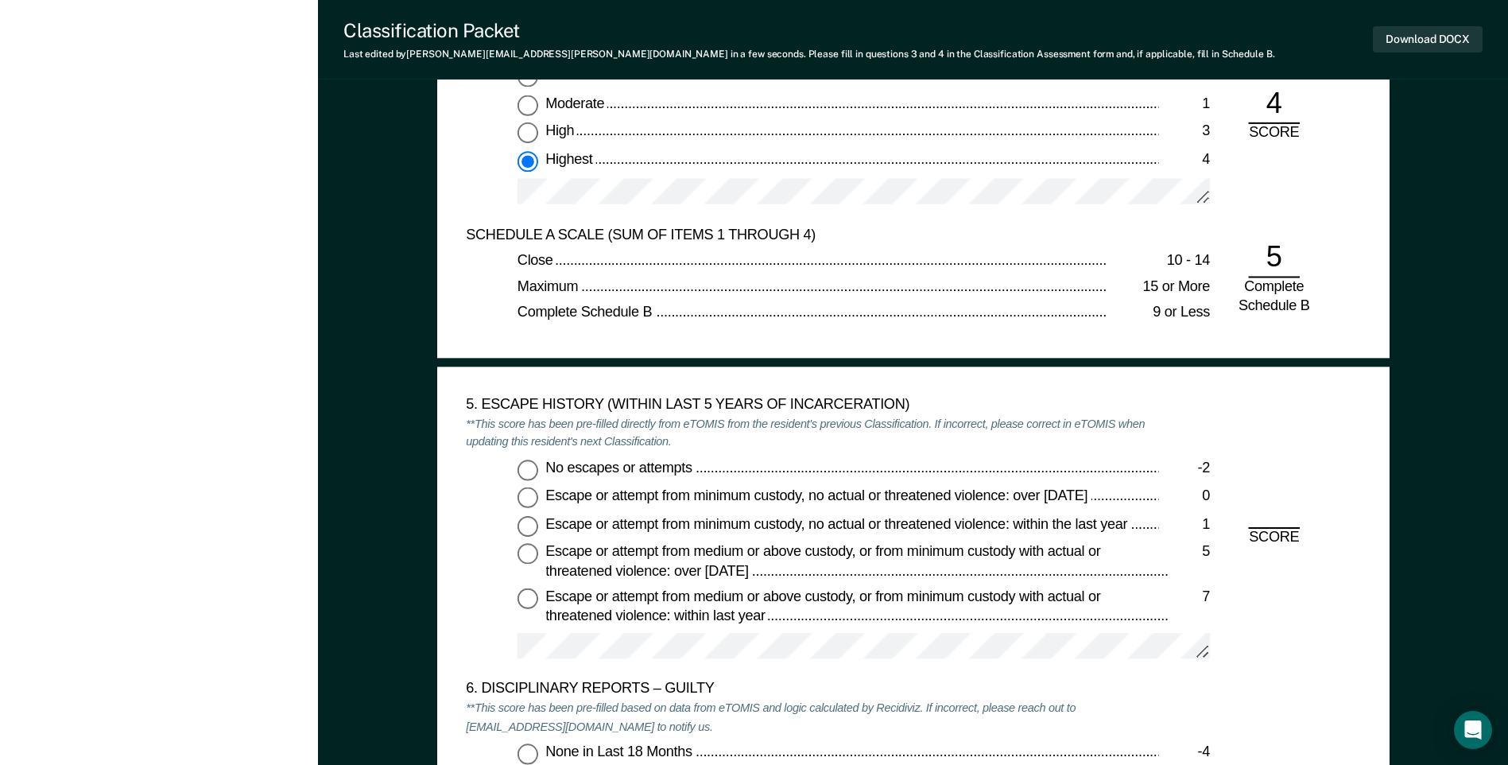
scroll to position [2464, 0]
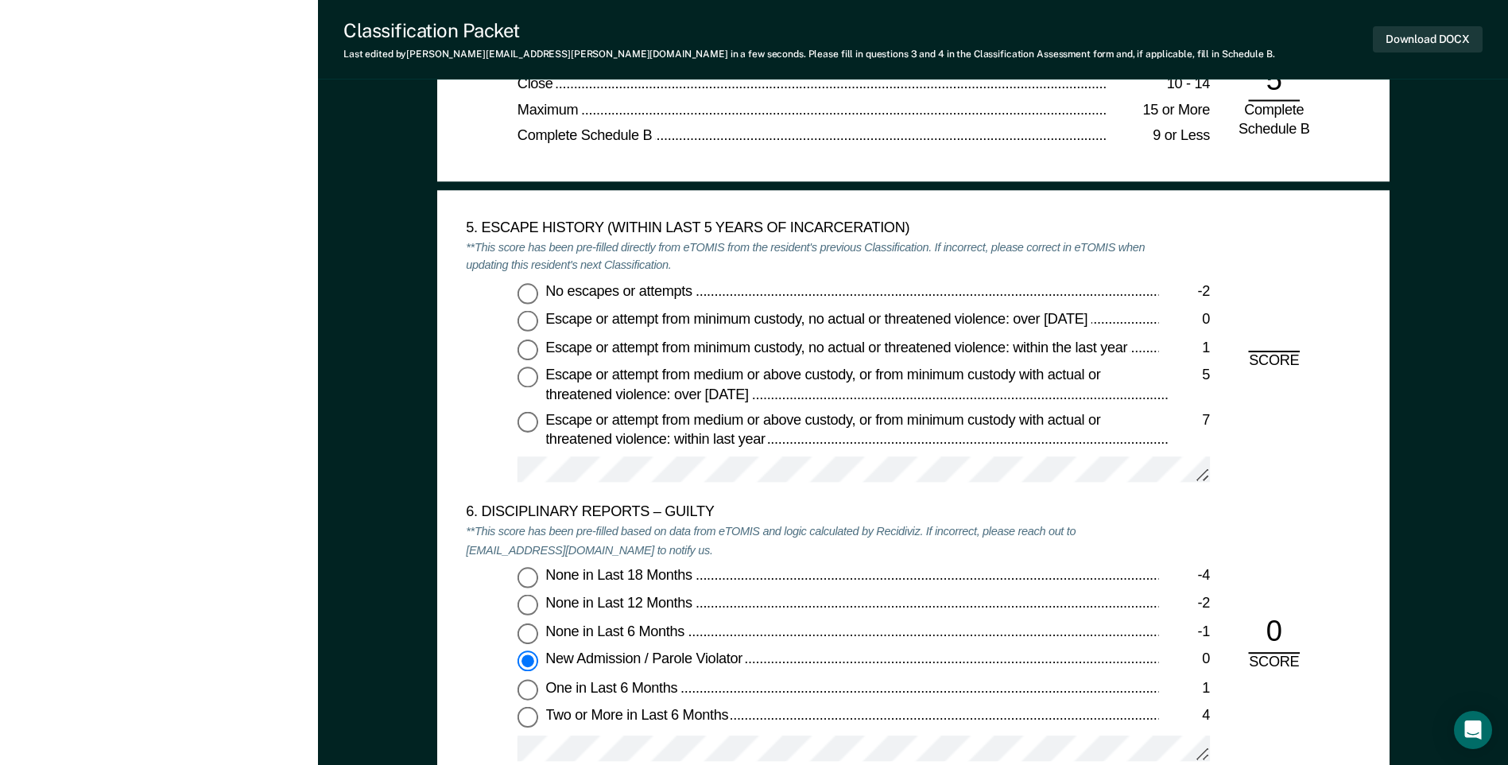
click at [529, 291] on input "No escapes or attempts -2" at bounding box center [527, 293] width 21 height 21
type textarea "x"
radio input "true"
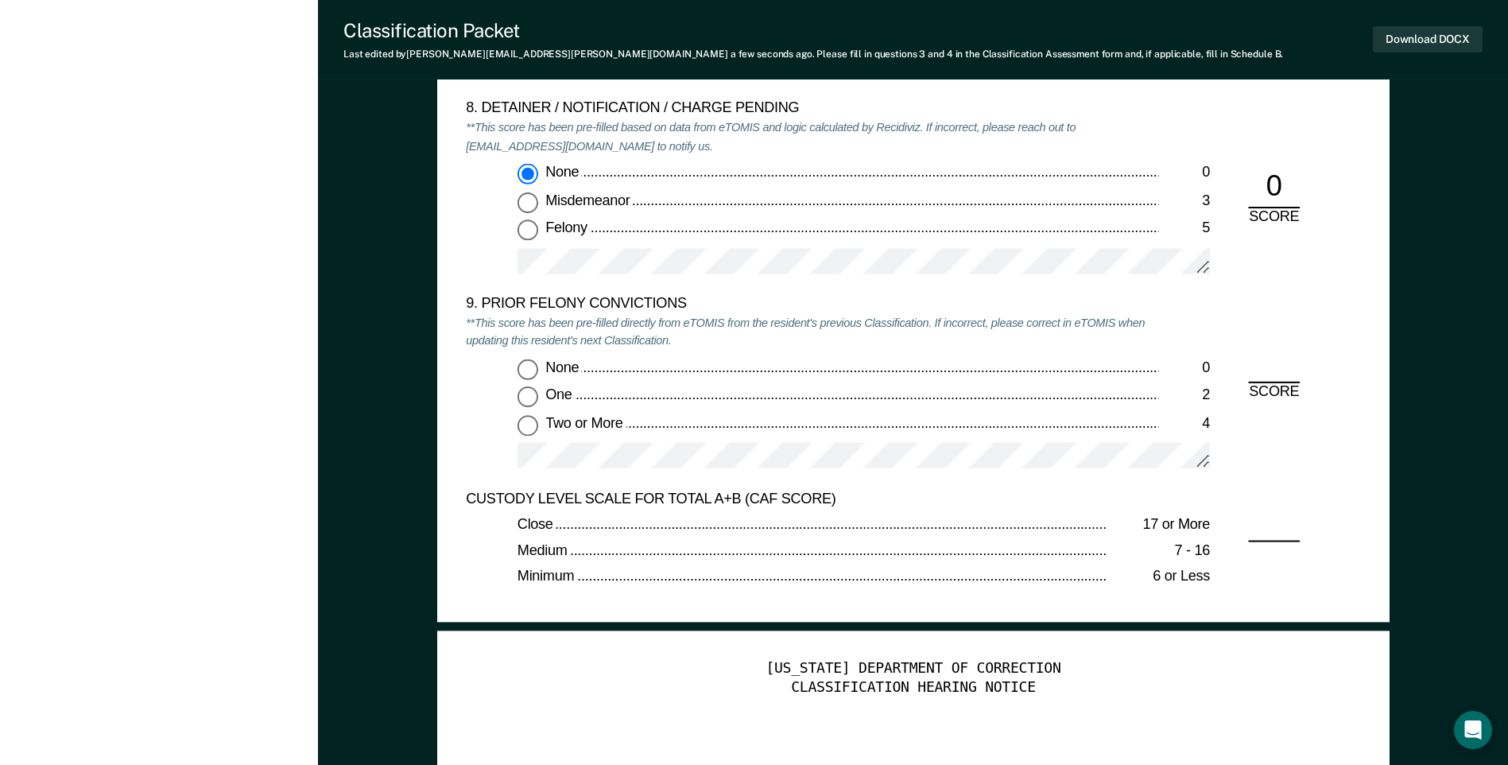
scroll to position [3418, 0]
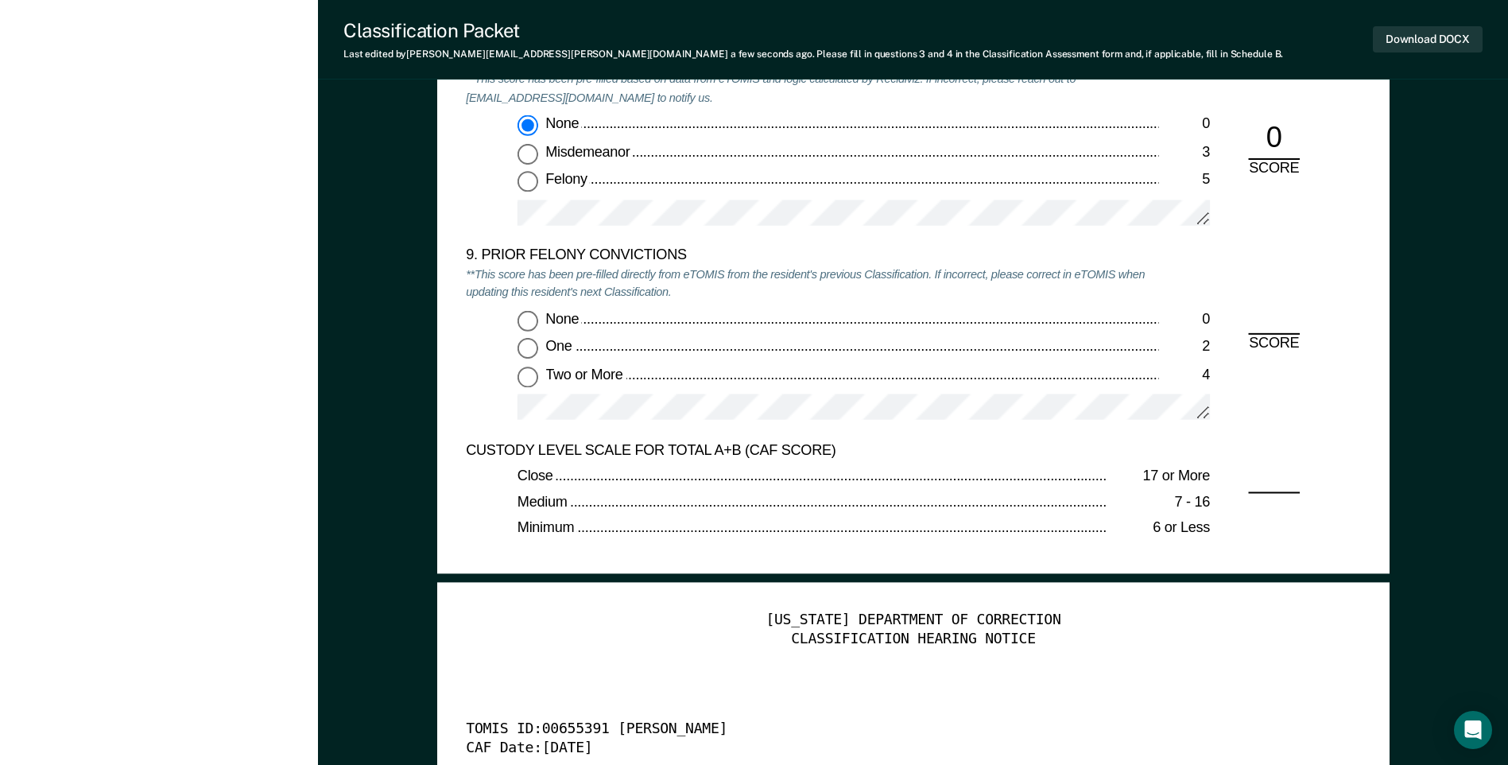
click at [534, 379] on input "Two or More 4" at bounding box center [527, 376] width 21 height 21
type textarea "x"
radio input "true"
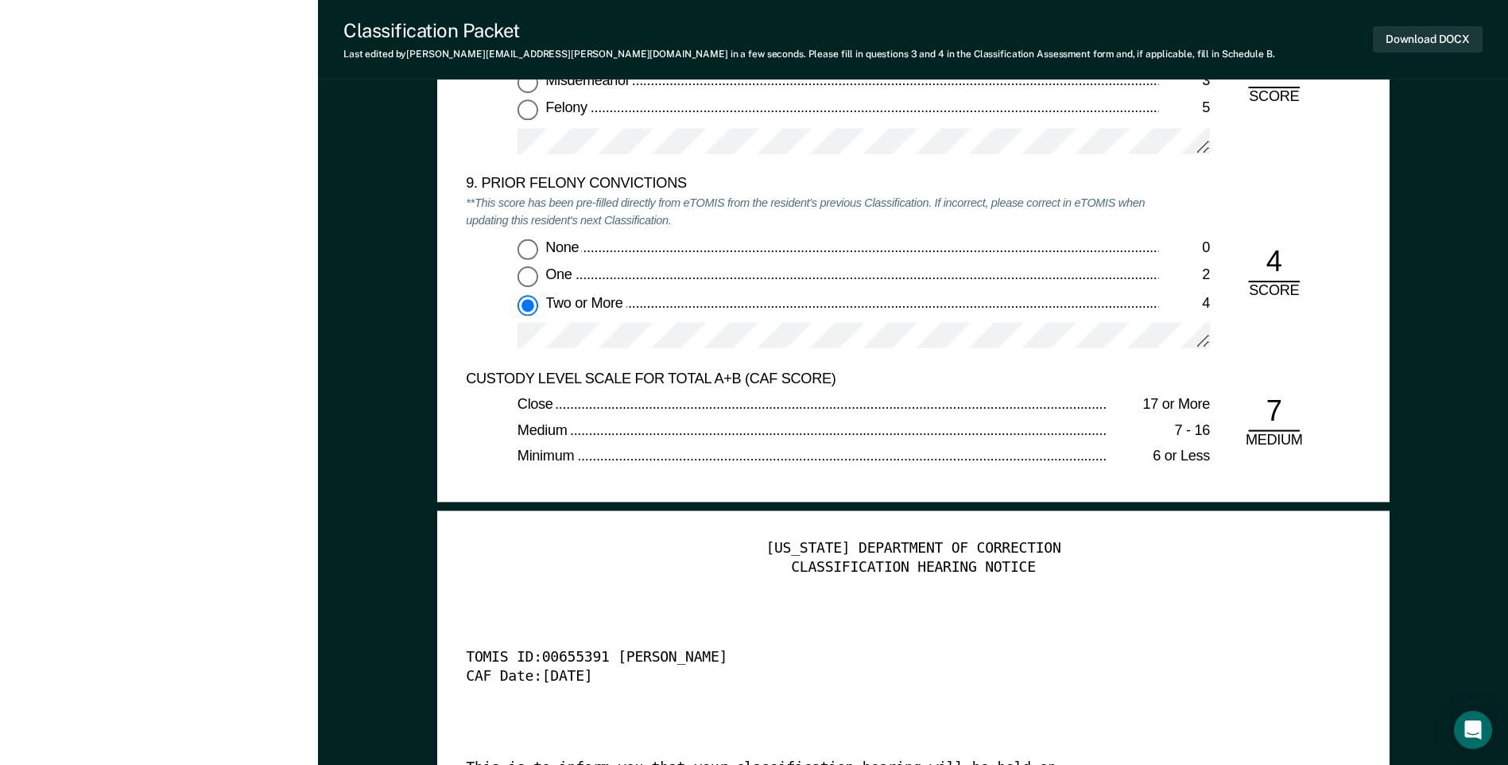
scroll to position [3736, 0]
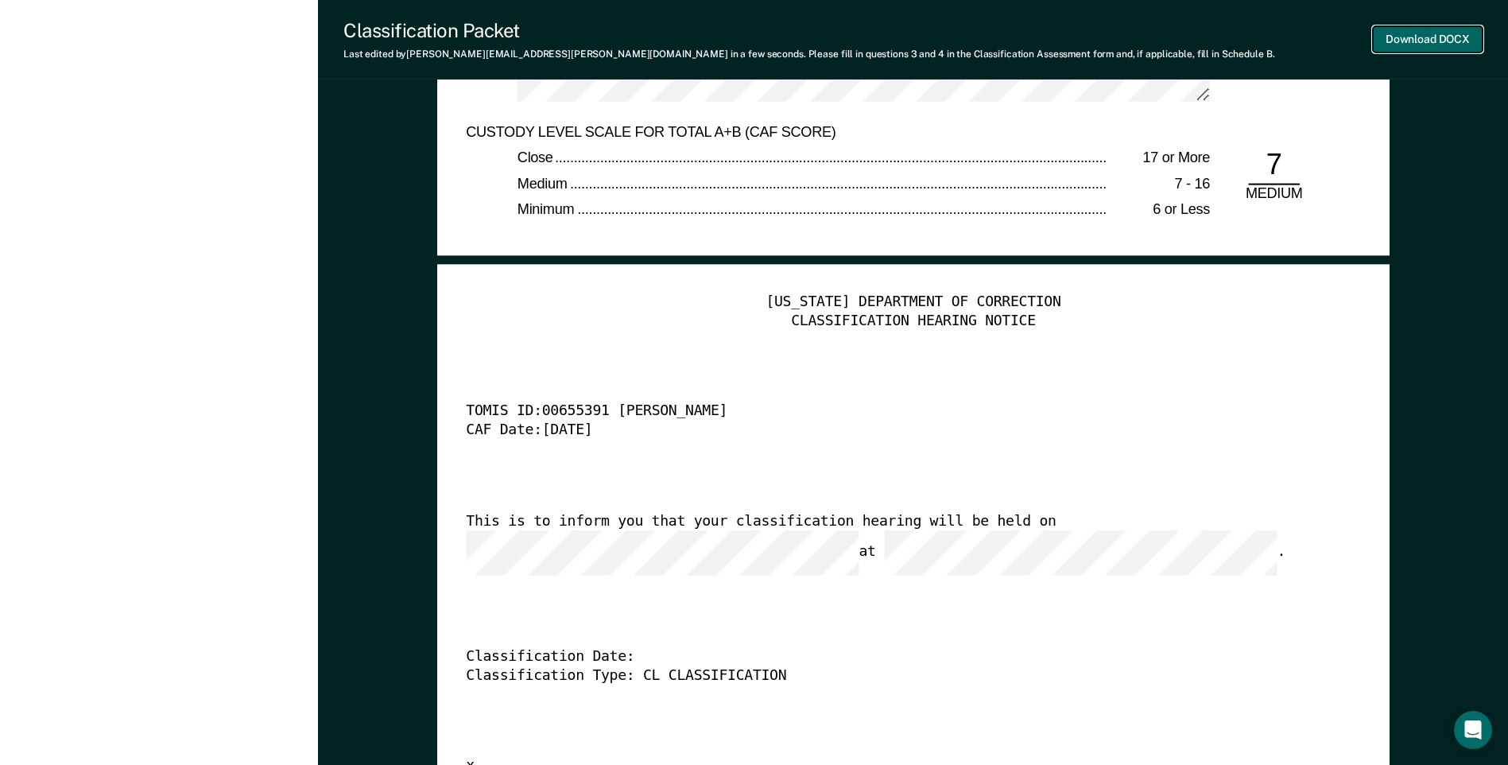
click at [1408, 37] on button "Download DOCX" at bounding box center [1428, 39] width 110 height 26
type textarea "x"
